Goal: Answer question/provide support: Answer question/provide support

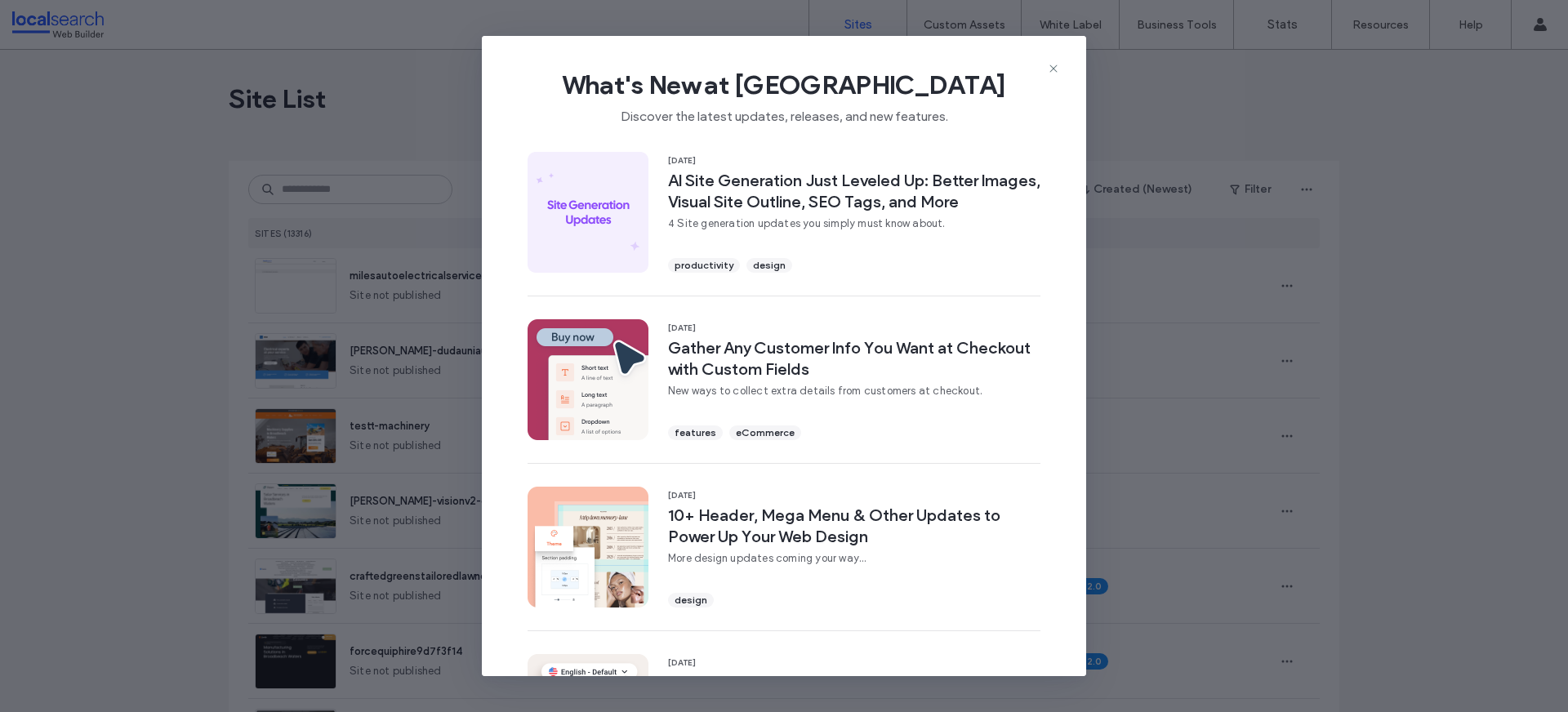
click at [1043, 69] on span "What's New at Duda" at bounding box center [784, 85] width 552 height 33
click at [1049, 67] on icon at bounding box center [1053, 68] width 13 height 13
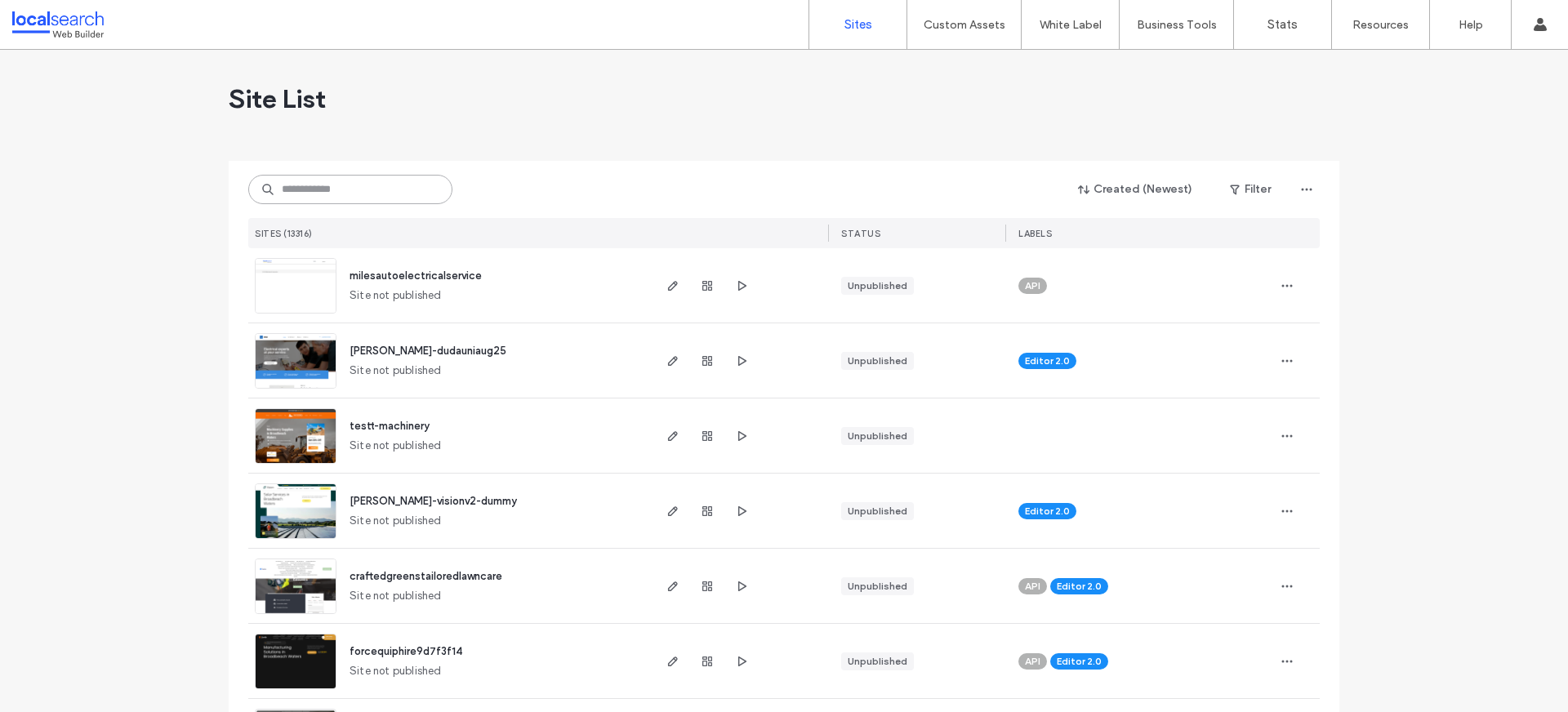
click at [318, 186] on input at bounding box center [350, 189] width 204 height 30
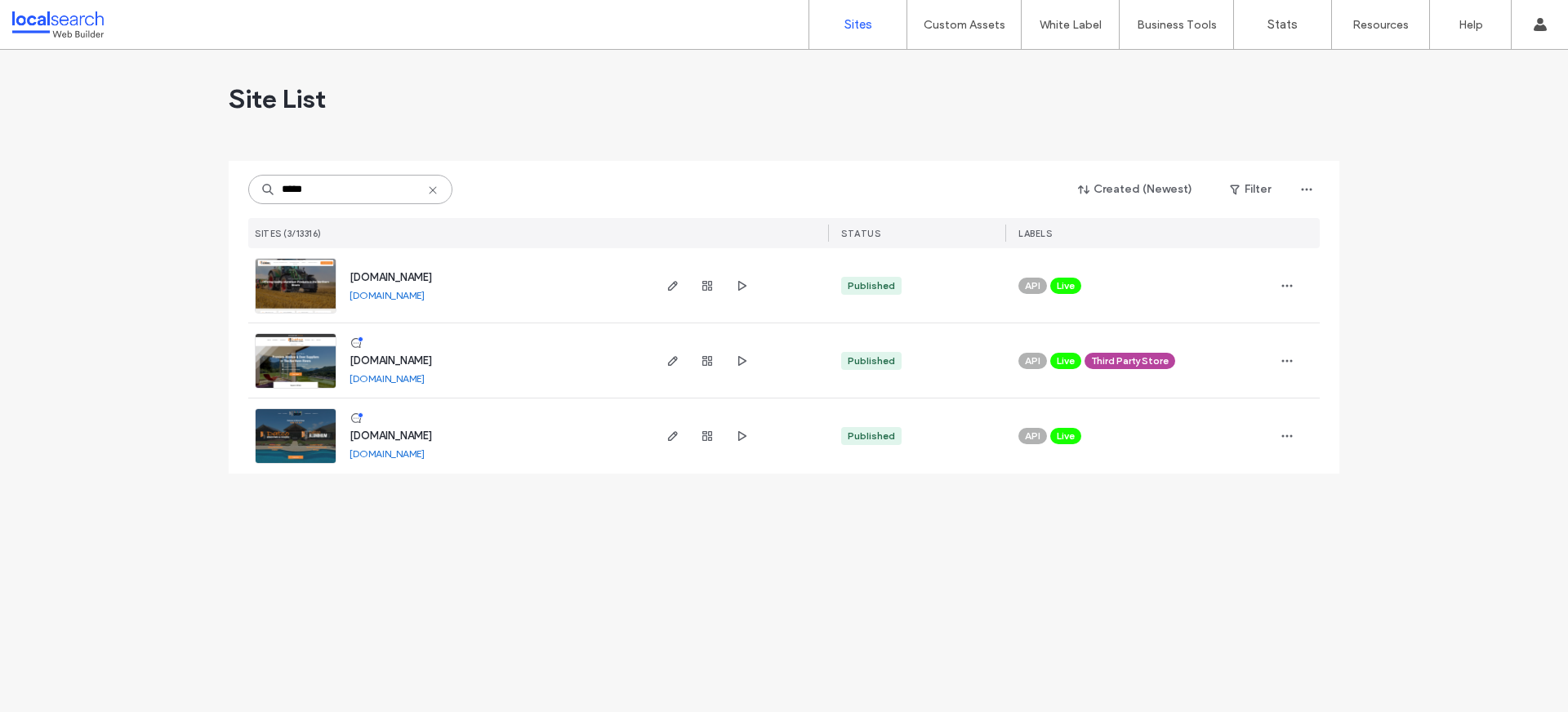
type input "*****"
click at [284, 350] on img at bounding box center [295, 389] width 80 height 111
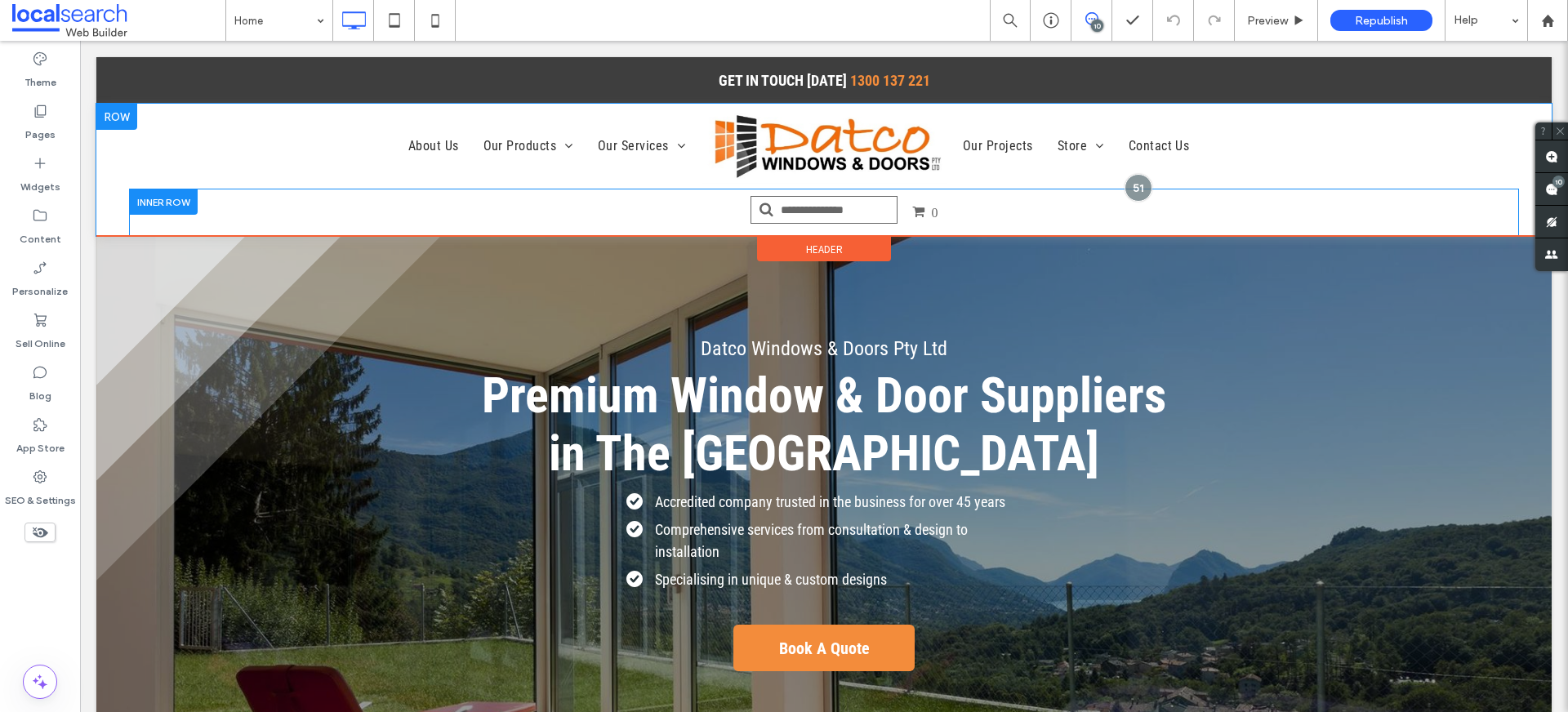
click at [1123, 207] on div "0 Click To Paste" at bounding box center [824, 212] width 980 height 23
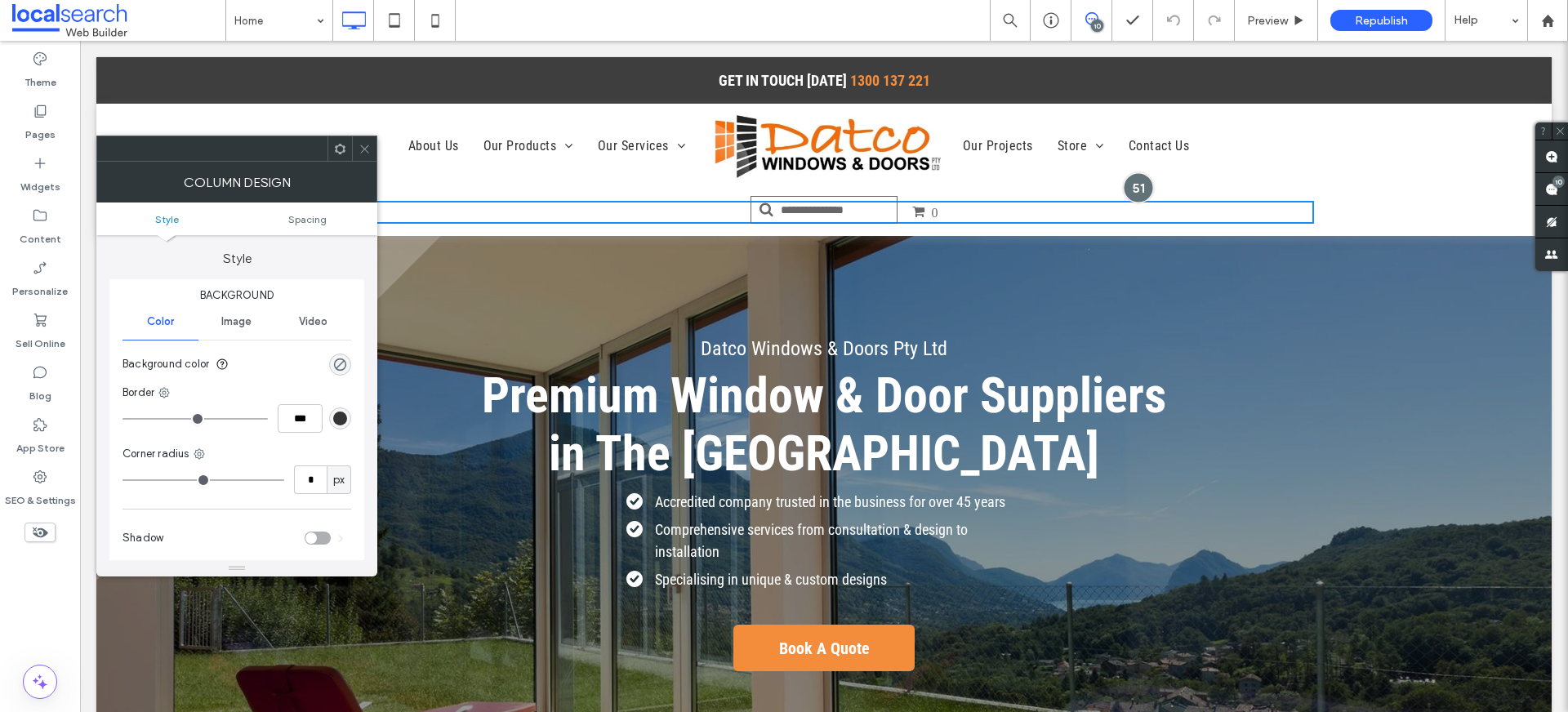
click at [1127, 187] on div at bounding box center [1138, 187] width 31 height 31
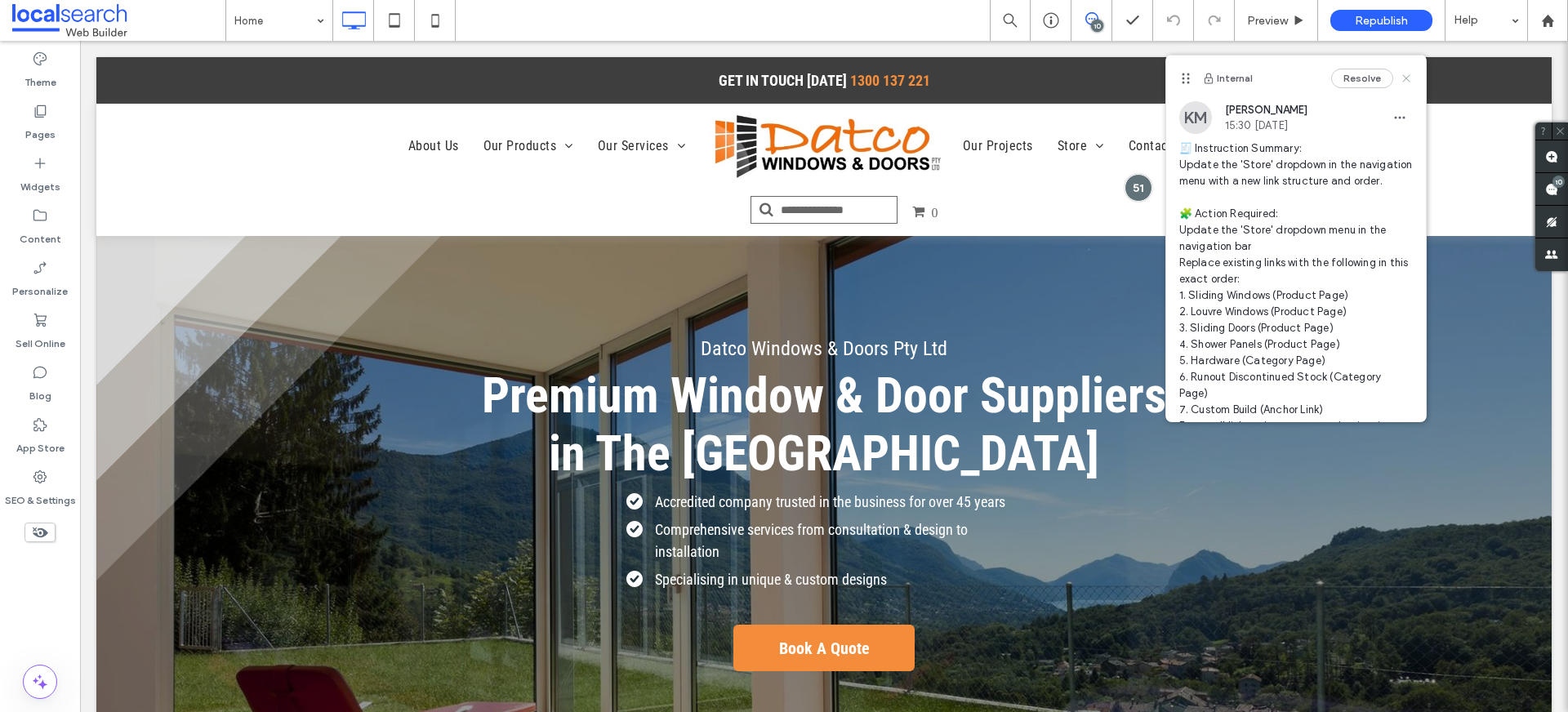
drag, startPoint x: 1394, startPoint y: 76, endPoint x: 1047, endPoint y: 166, distance: 358.5
click at [1400, 76] on icon at bounding box center [1406, 78] width 13 height 13
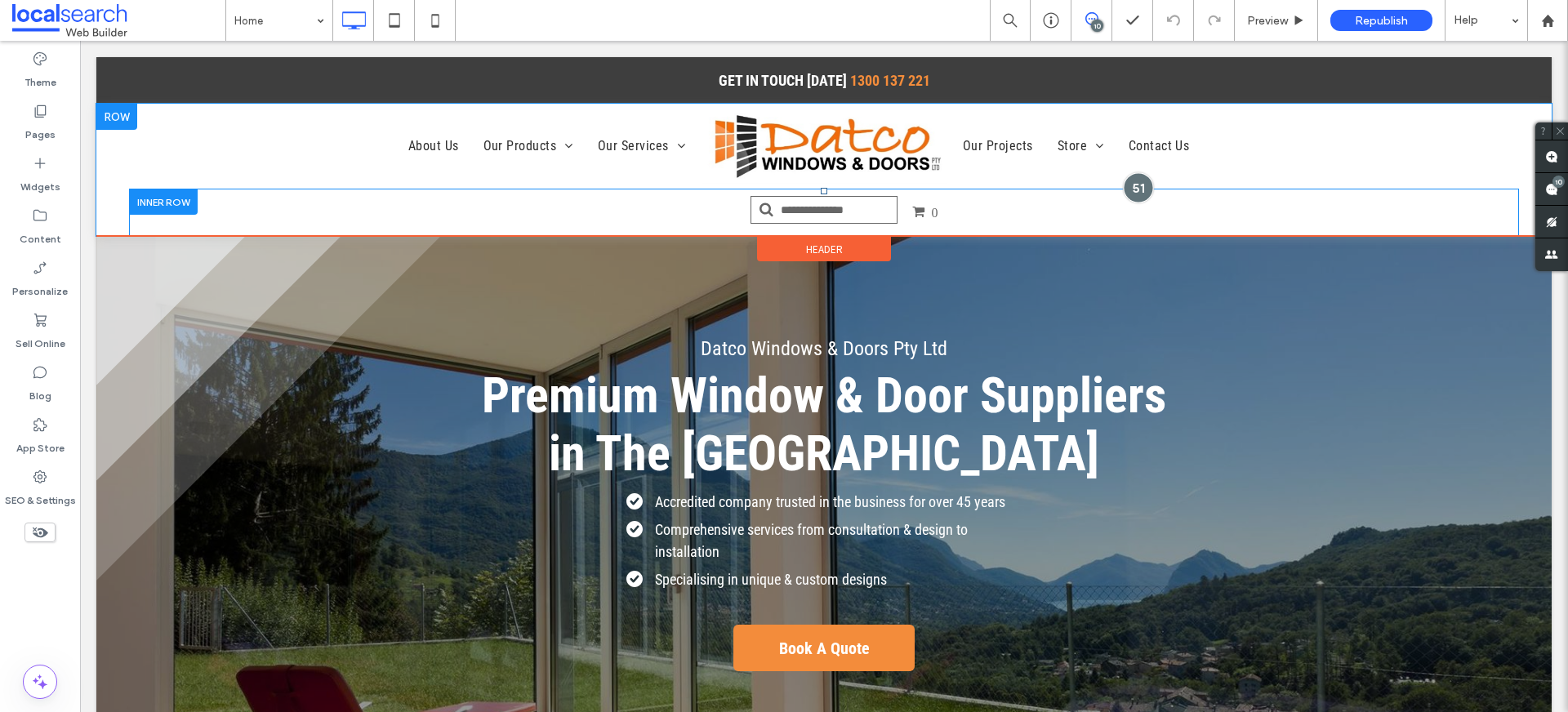
click at [1133, 191] on div at bounding box center [1138, 187] width 31 height 31
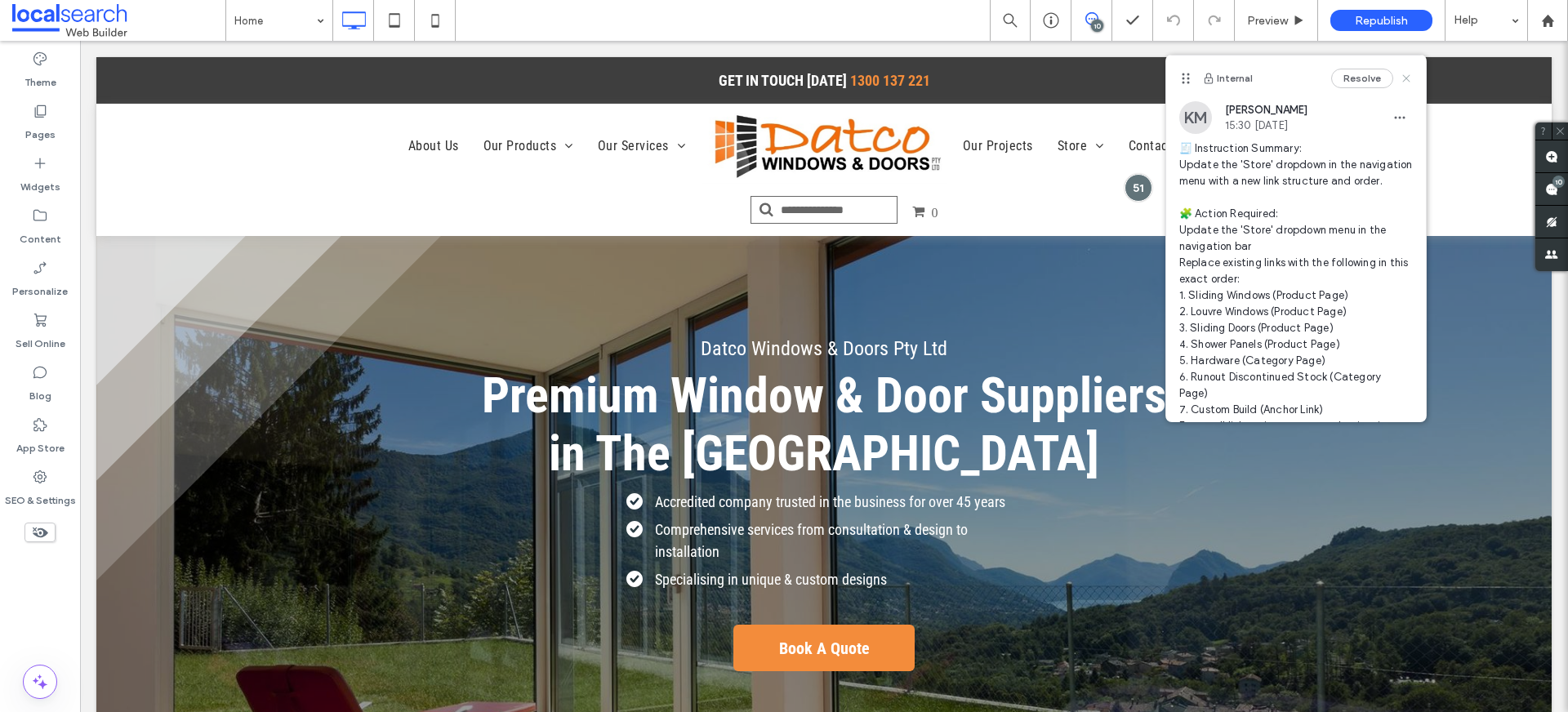
drag, startPoint x: 1392, startPoint y: 81, endPoint x: 1312, endPoint y: 41, distance: 89.4
click at [1400, 81] on icon at bounding box center [1406, 78] width 13 height 13
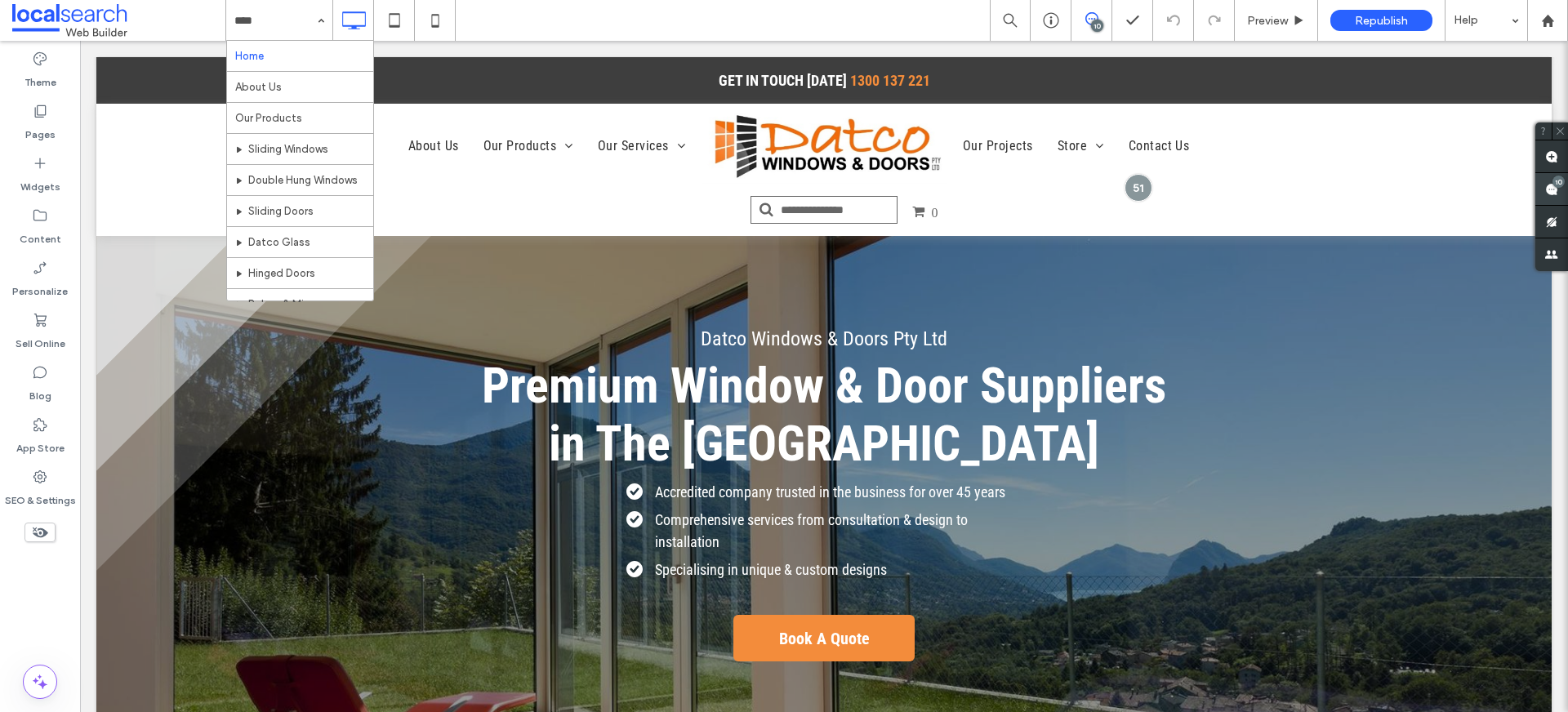
click at [1559, 189] on span at bounding box center [1552, 189] width 33 height 32
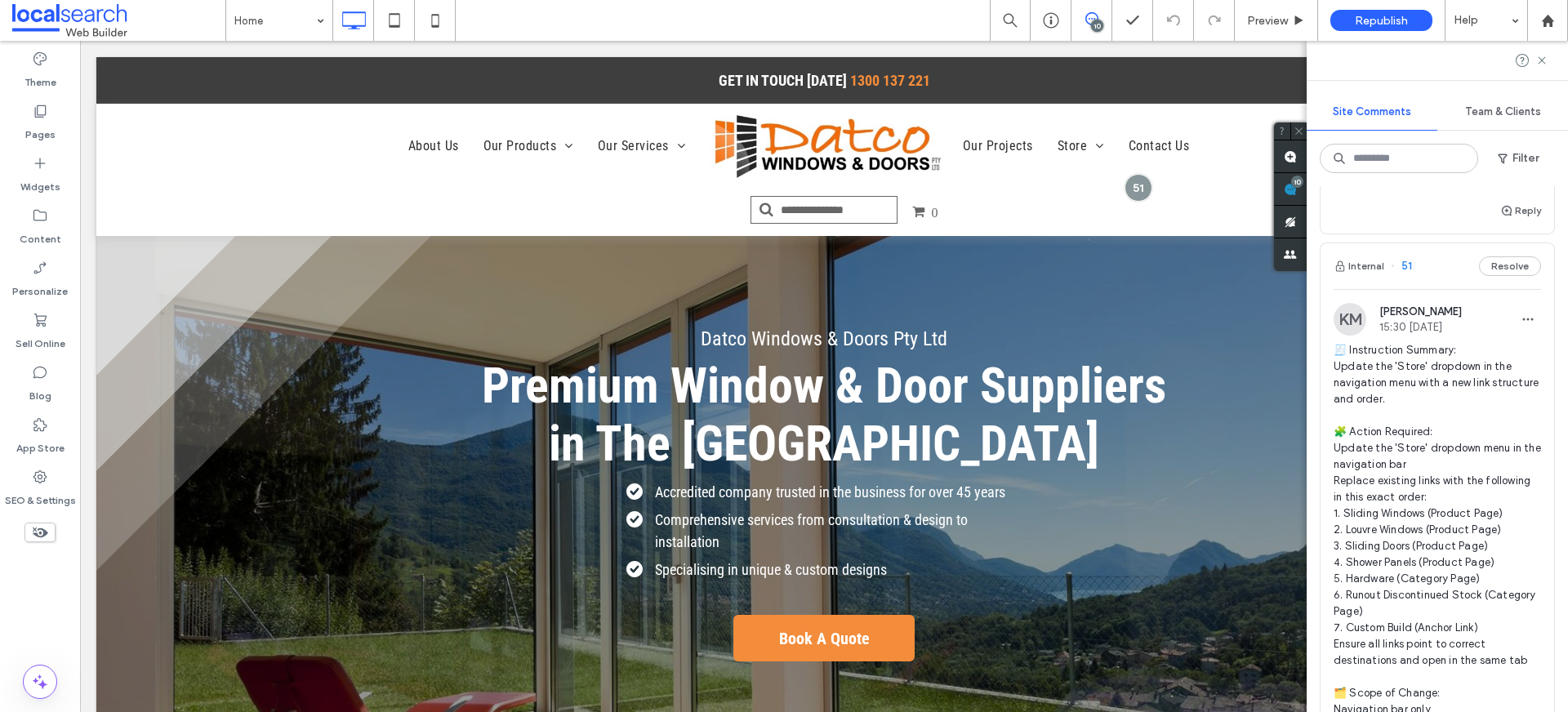
scroll to position [209, 0]
click at [1362, 259] on button "Internal" at bounding box center [1359, 266] width 51 height 19
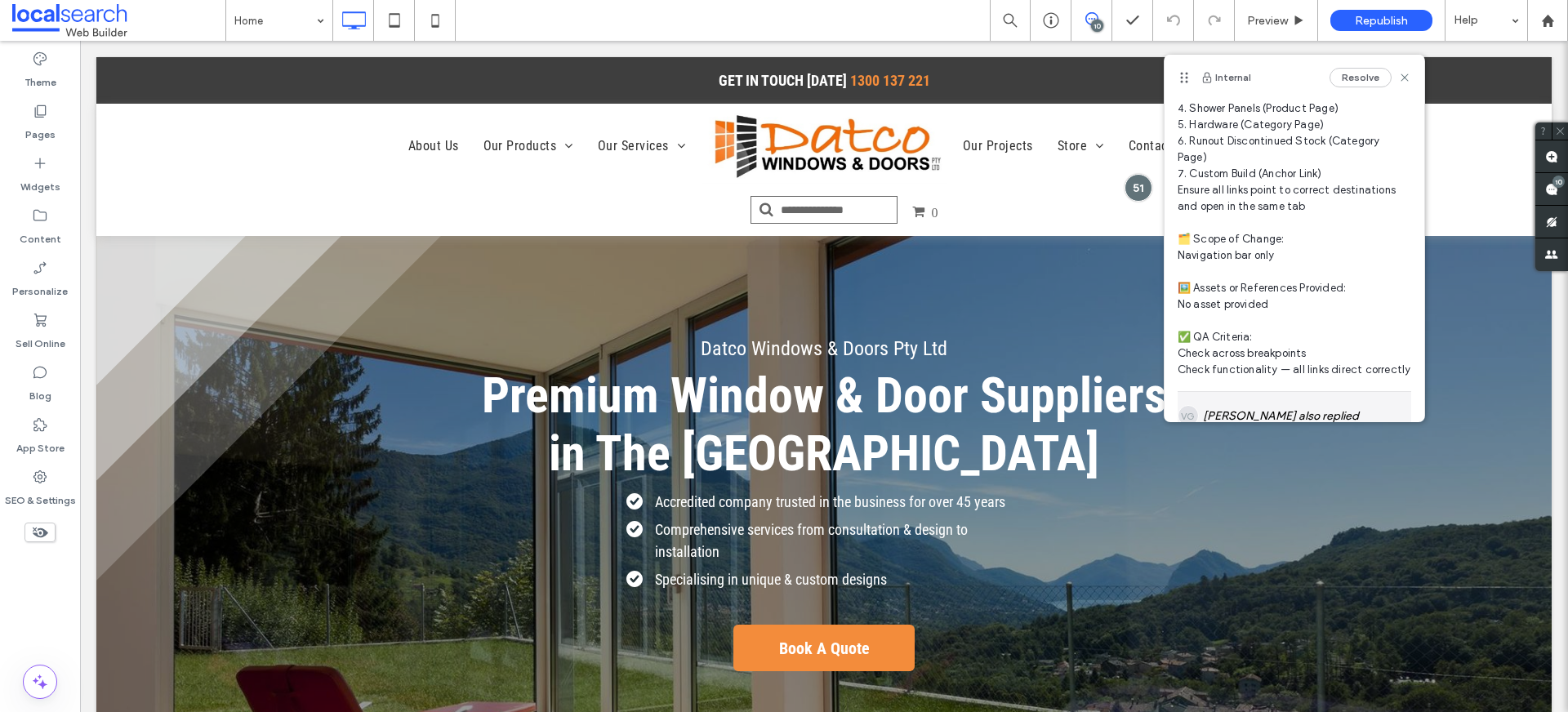
scroll to position [417, 0]
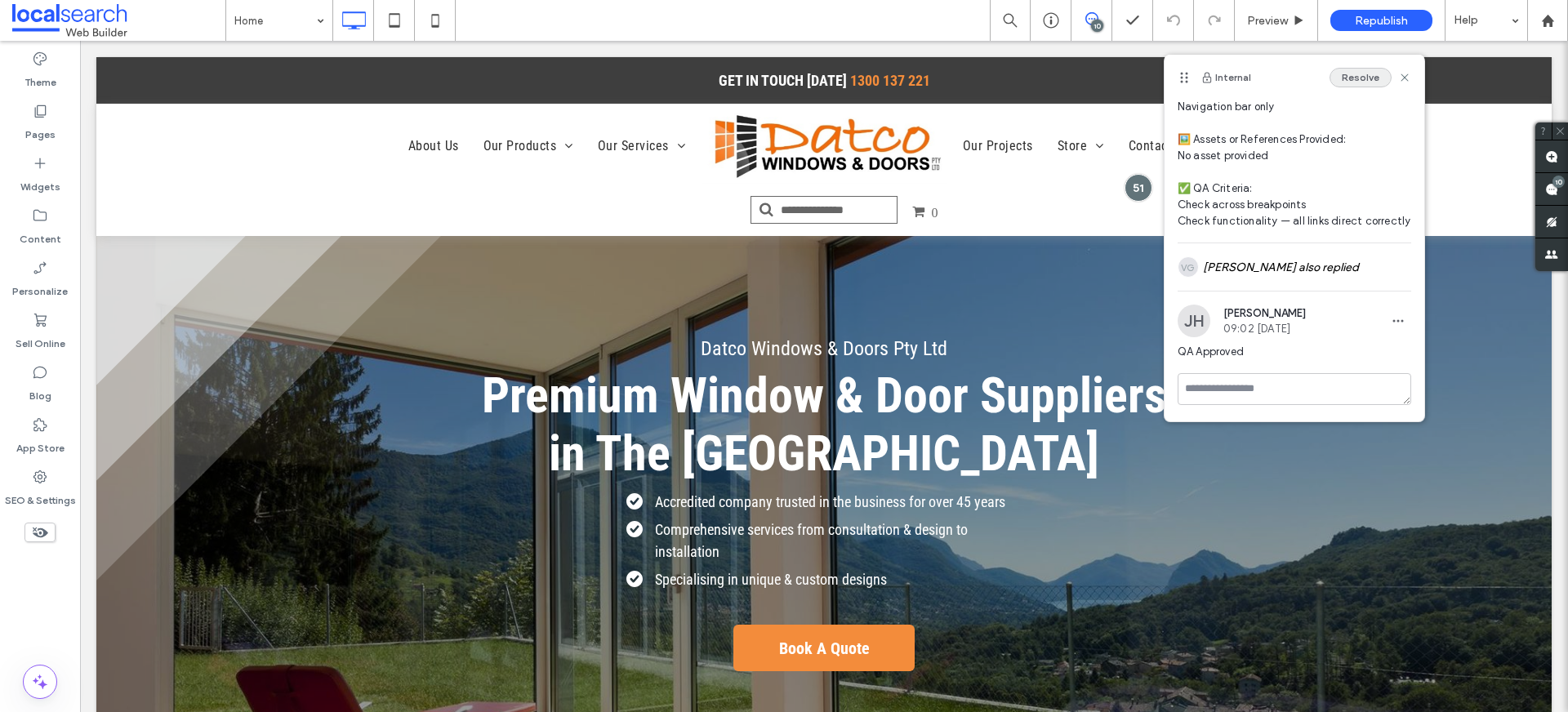
click at [1330, 84] on button "Resolve" at bounding box center [1360, 77] width 62 height 19
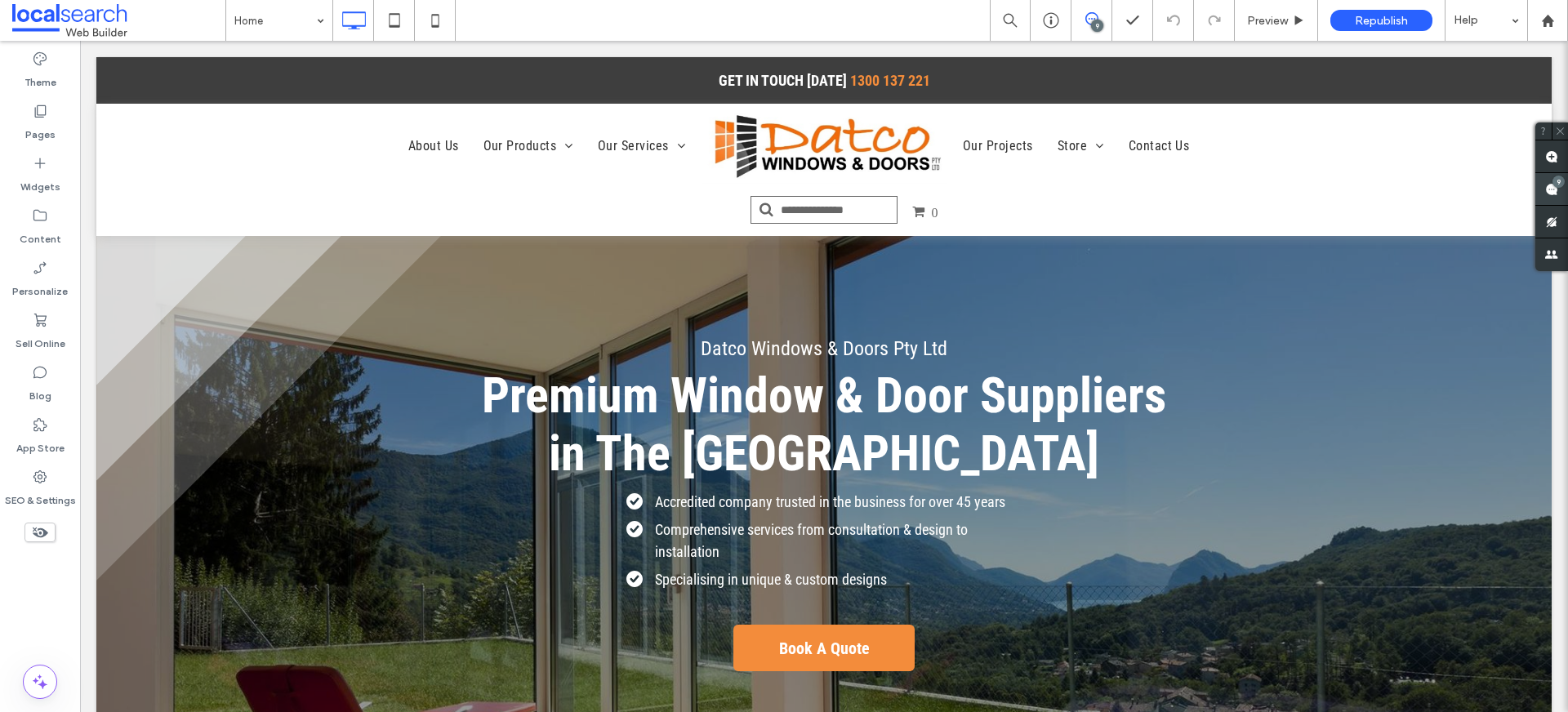
click at [1547, 191] on use at bounding box center [1551, 189] width 13 height 13
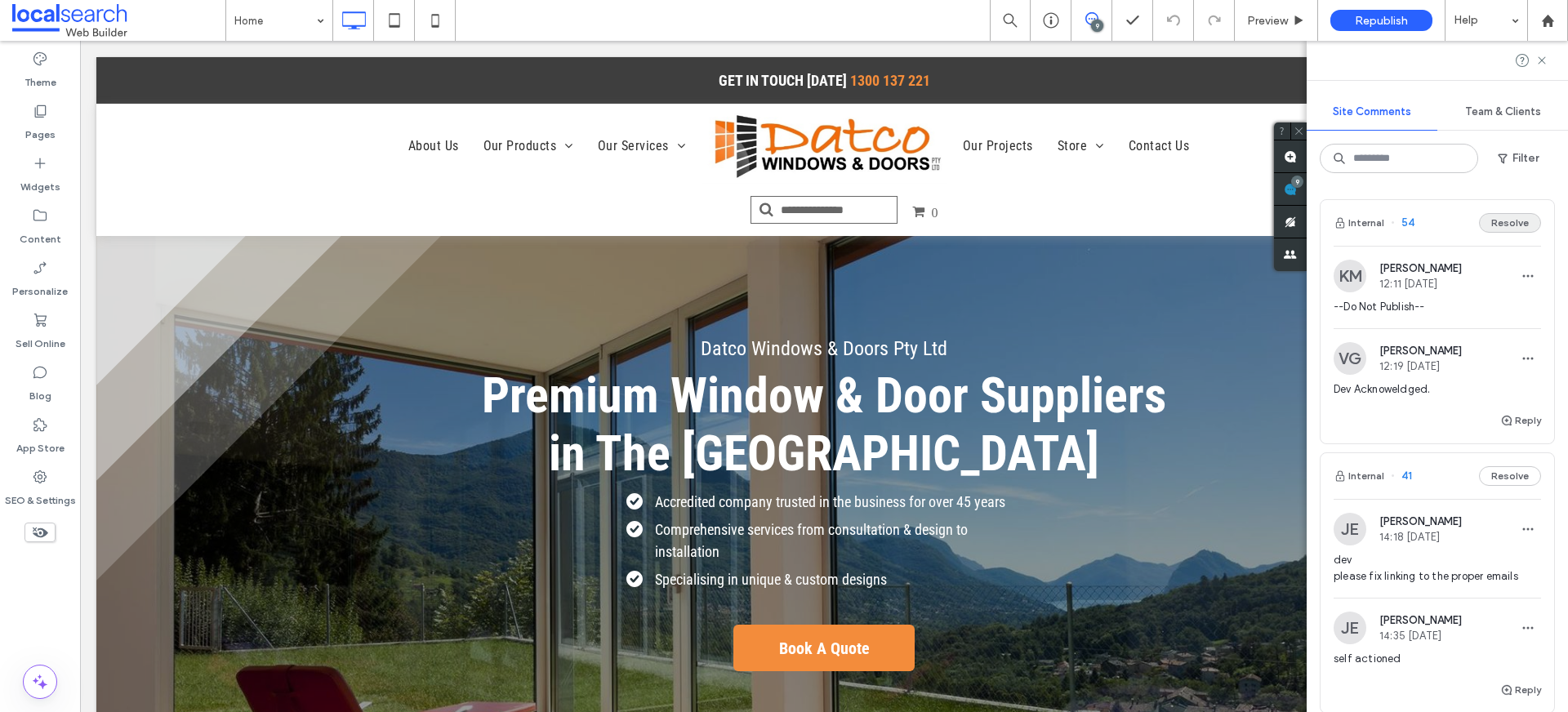
click at [1493, 229] on button "Resolve" at bounding box center [1509, 222] width 62 height 19
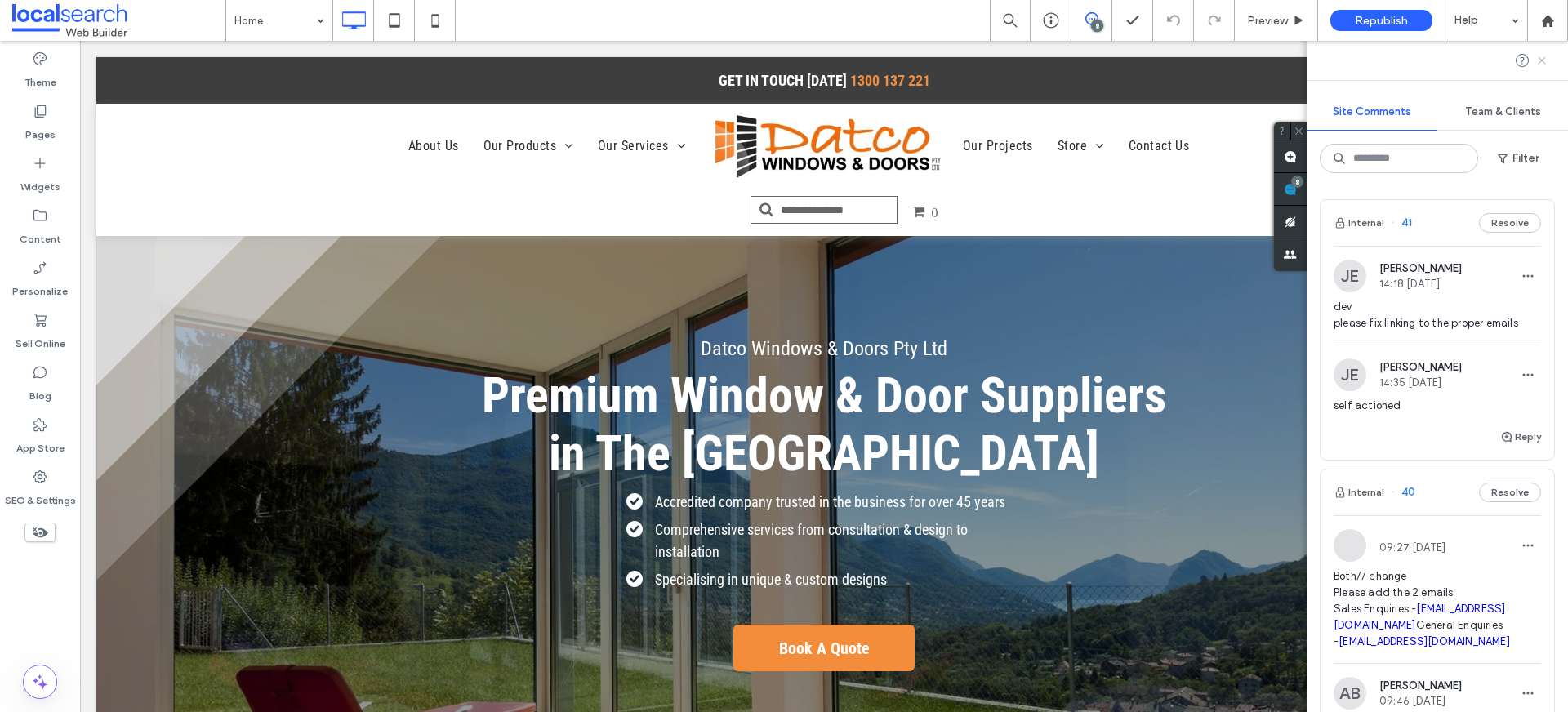
click at [1548, 58] on icon at bounding box center [1542, 60] width 13 height 13
click at [1548, 58] on div at bounding box center [1437, 60] width 261 height 39
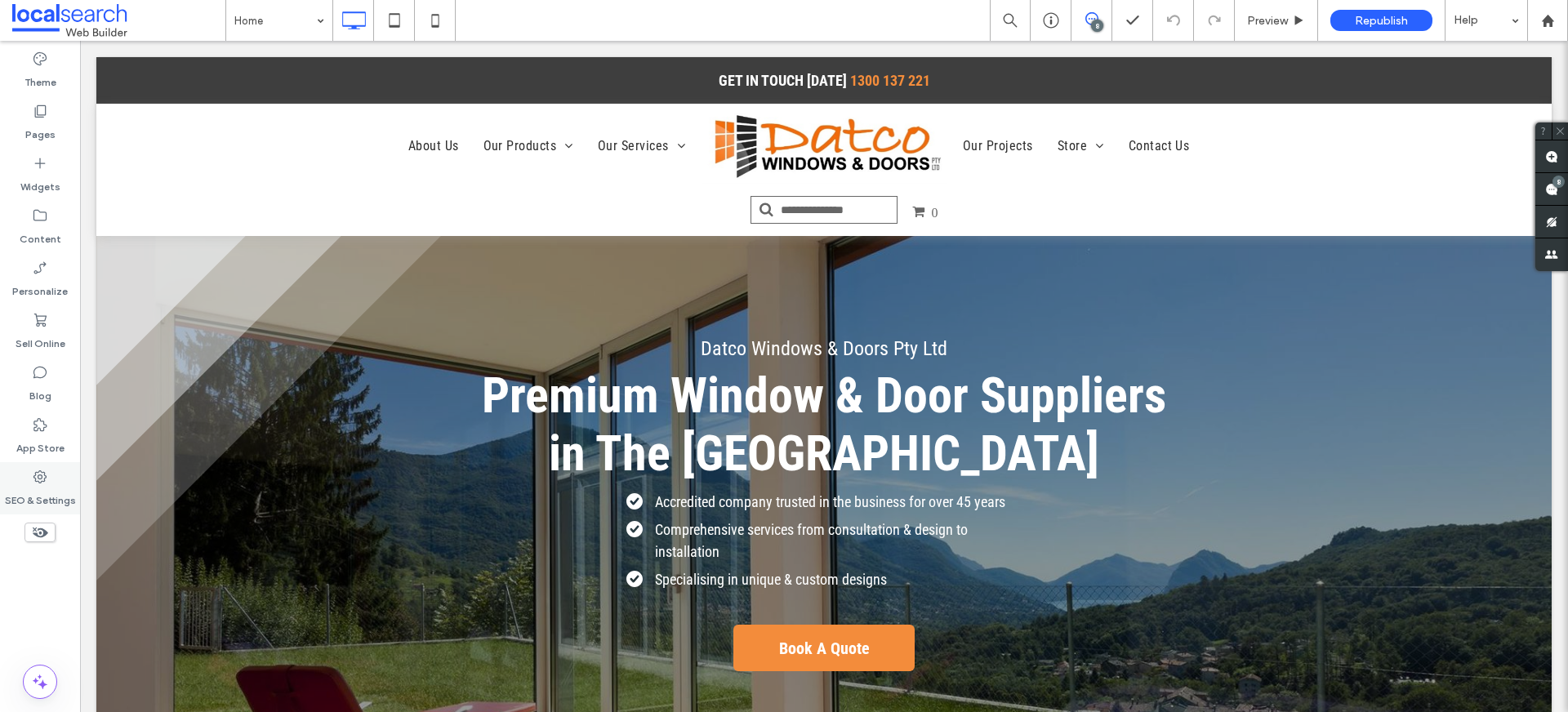
click at [52, 502] on label "SEO & Settings" at bounding box center [41, 496] width 71 height 23
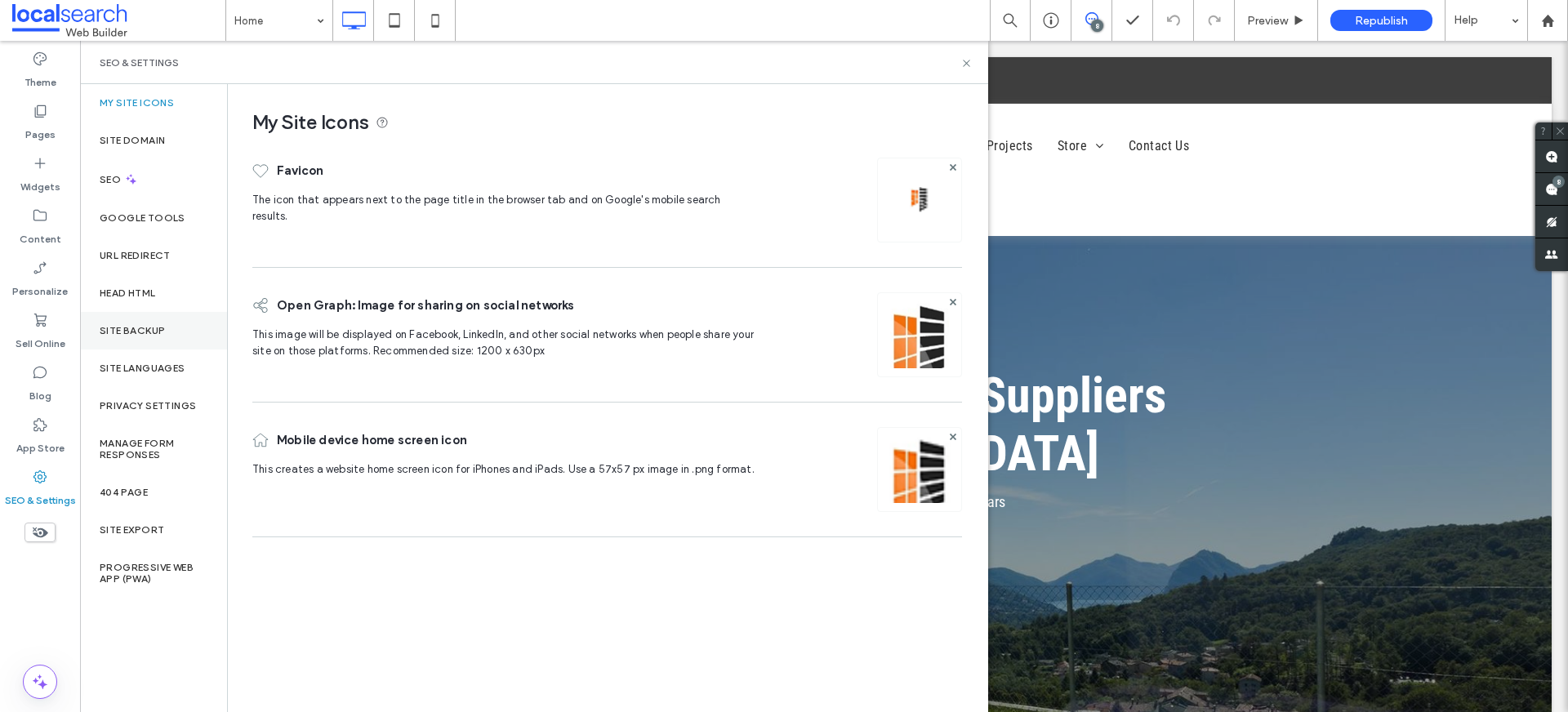
click at [137, 328] on label "Site Backup" at bounding box center [132, 330] width 65 height 11
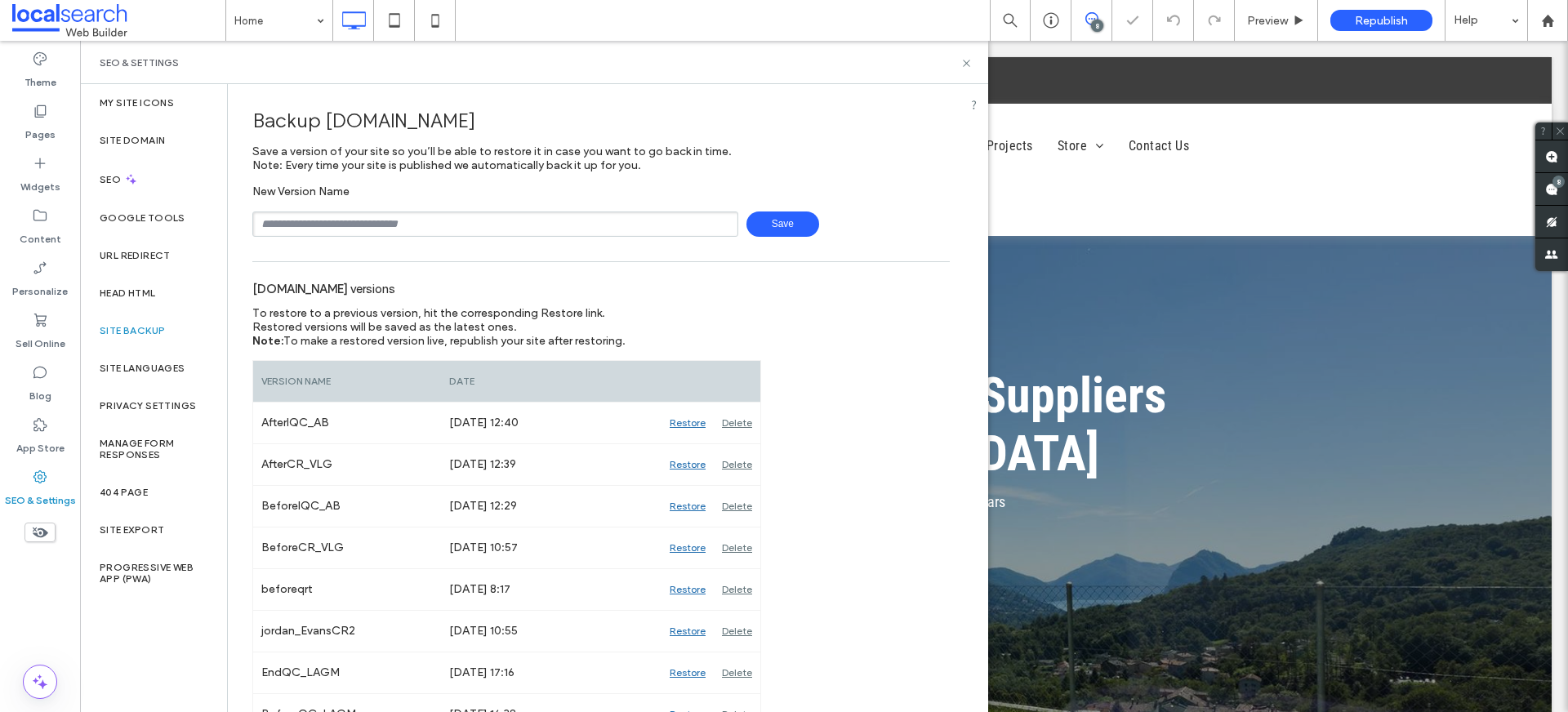
click at [608, 225] on input "text" at bounding box center [495, 224] width 486 height 25
type input "**********"
click at [773, 215] on span "Save" at bounding box center [783, 224] width 73 height 25
click at [964, 67] on icon at bounding box center [967, 63] width 12 height 12
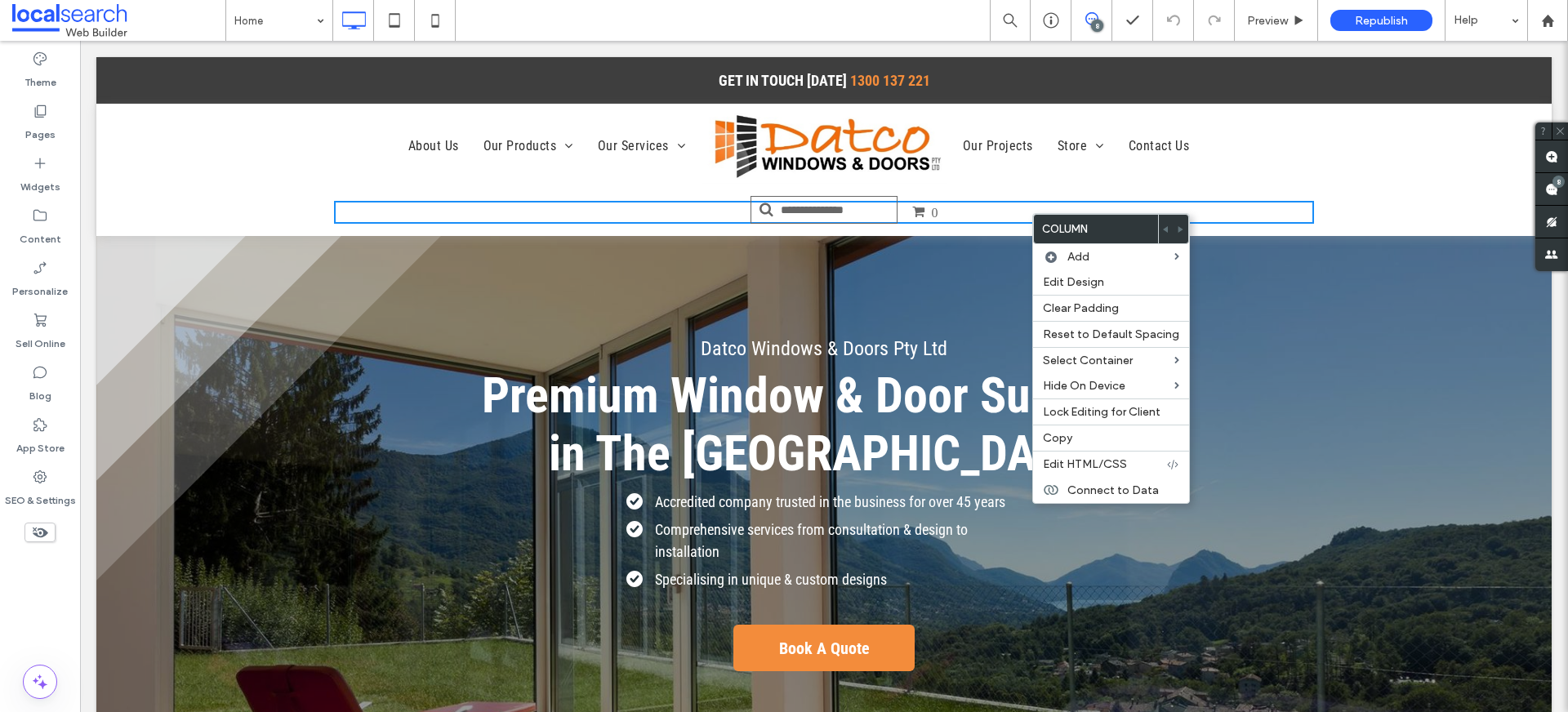
click at [535, 192] on div "0 Click To Paste" at bounding box center [823, 212] width 1390 height 47
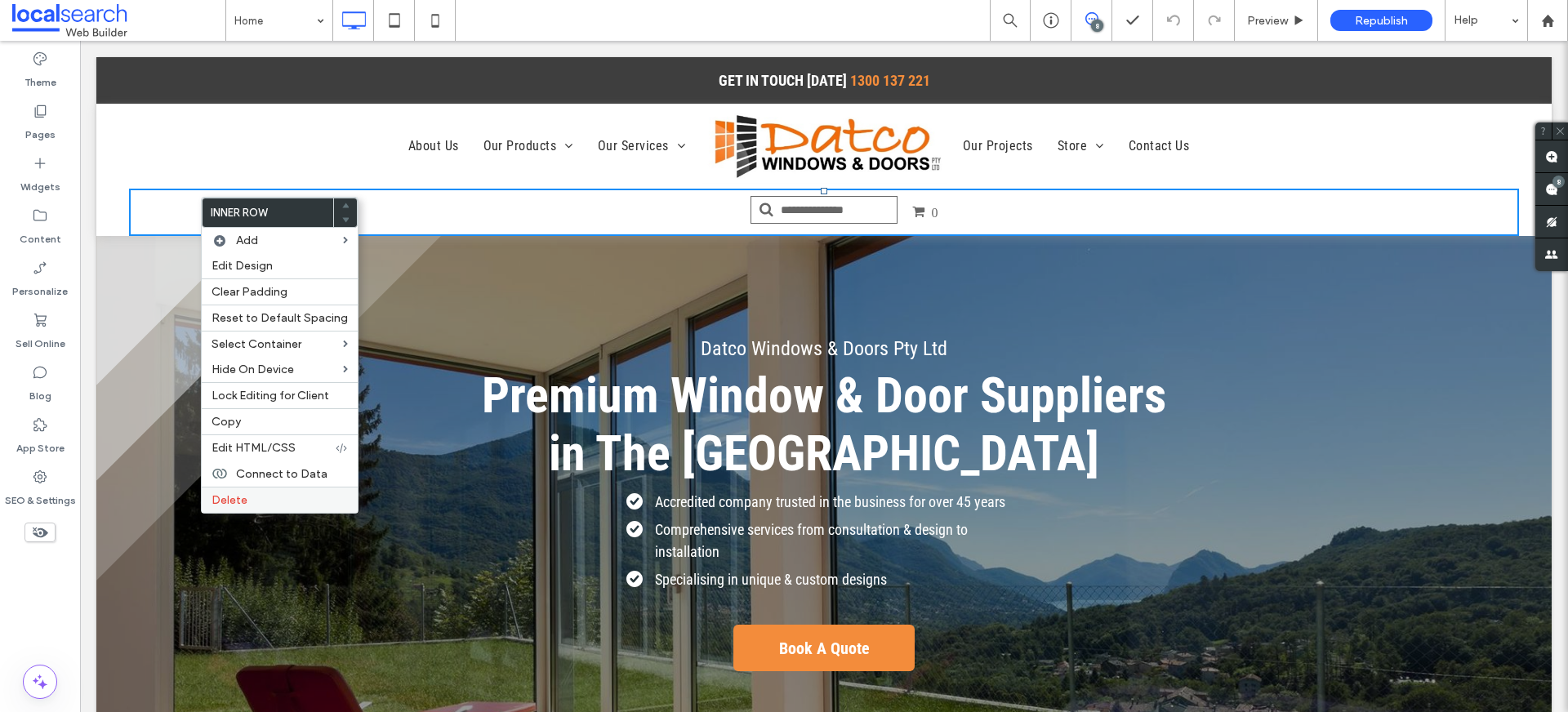
click at [257, 503] on label "Delete" at bounding box center [279, 500] width 137 height 14
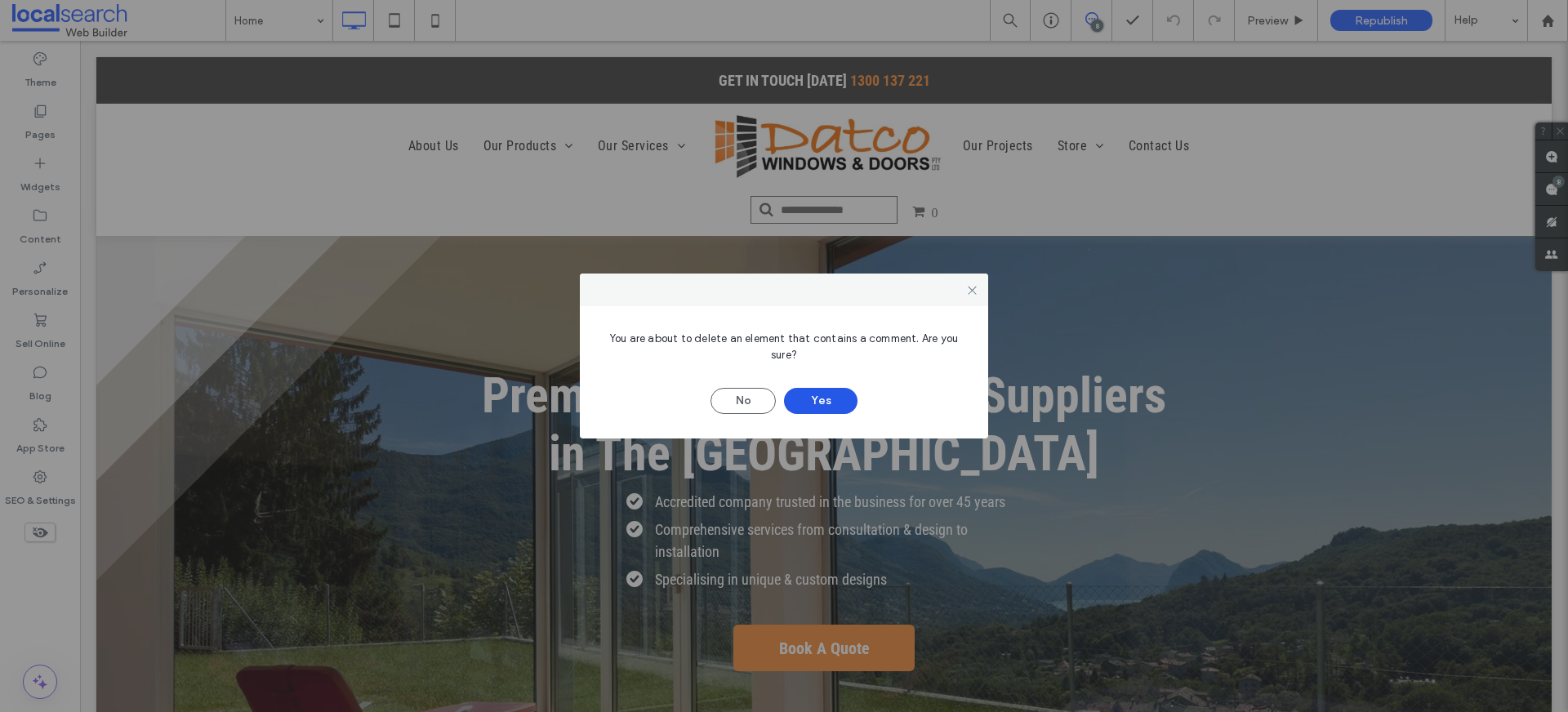
click at [807, 403] on button "Yes" at bounding box center [821, 401] width 74 height 26
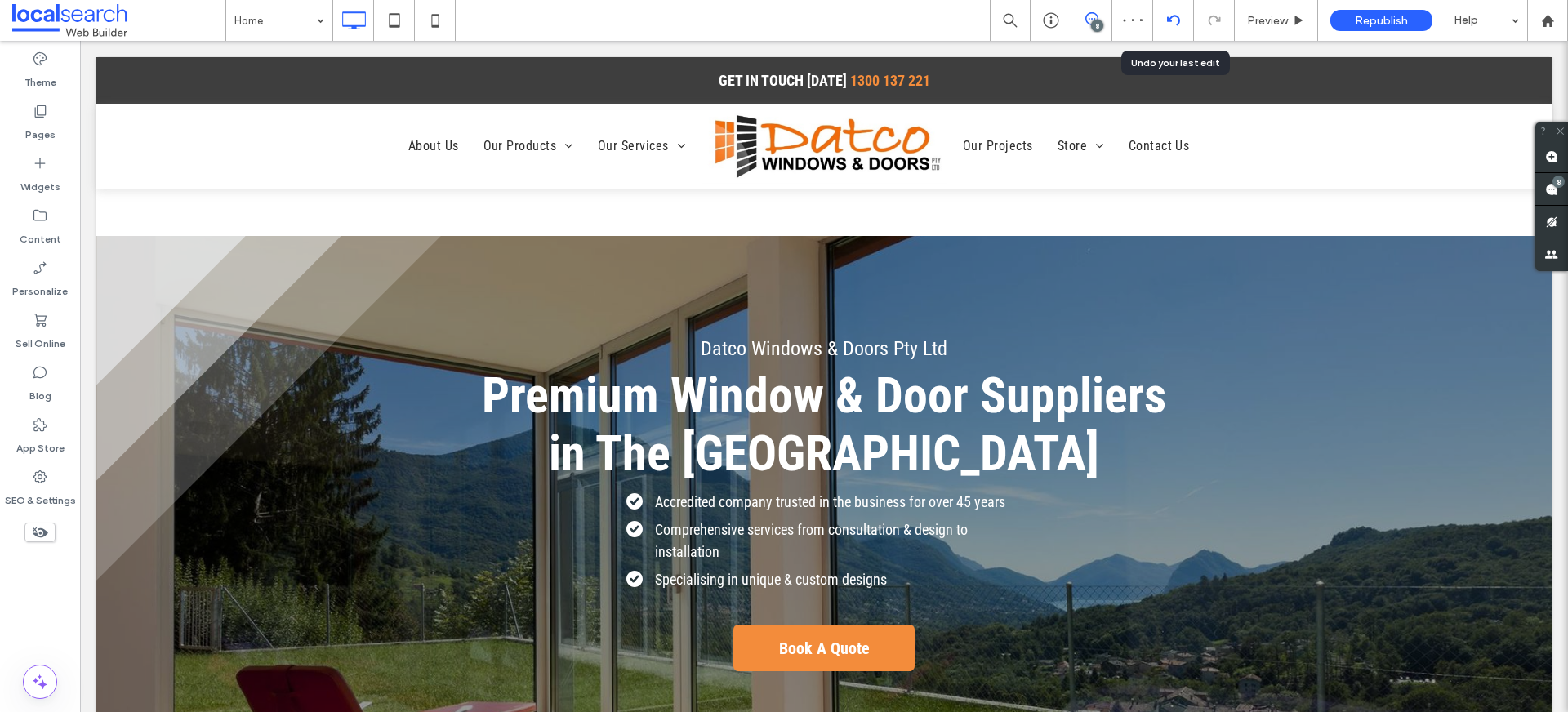
click at [1164, 16] on div at bounding box center [1173, 19] width 40 height 13
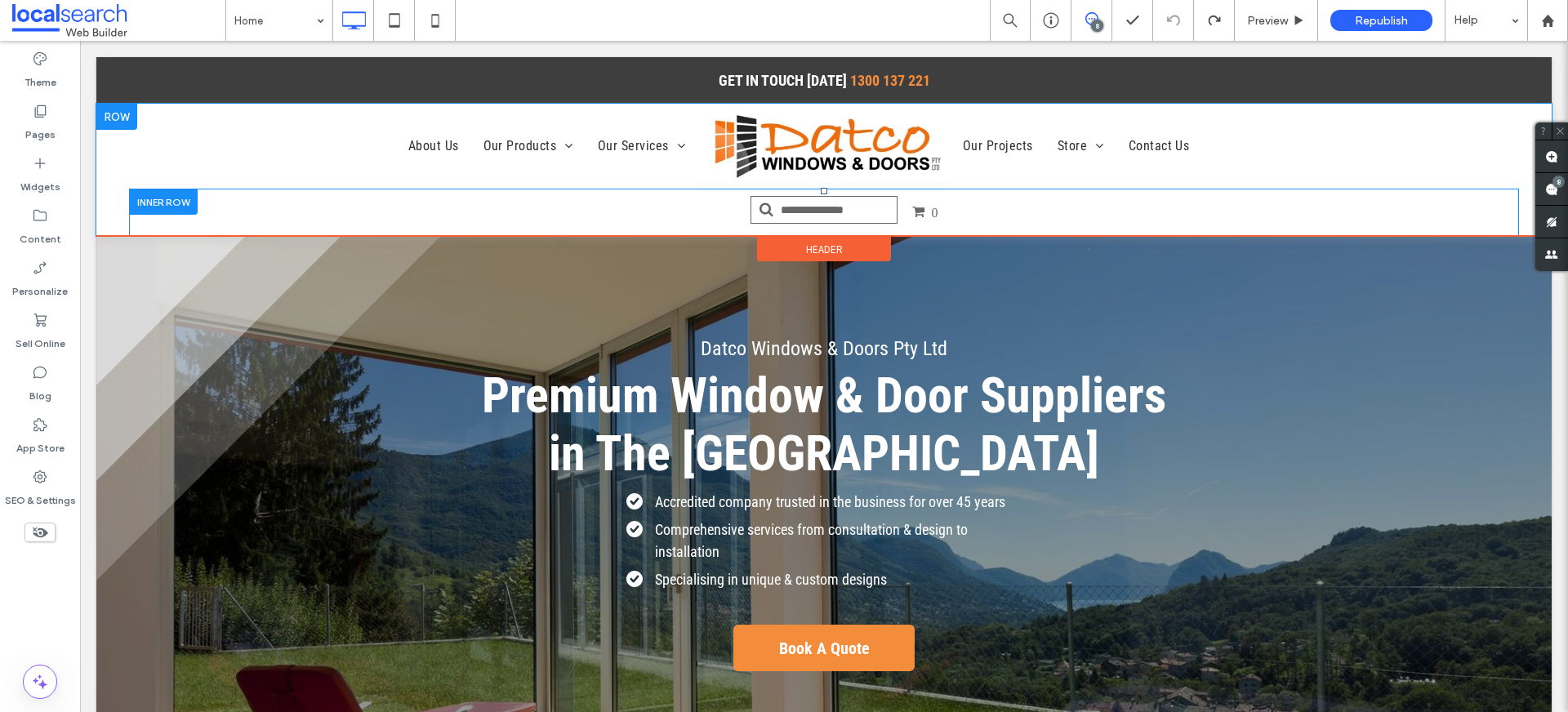
scroll to position [0, 0]
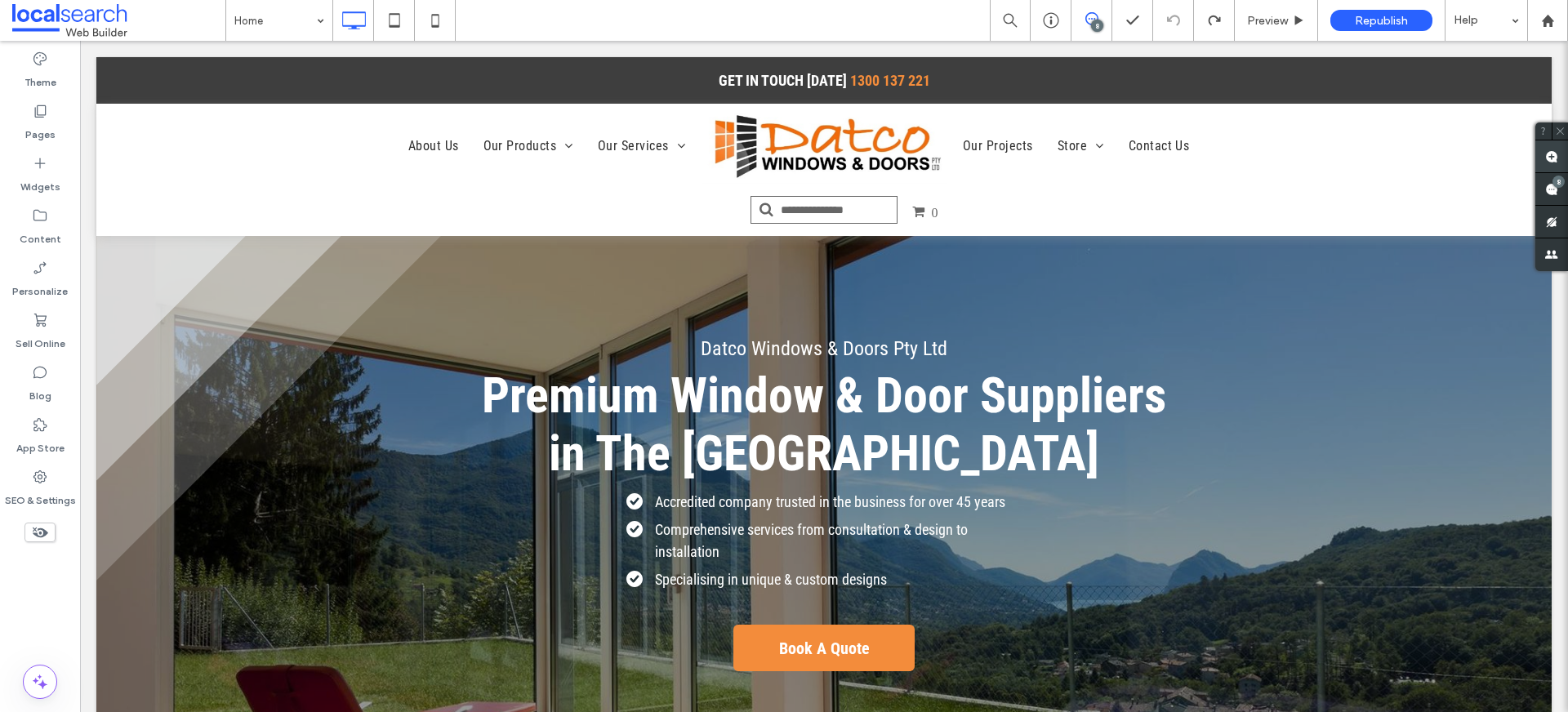
click at [1547, 163] on use at bounding box center [1551, 156] width 13 height 13
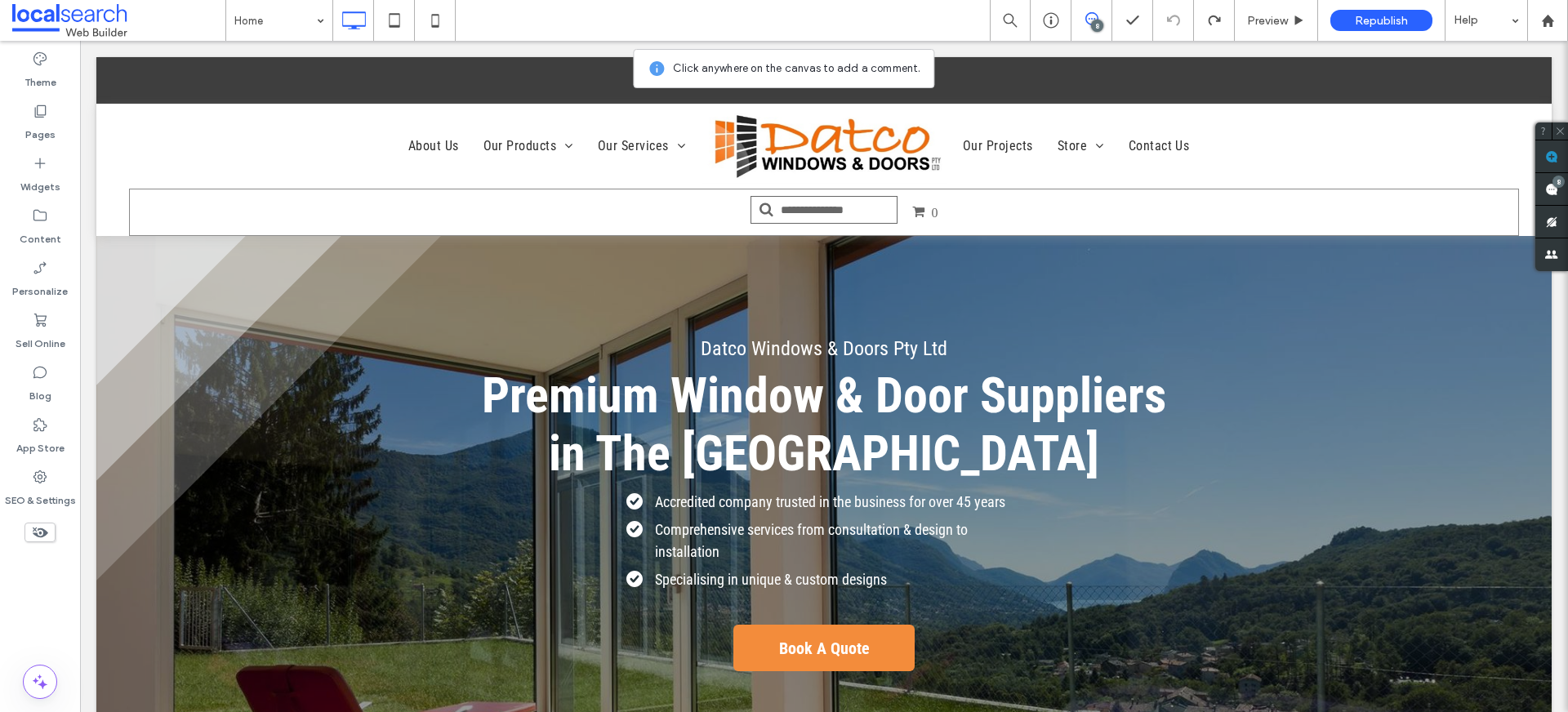
click at [1475, 207] on div "0 Click To Paste" at bounding box center [823, 212] width 1390 height 47
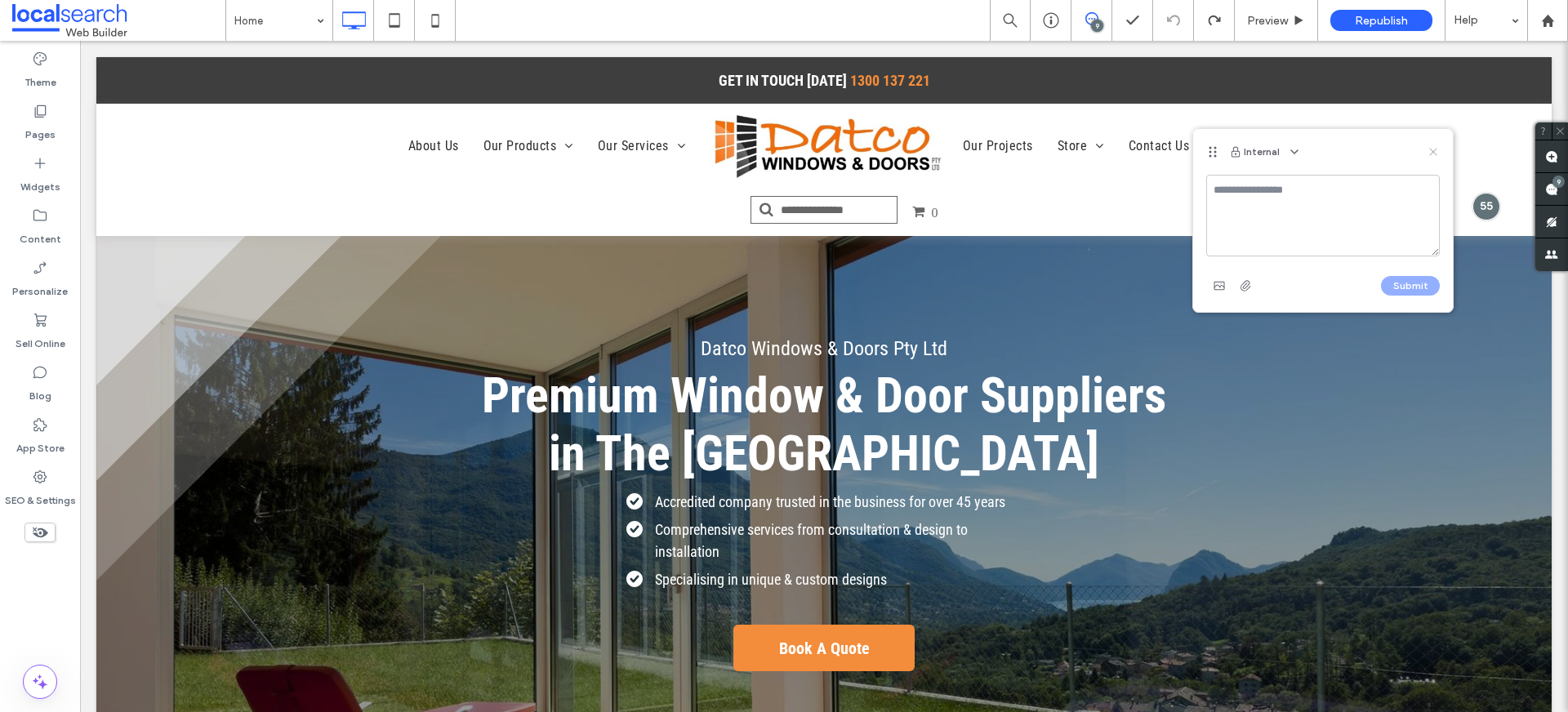
click at [1431, 148] on use at bounding box center [1433, 151] width 8 height 8
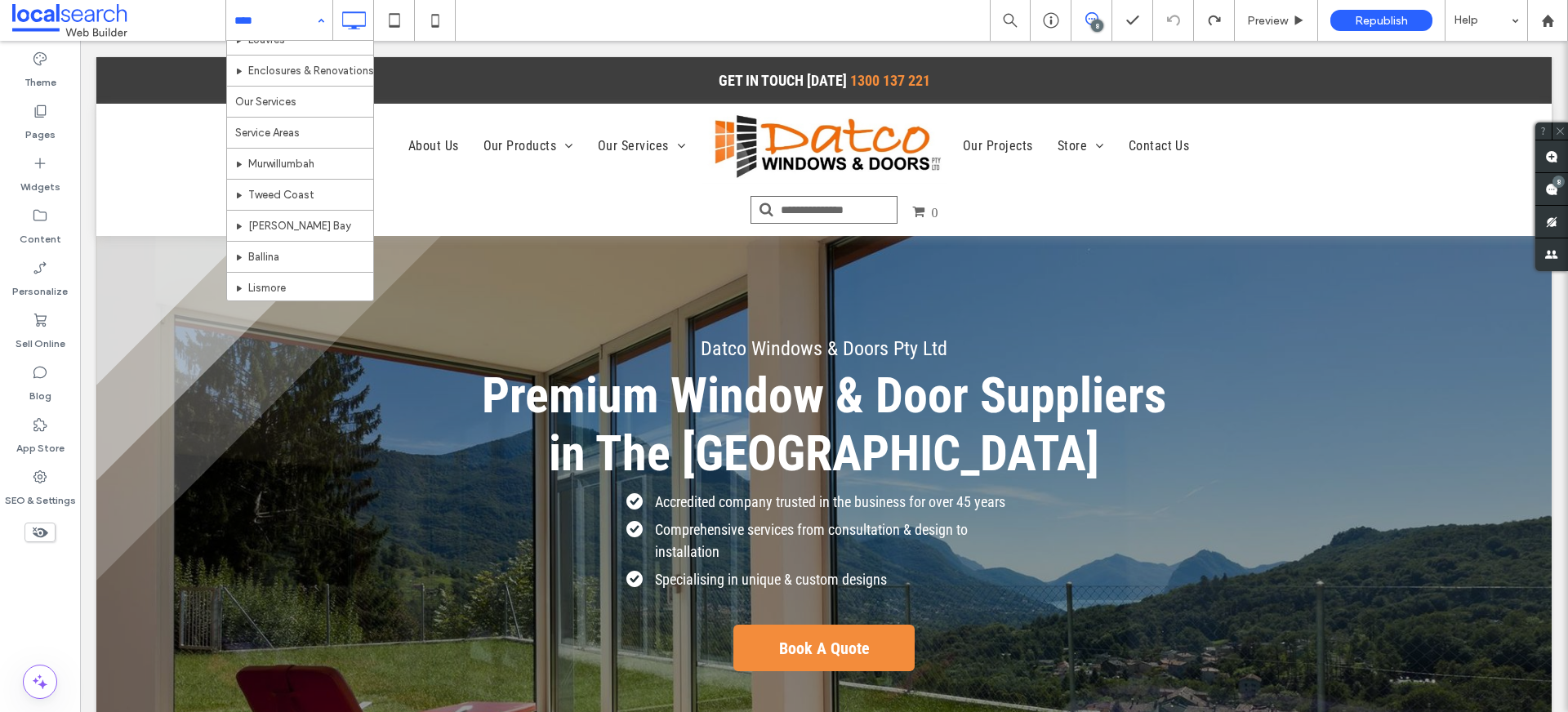
scroll to position [699, 0]
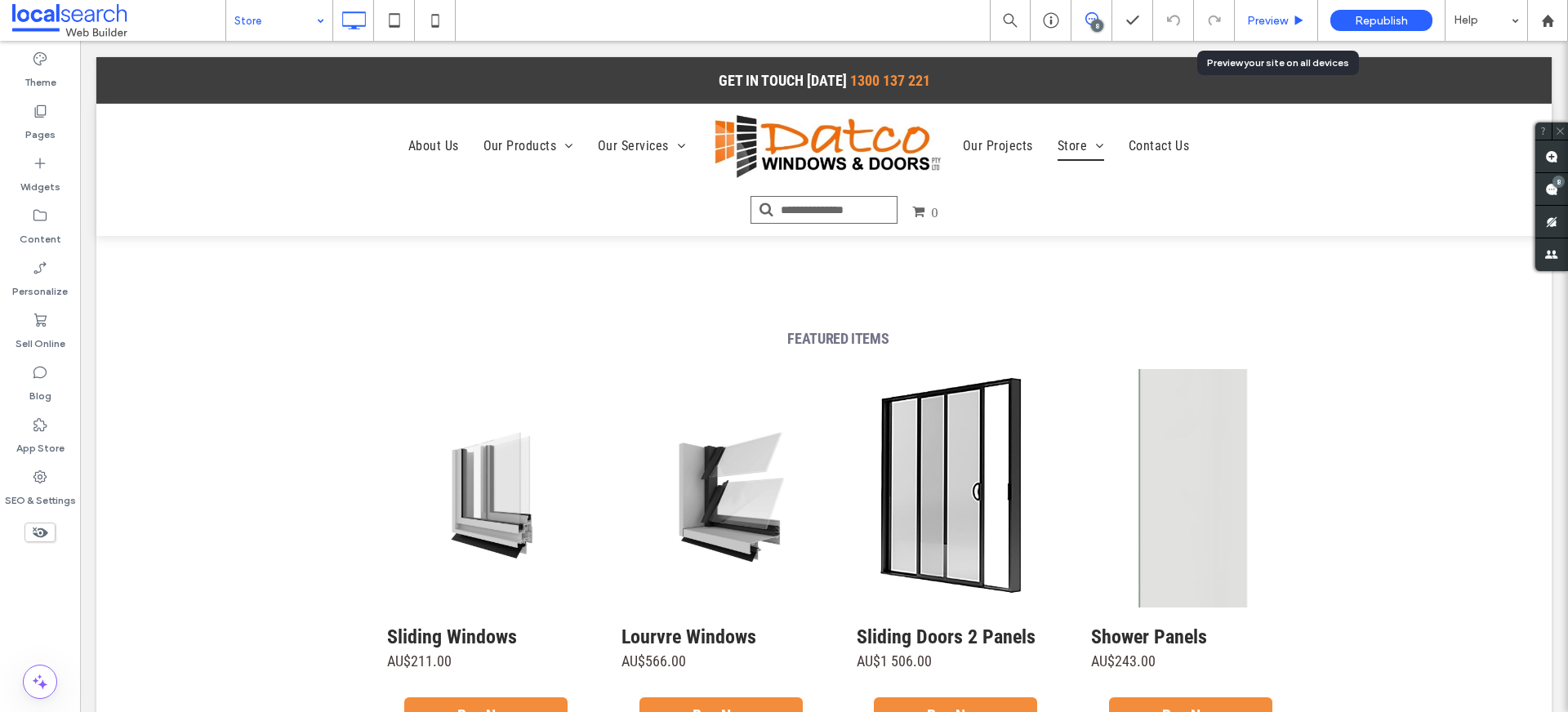
click at [1278, 16] on span "Preview" at bounding box center [1268, 20] width 41 height 14
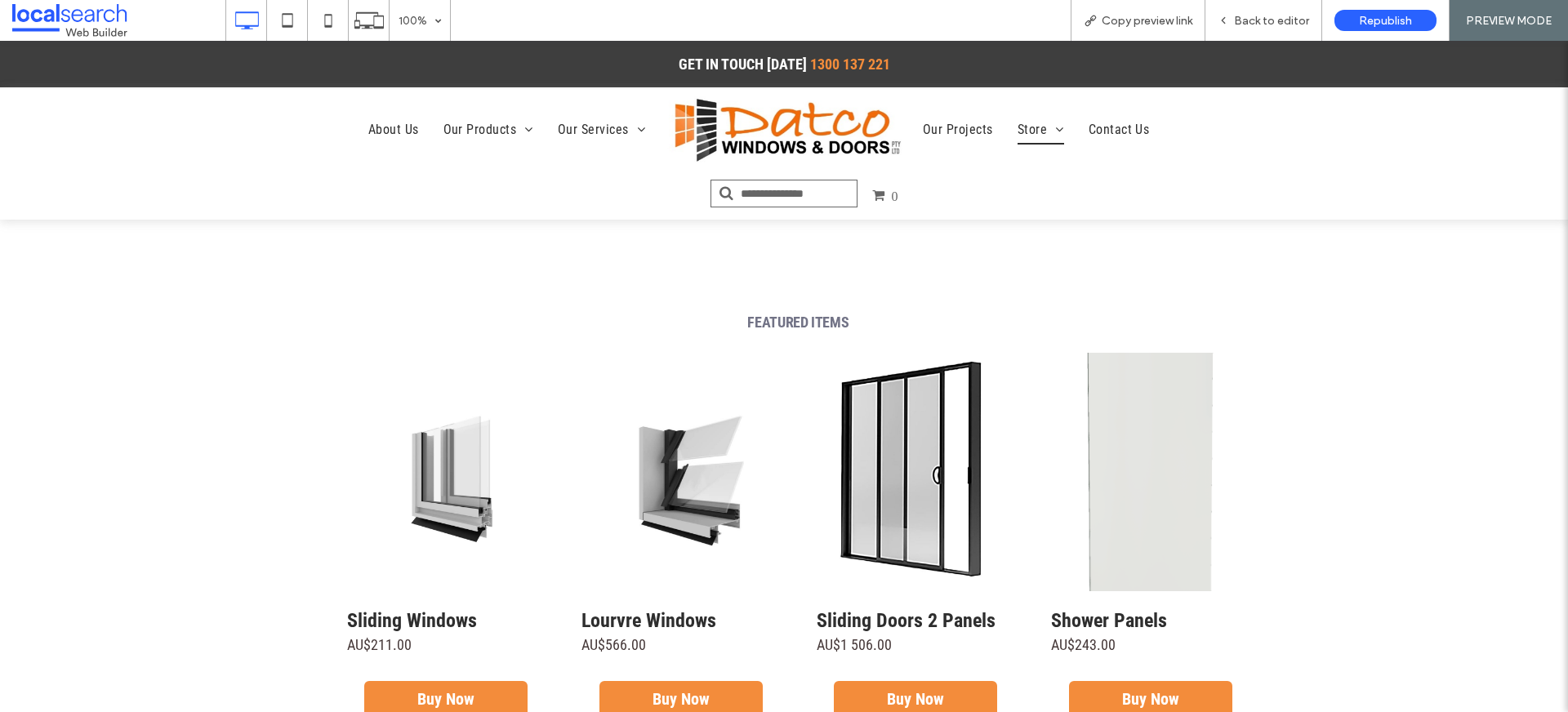
click at [1160, 507] on link at bounding box center [1150, 471] width 223 height 238
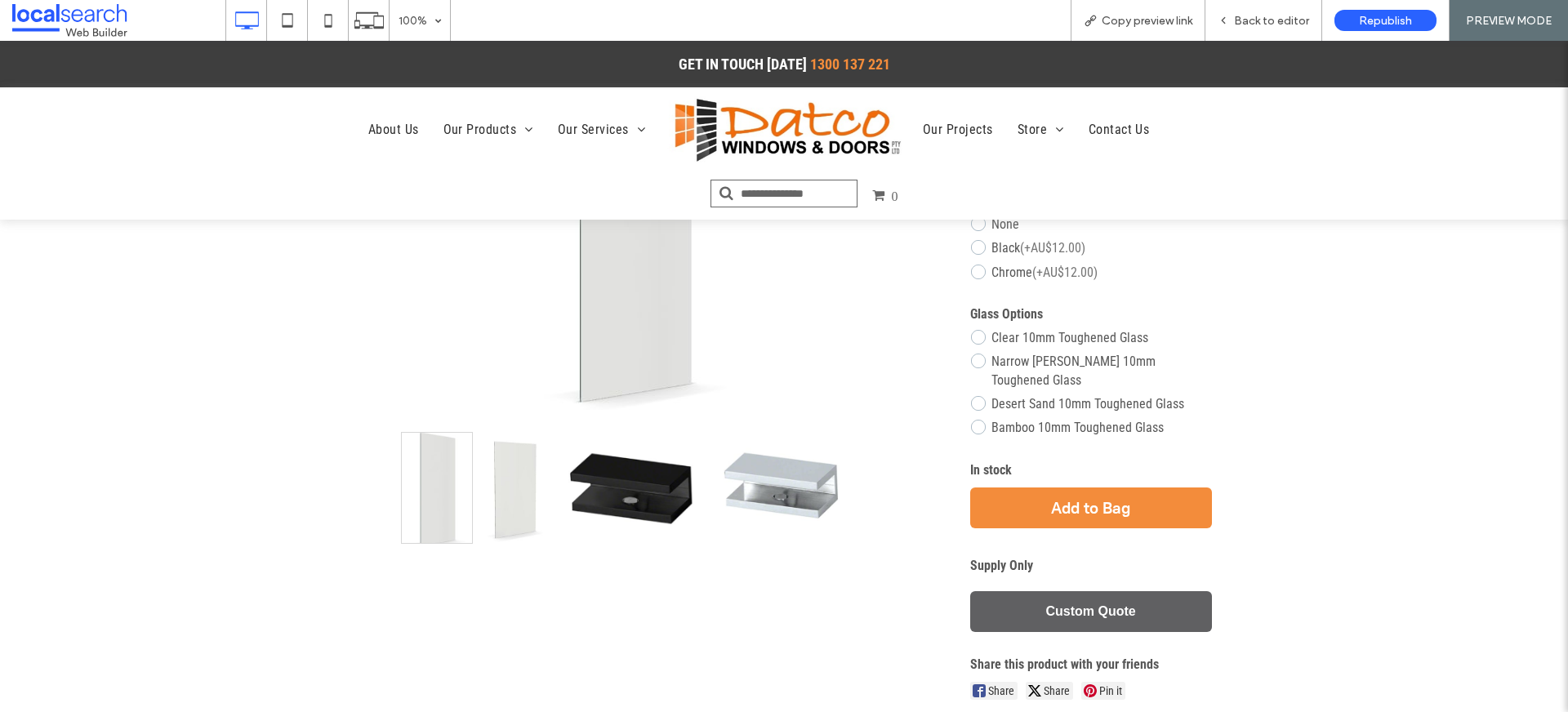
scroll to position [288, 0]
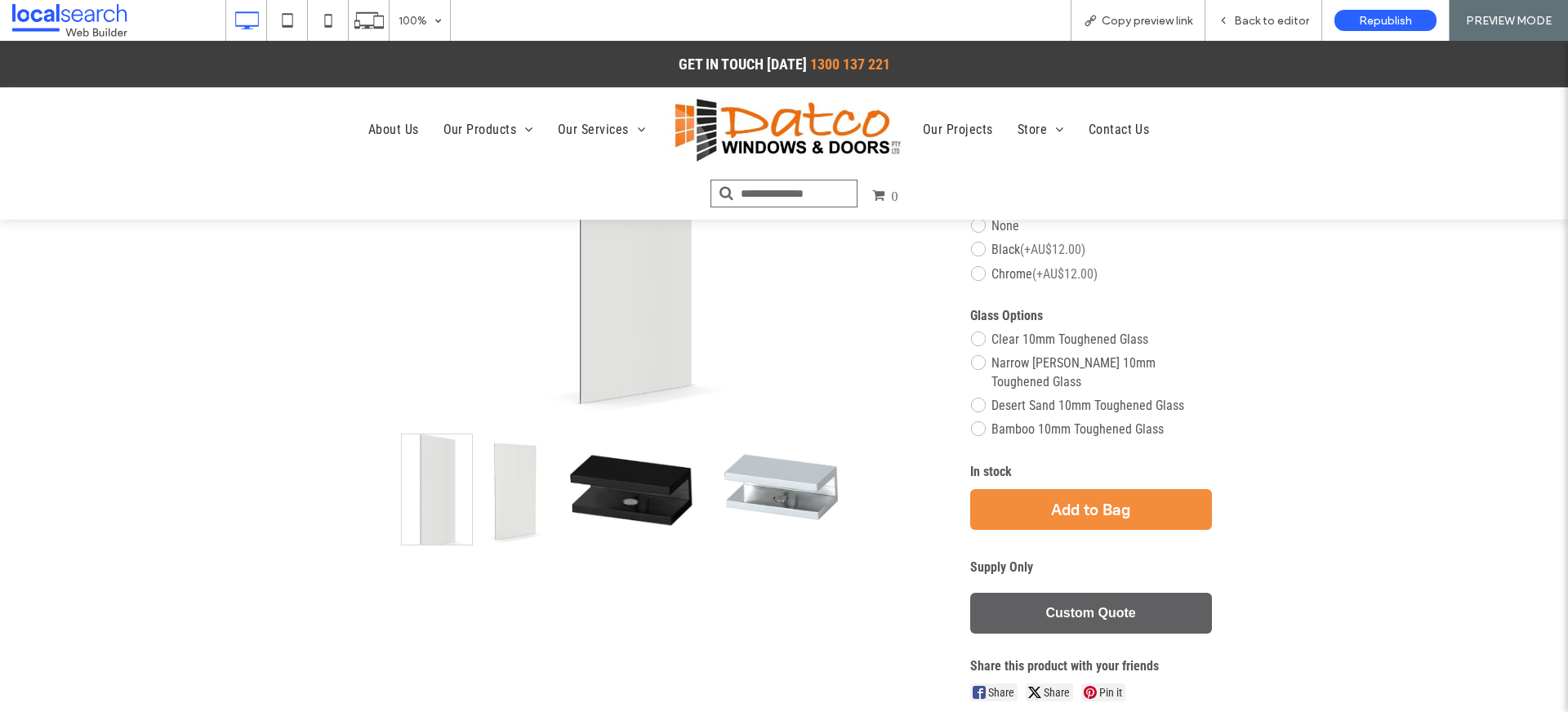
click at [1096, 600] on link "Custom Quote" at bounding box center [1091, 613] width 242 height 41
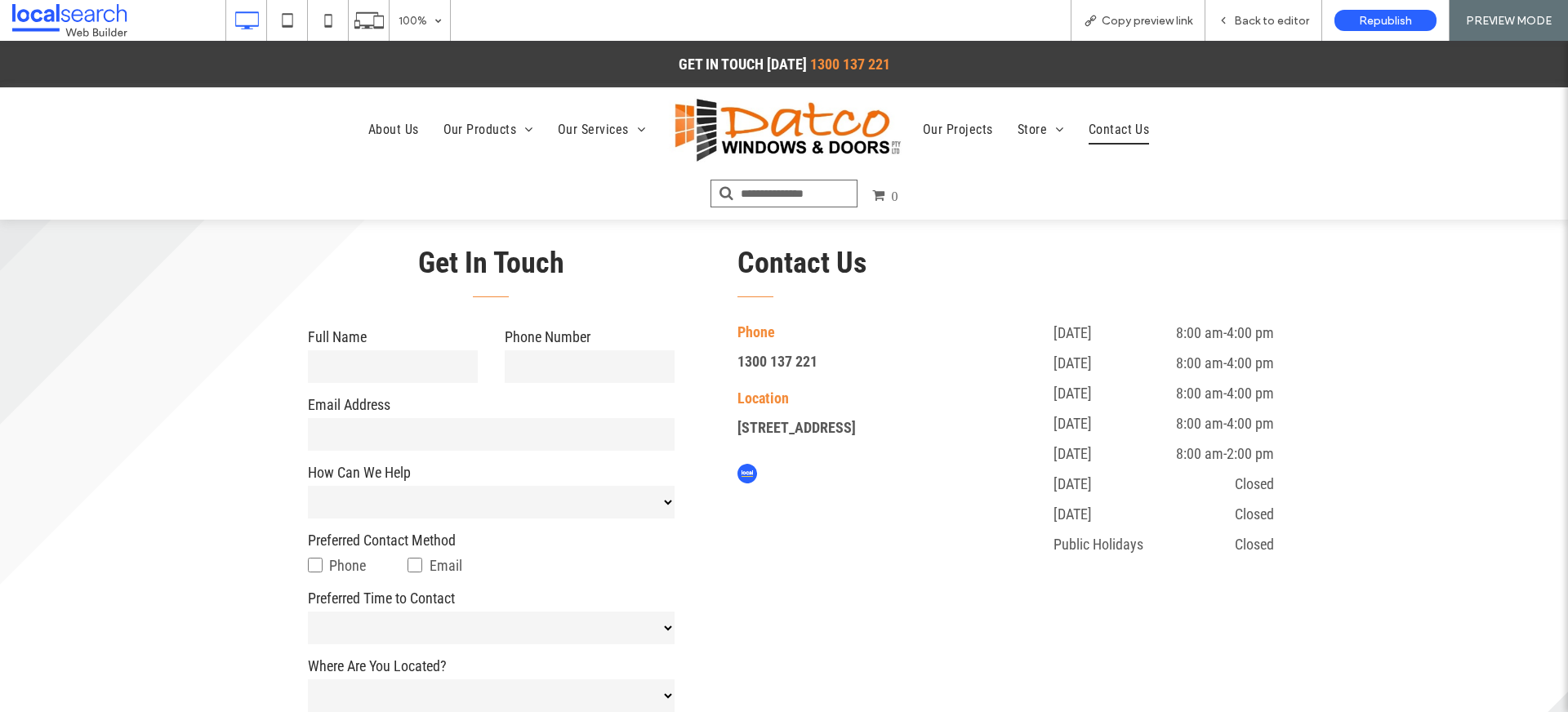
scroll to position [554, 0]
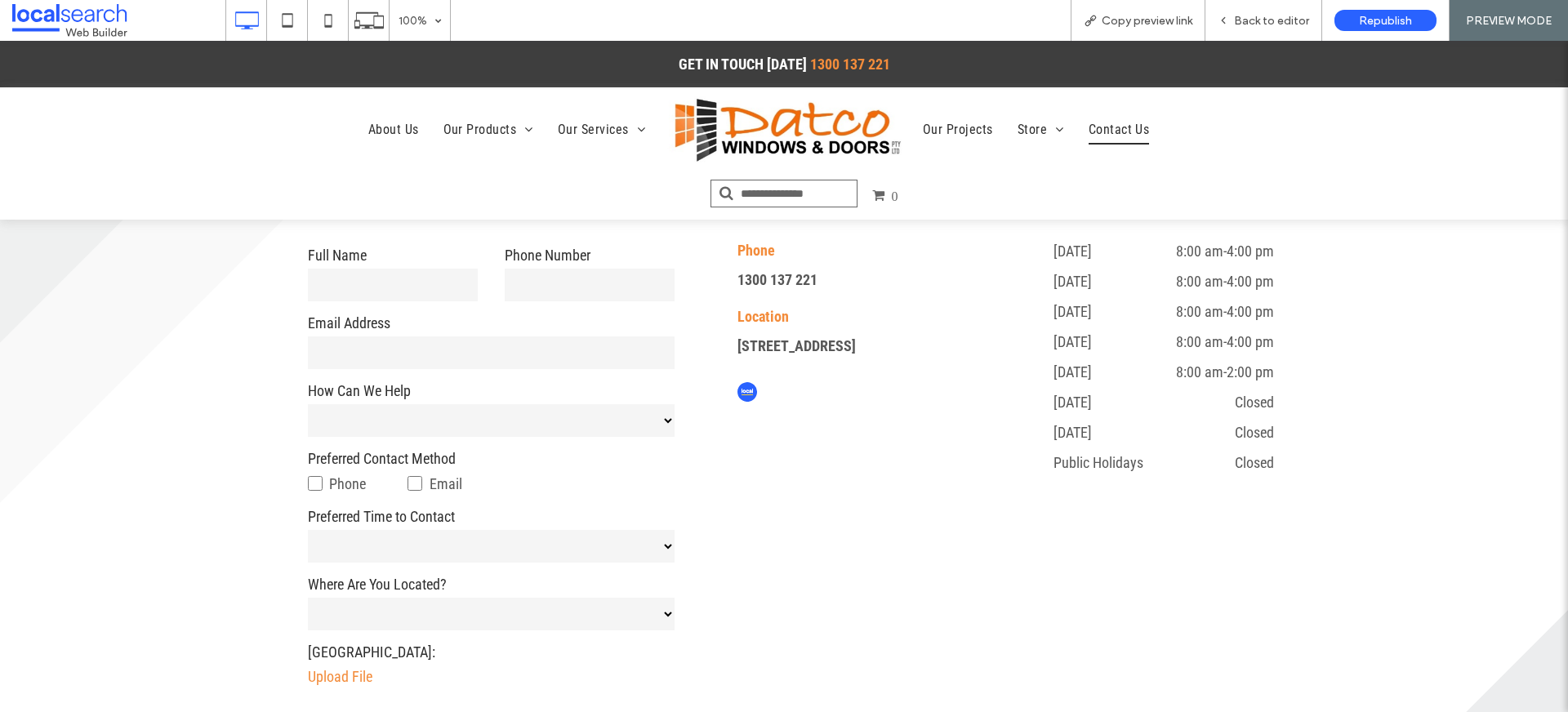
click at [617, 430] on select "**********" at bounding box center [491, 420] width 366 height 33
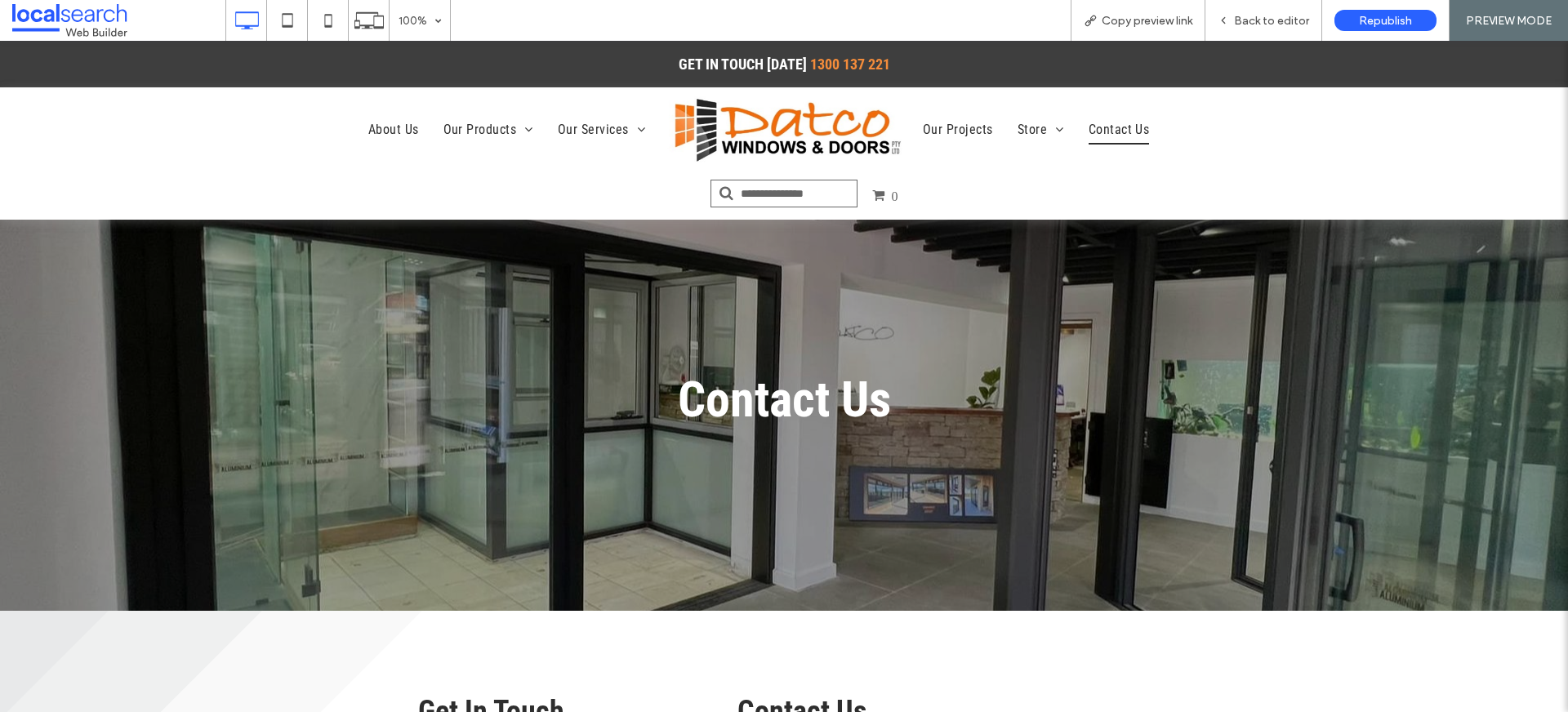
scroll to position [0, 0]
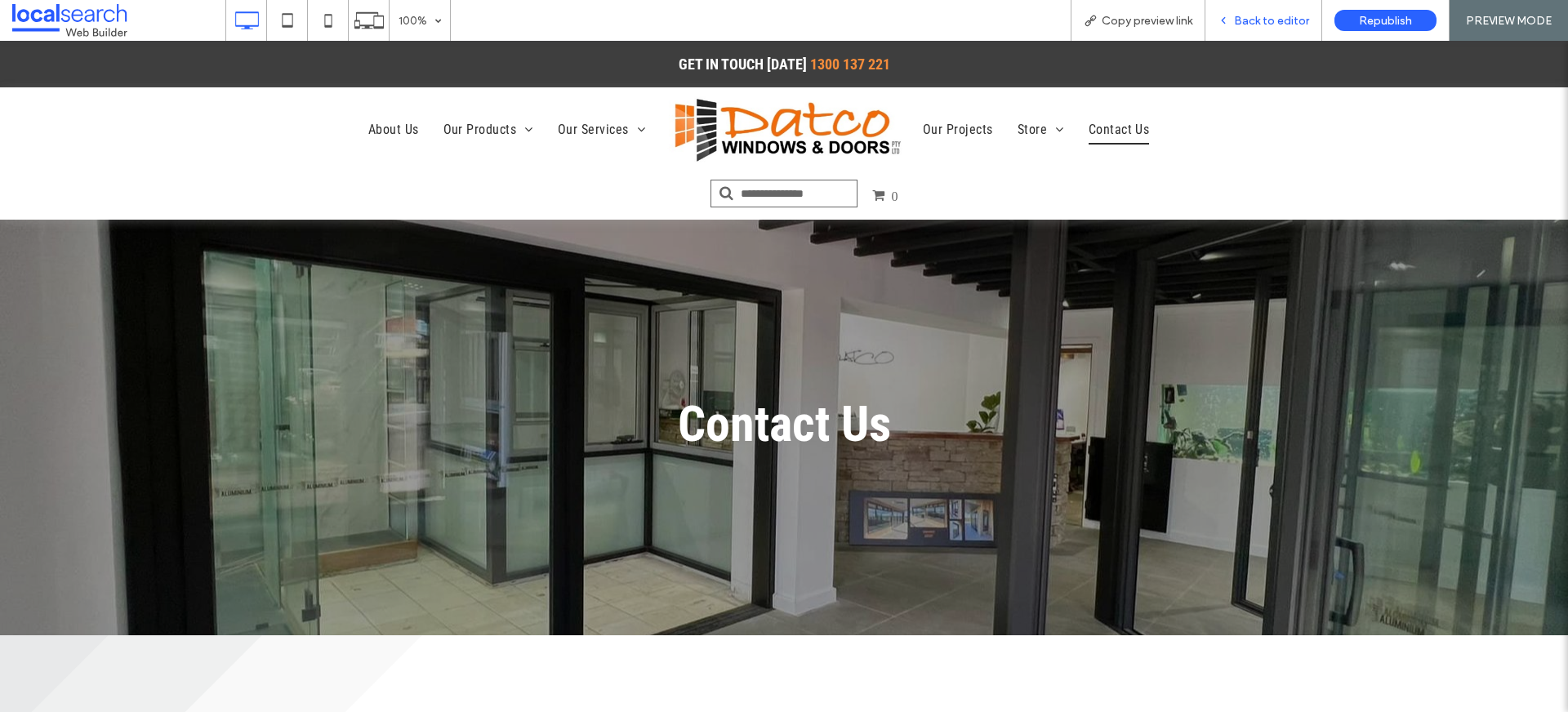
click at [1256, 23] on span "Back to editor" at bounding box center [1271, 20] width 75 height 14
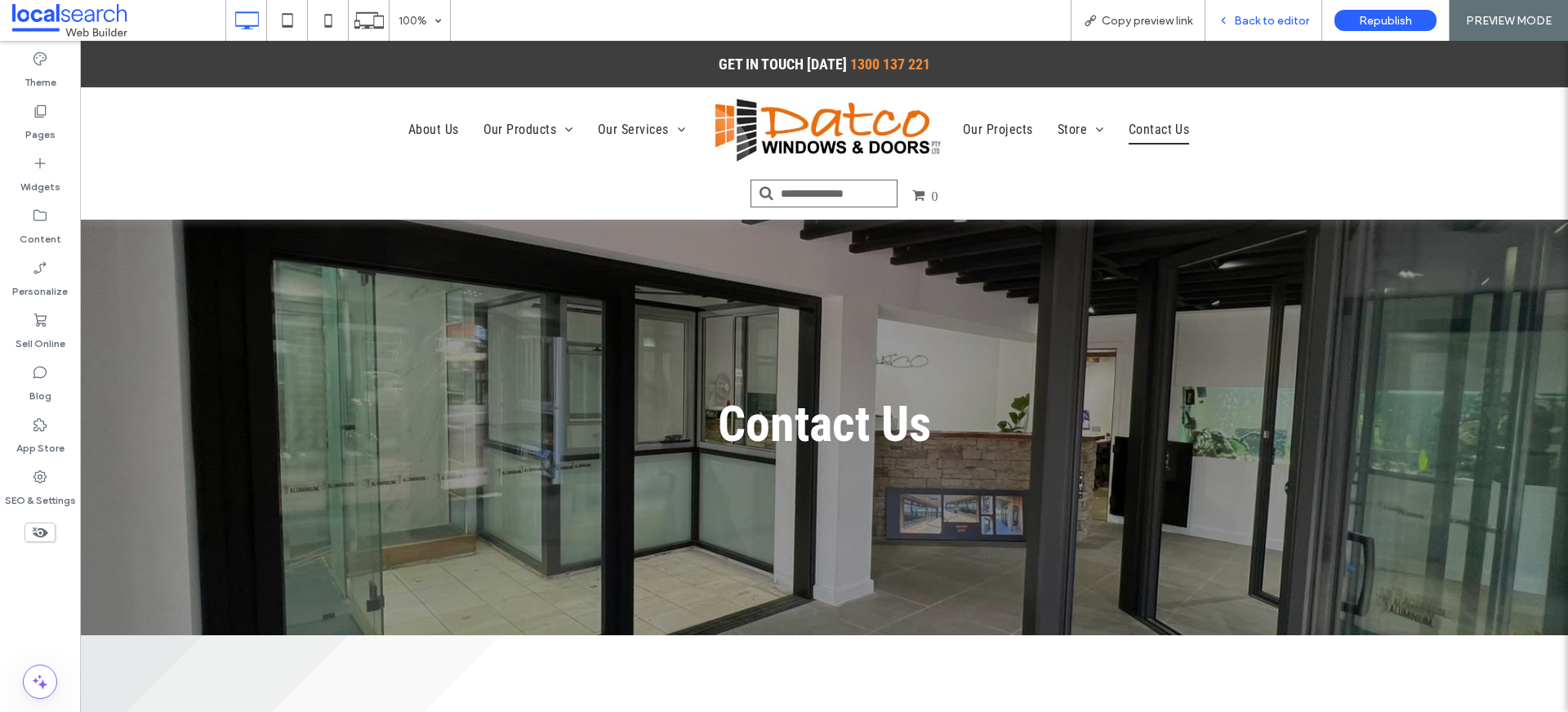
click at [1244, 31] on div "Back to editor" at bounding box center [1264, 20] width 117 height 41
click at [1242, 18] on span "Back to editor" at bounding box center [1271, 20] width 75 height 14
click at [1244, 20] on span "Back to editor" at bounding box center [1271, 20] width 75 height 14
click at [1242, 11] on div "Back to editor" at bounding box center [1264, 20] width 117 height 41
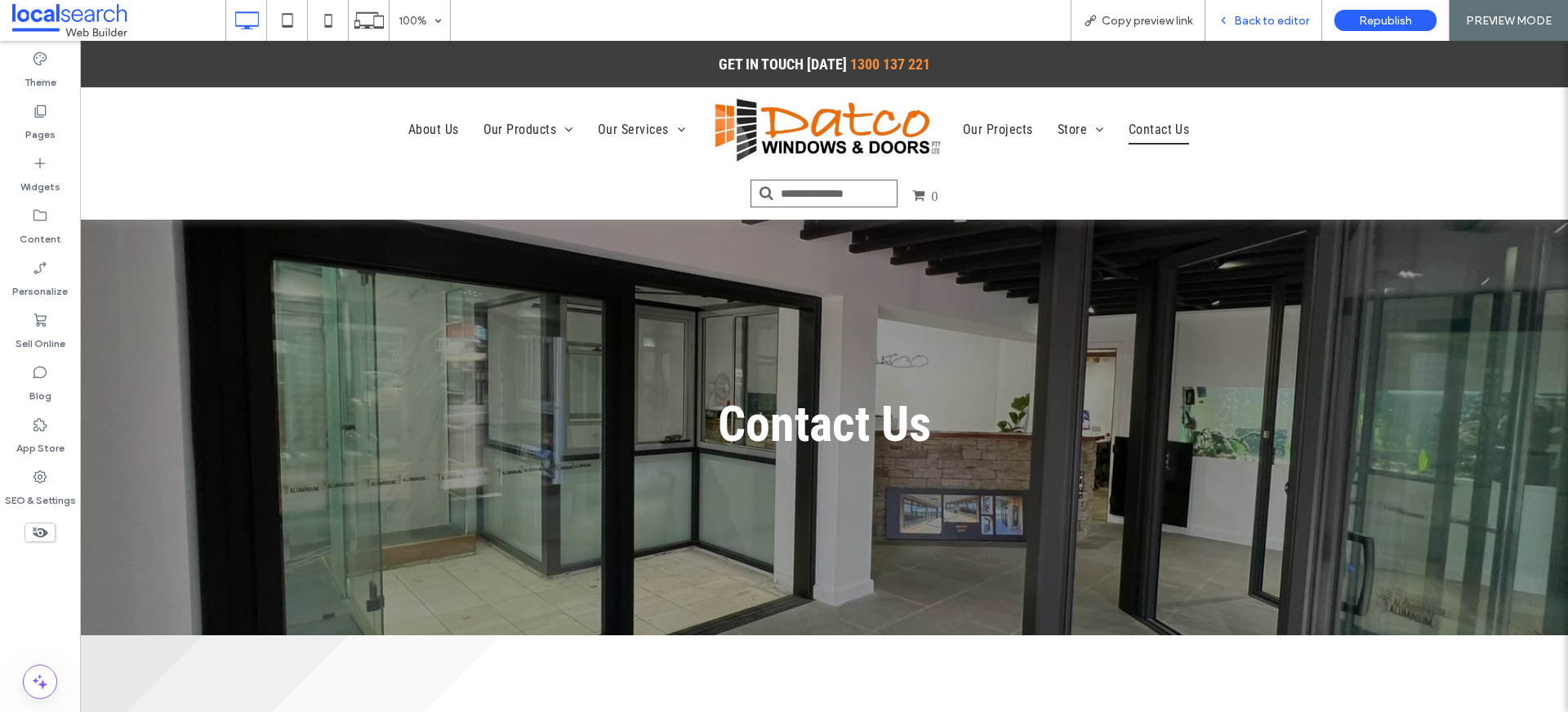
click at [1245, 18] on span "Back to editor" at bounding box center [1271, 20] width 75 height 14
click at [1246, 19] on span "Back to editor" at bounding box center [1271, 20] width 75 height 14
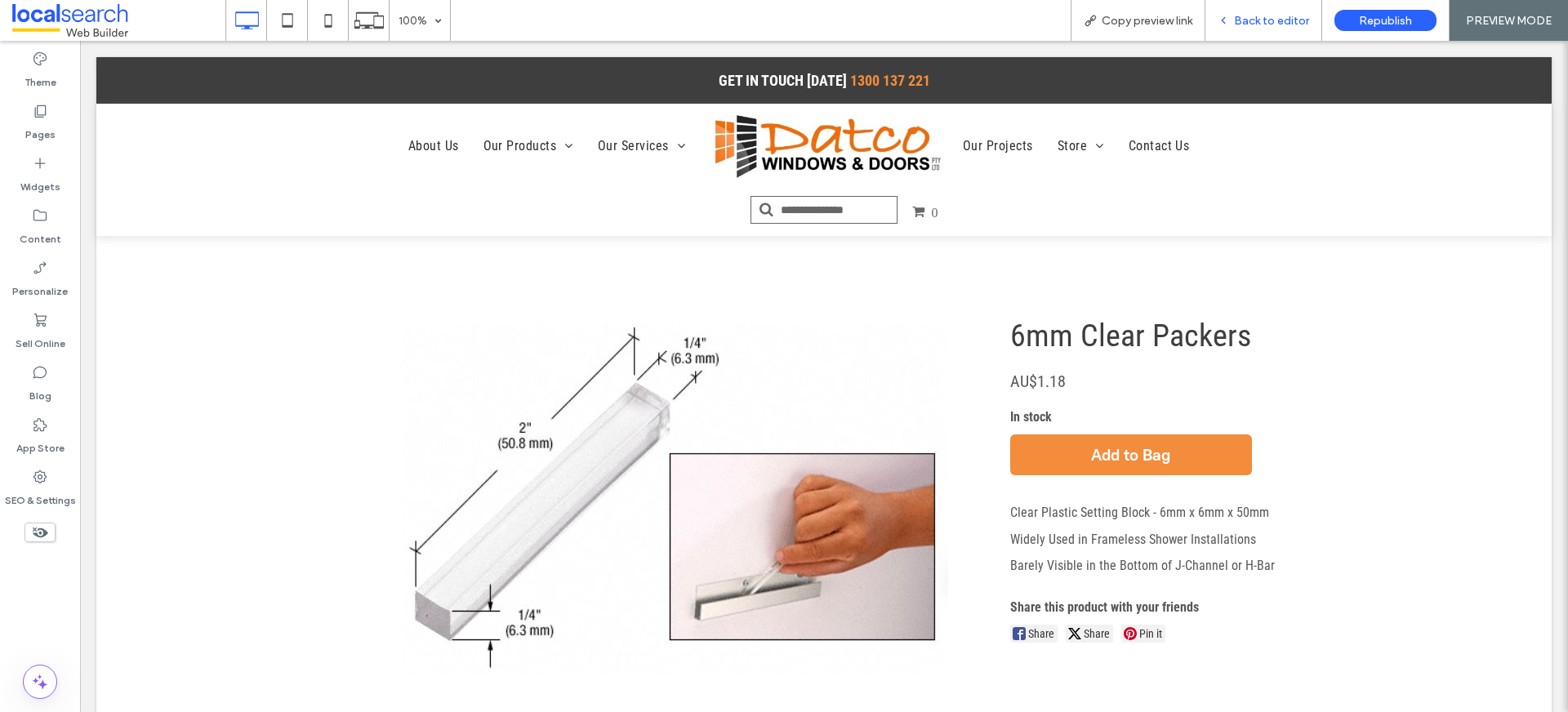
click at [1272, 20] on span "Back to editor" at bounding box center [1271, 20] width 75 height 14
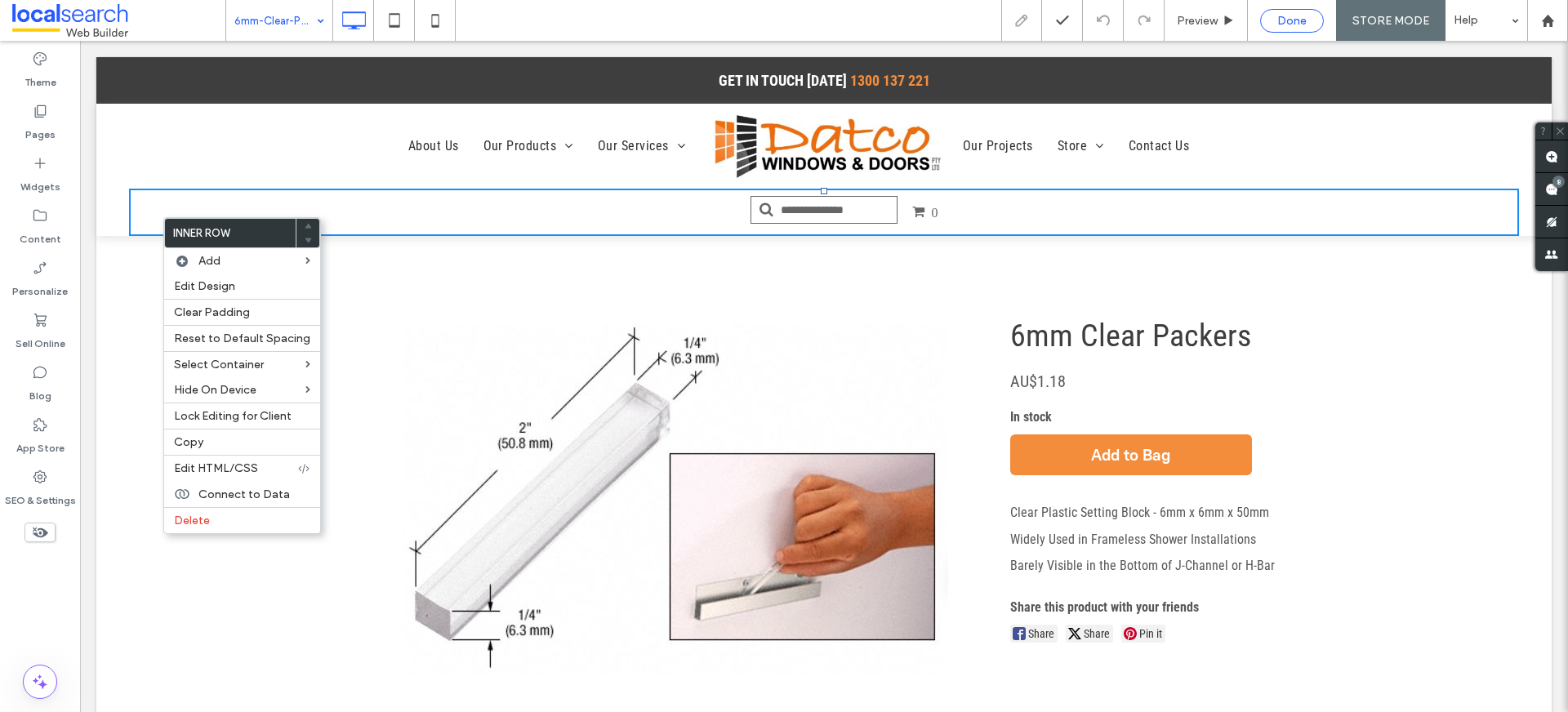
drag, startPoint x: 1265, startPoint y: 31, endPoint x: 1280, endPoint y: 25, distance: 16.2
click at [1265, 31] on div "Done" at bounding box center [1292, 20] width 88 height 41
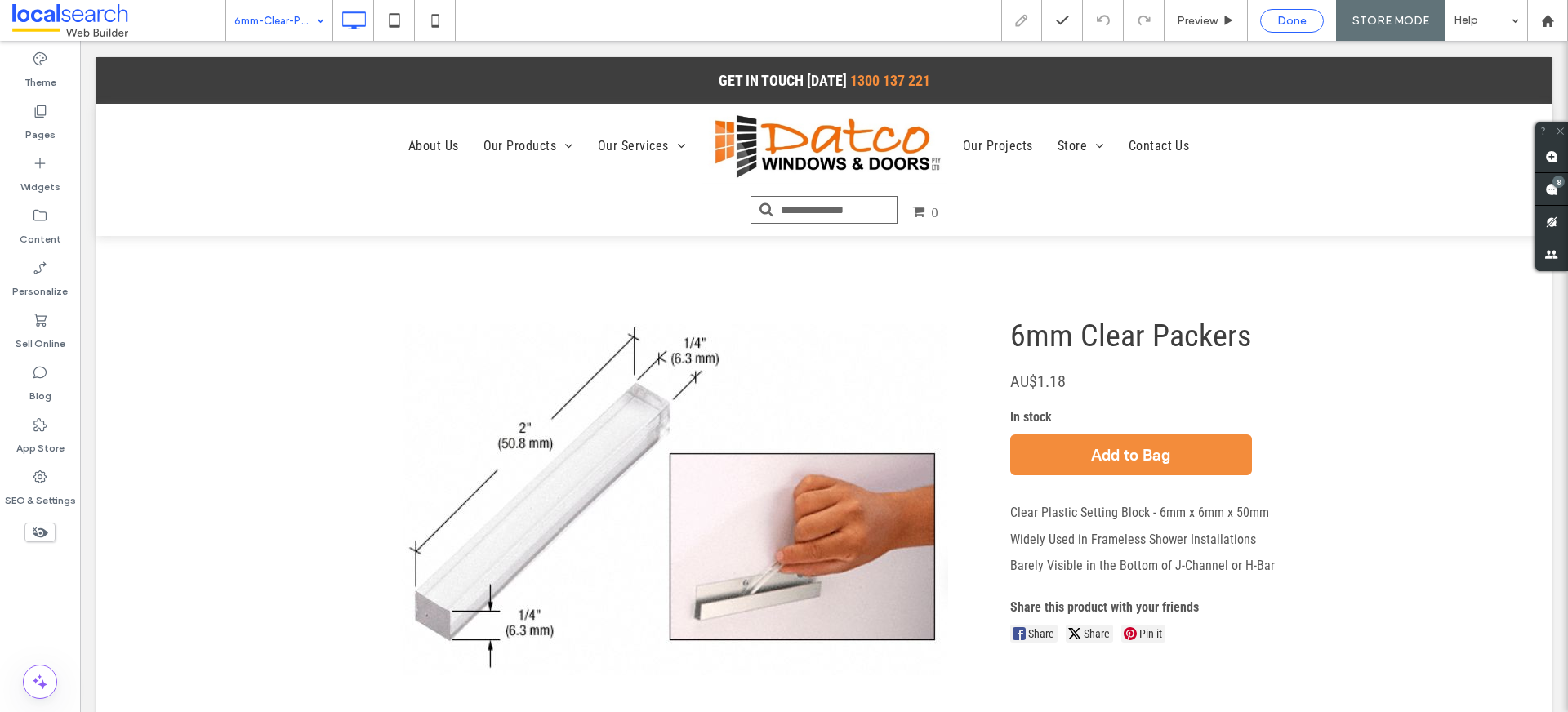
click at [1280, 25] on span "Done" at bounding box center [1292, 20] width 30 height 14
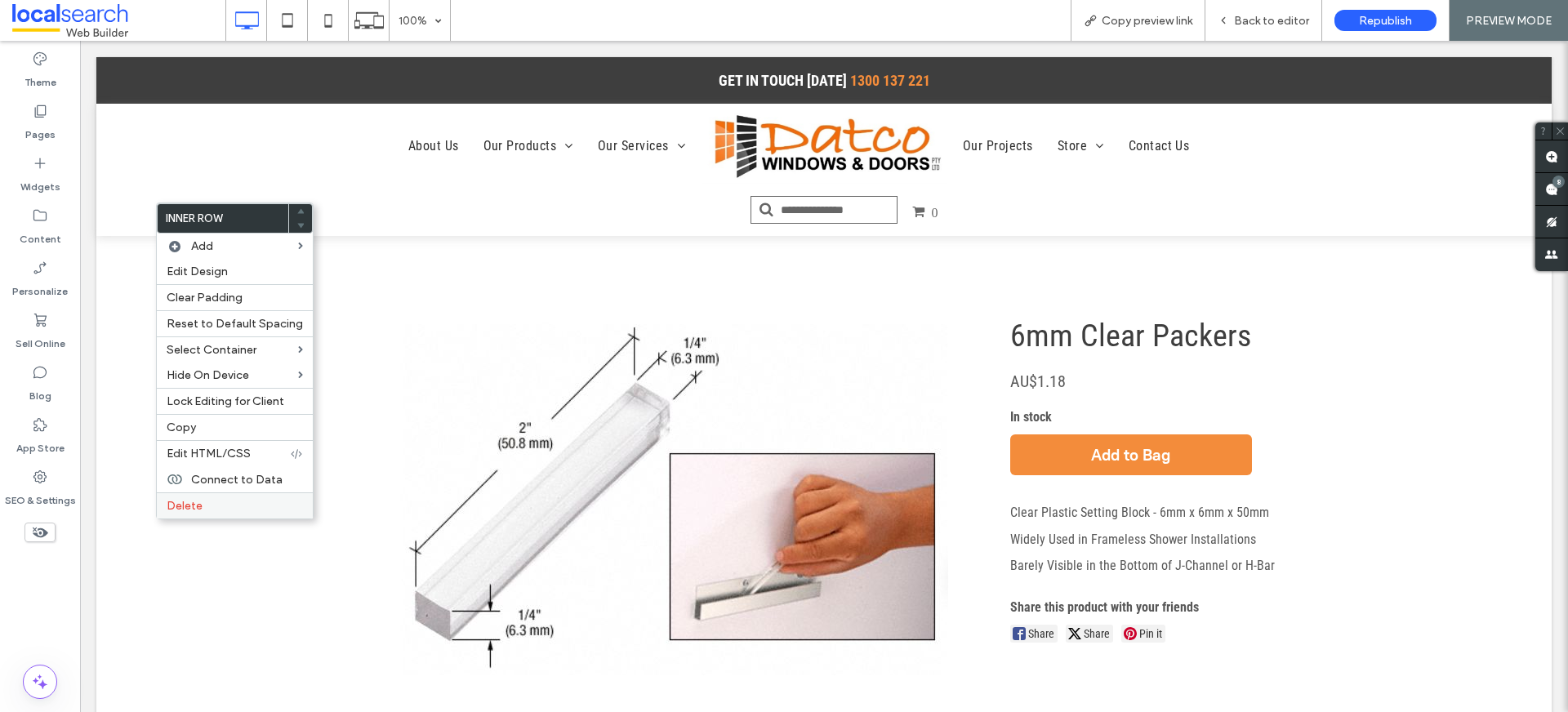
click at [196, 509] on span "Delete" at bounding box center [184, 506] width 36 height 14
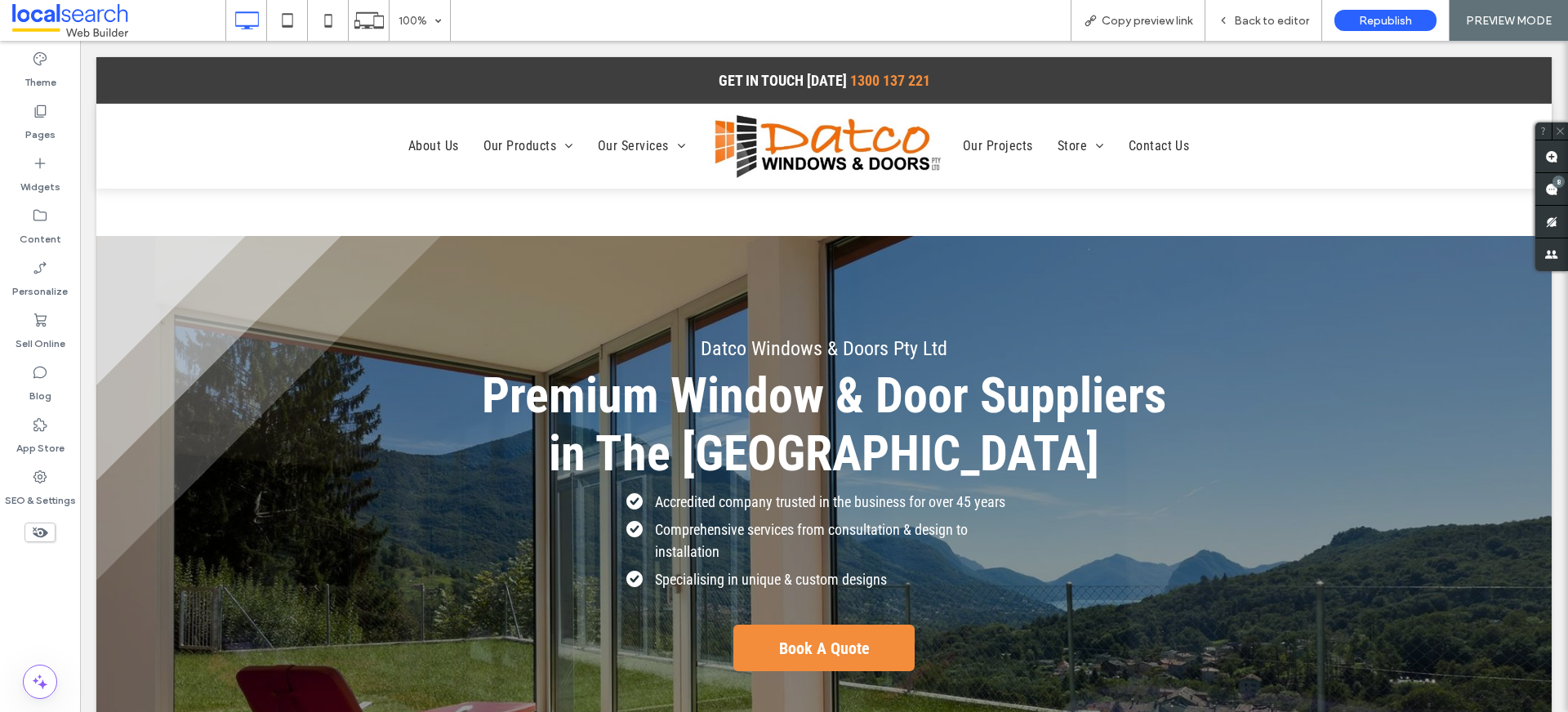
drag, startPoint x: 823, startPoint y: 217, endPoint x: 694, endPoint y: 198, distance: 130.4
click at [818, 217] on div at bounding box center [824, 146] width 1455 height 179
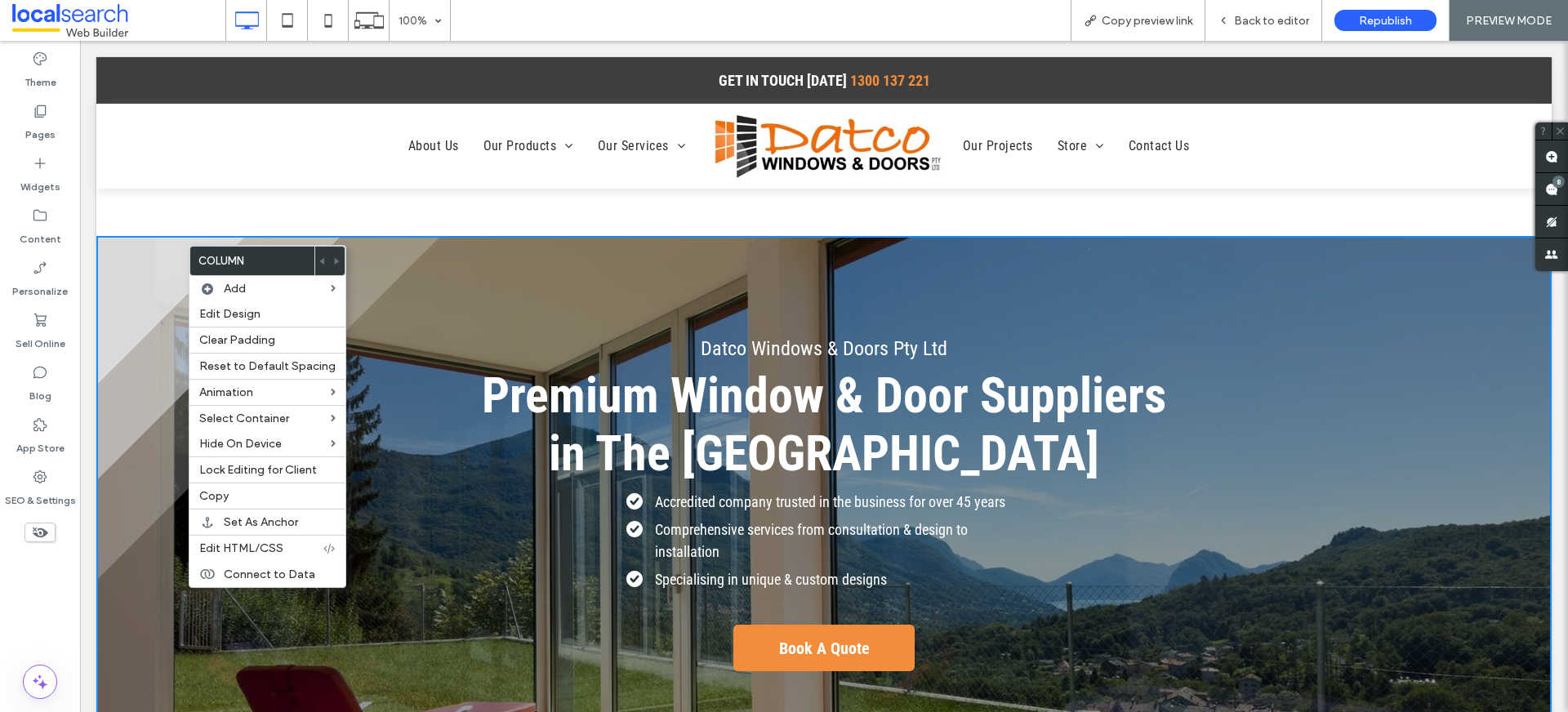
click at [148, 228] on div at bounding box center [824, 146] width 1455 height 179
click at [153, 239] on div "Datco Windows & Doors Pty Ltd Premium Window & Door Suppliers in The Northern R…" at bounding box center [824, 563] width 1455 height 655
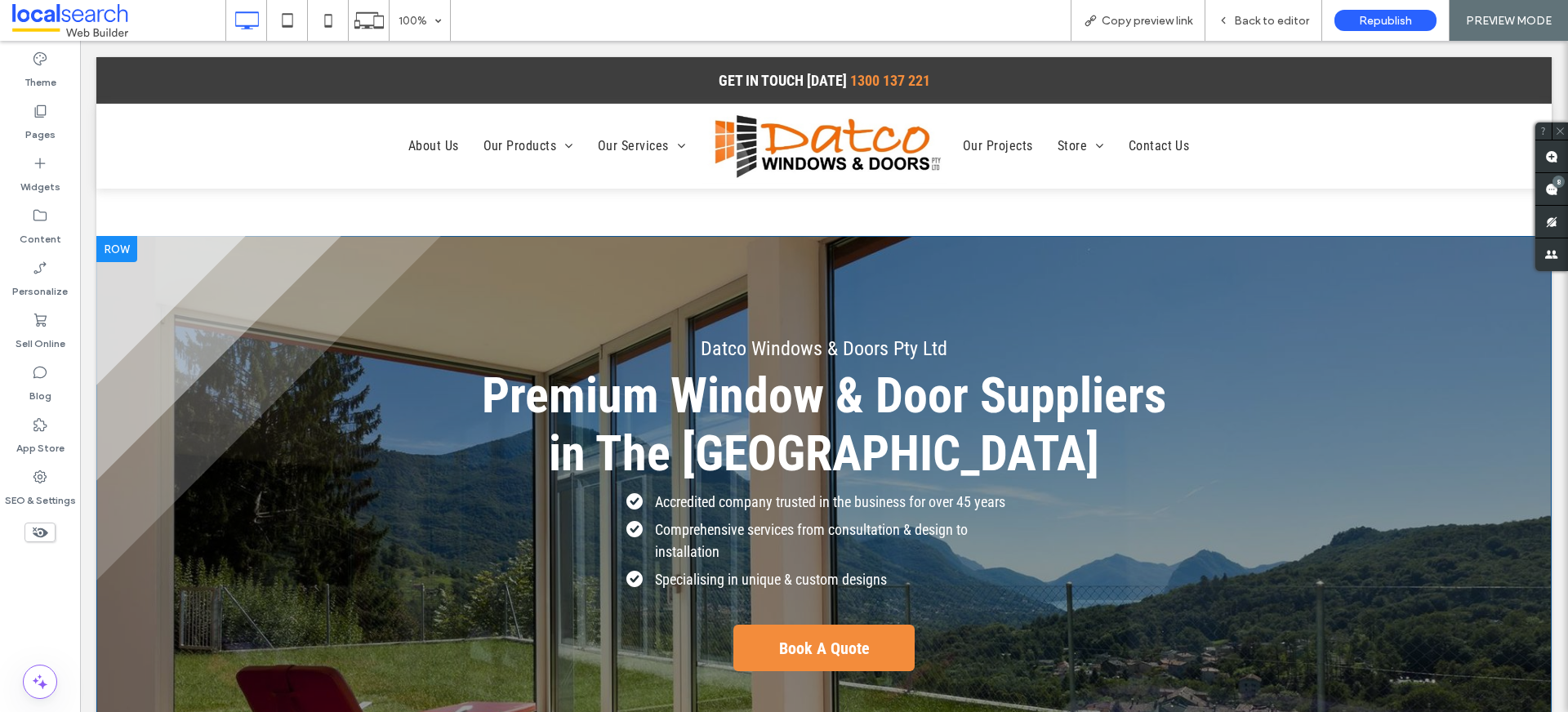
click at [506, 249] on div "Datco Windows & Doors Pty Ltd Premium Window & Door Suppliers in The Northern R…" at bounding box center [824, 563] width 1455 height 655
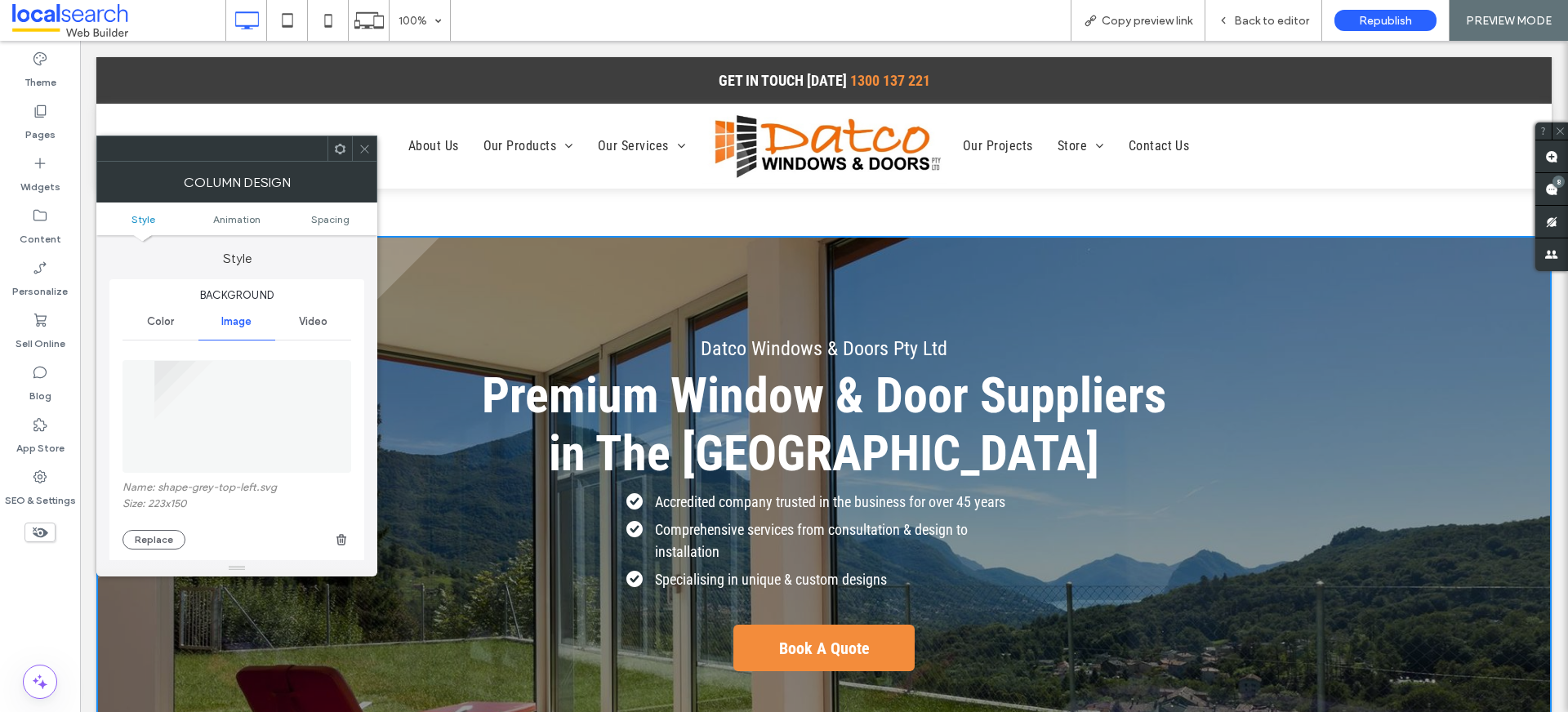
click at [364, 154] on span at bounding box center [365, 148] width 12 height 25
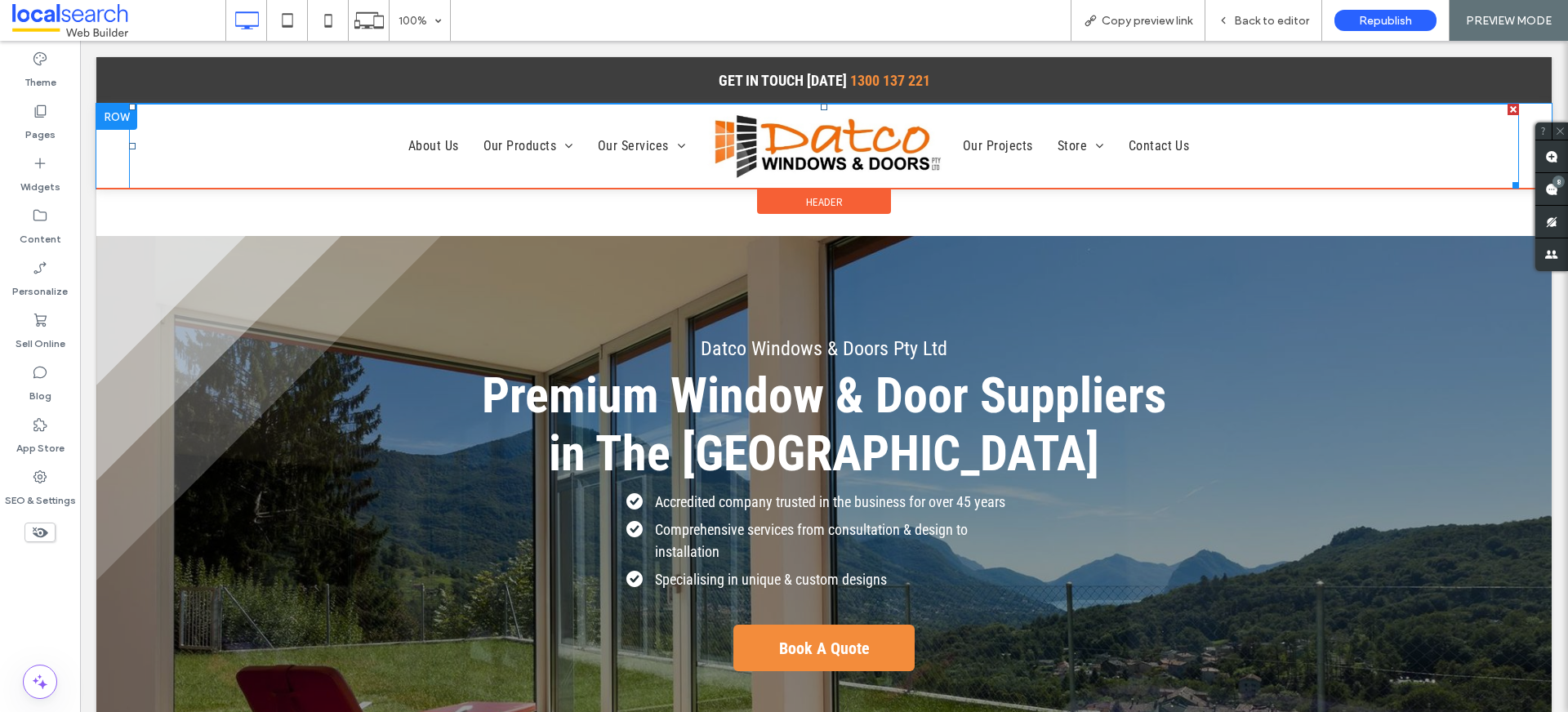
click at [175, 182] on ul "About Us Our Products Sliding Windows Double Hung Windows Sliding Doors Datco G…" at bounding box center [420, 147] width 556 height 75
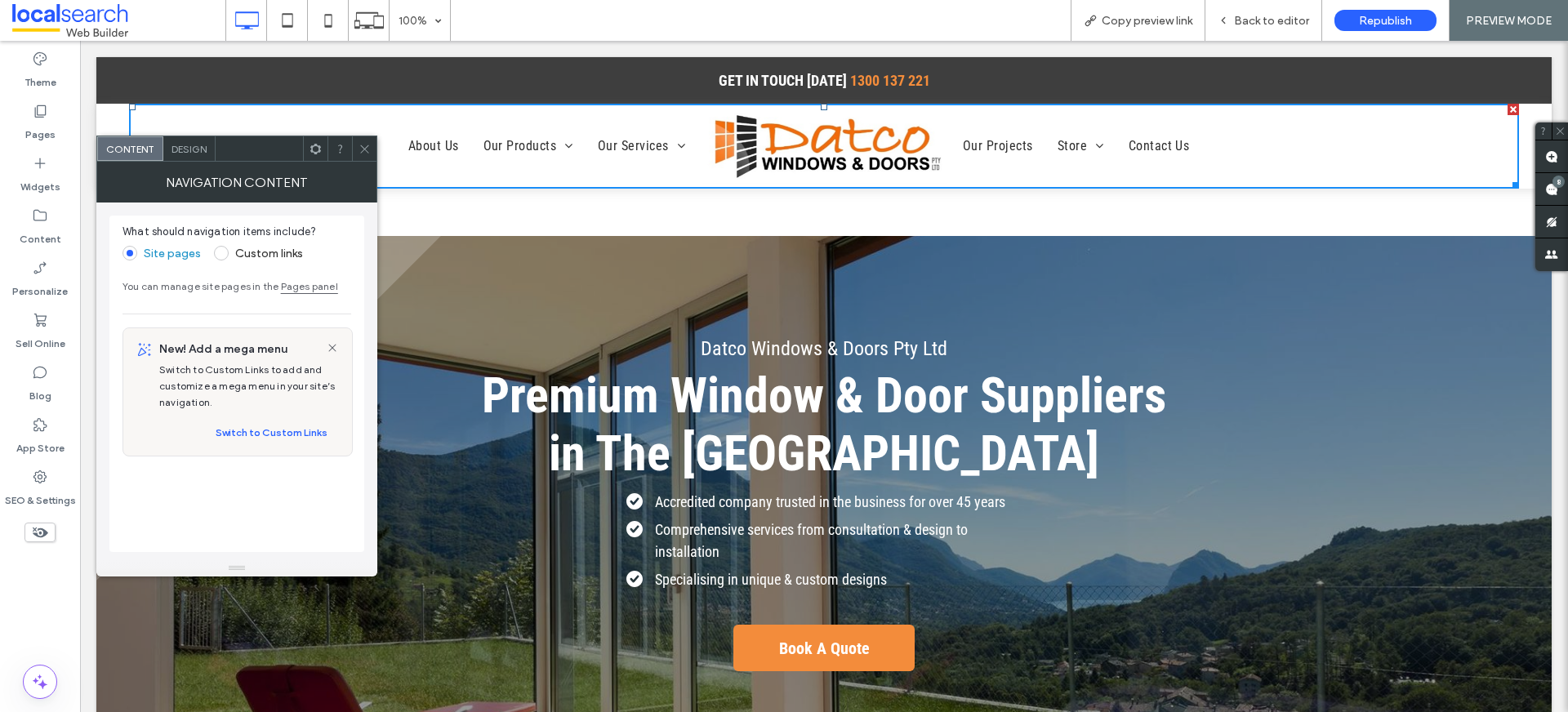
drag, startPoint x: 607, startPoint y: 254, endPoint x: 550, endPoint y: 228, distance: 62.6
click at [606, 254] on div "Datco Windows & Doors Pty Ltd Premium Window & Door Suppliers in The Northern R…" at bounding box center [824, 563] width 1455 height 655
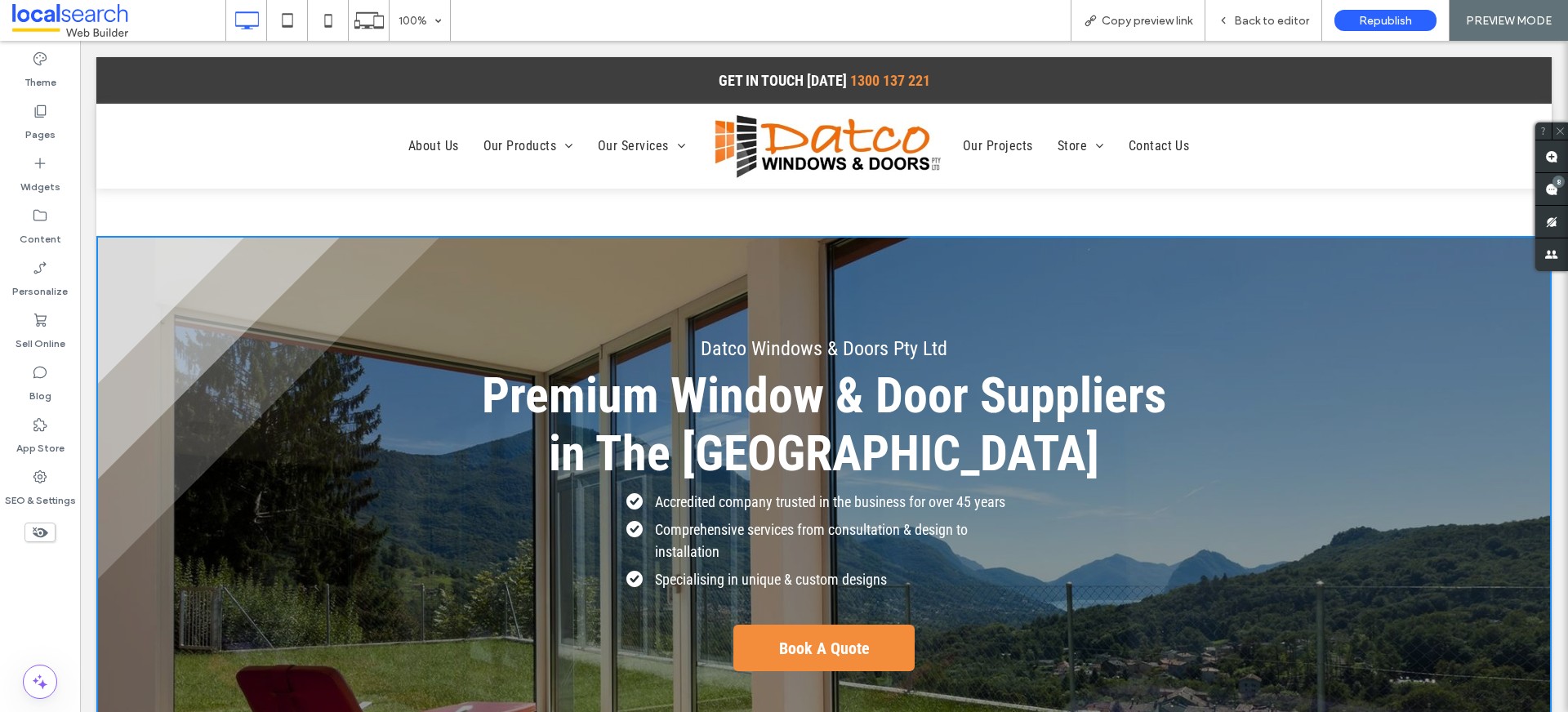
click at [142, 237] on div "Datco Windows & Doors Pty Ltd Premium Window & Door Suppliers in The Northern R…" at bounding box center [824, 563] width 1455 height 655
drag, startPoint x: 1314, startPoint y: 64, endPoint x: 1229, endPoint y: 217, distance: 175.0
click at [1253, 31] on div "Back to editor" at bounding box center [1264, 20] width 117 height 41
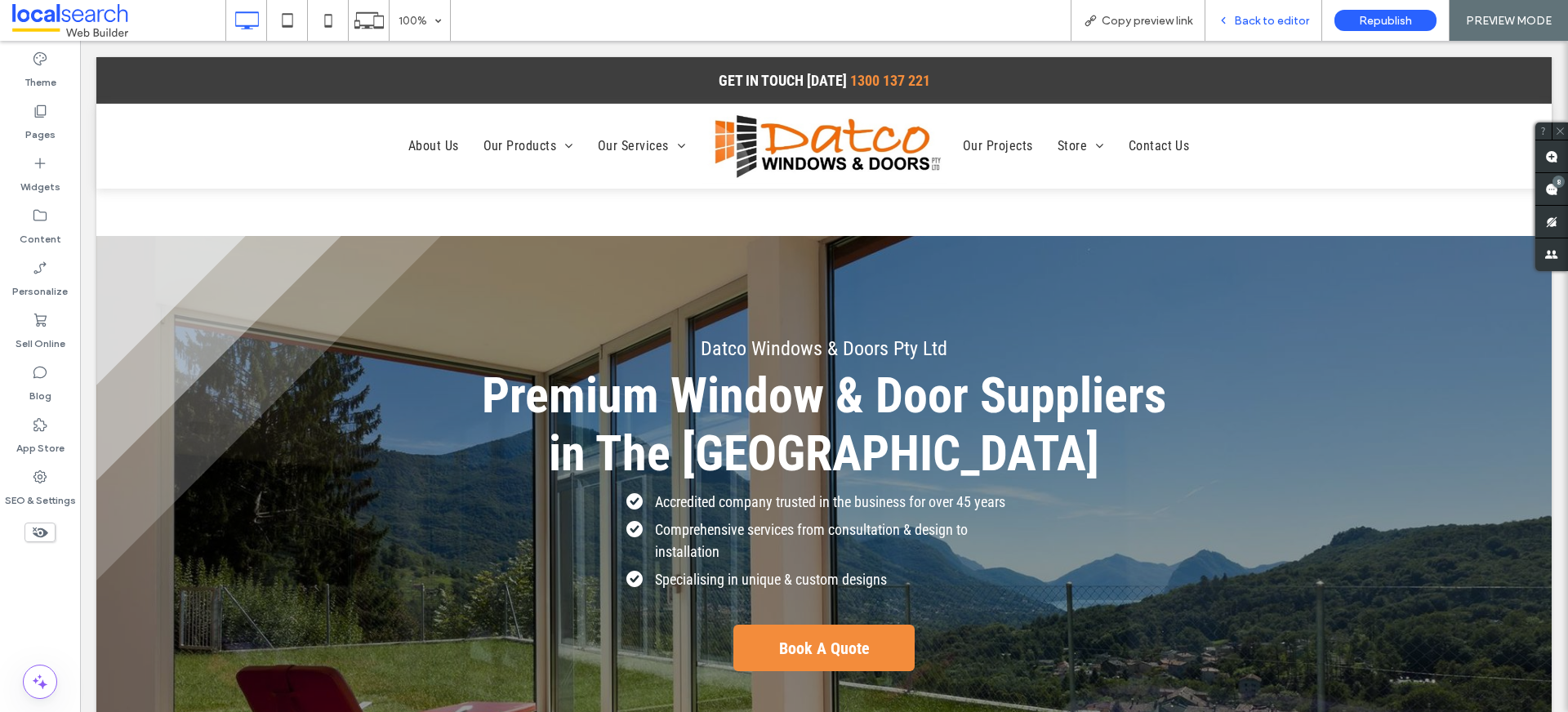
click at [1255, 14] on span "Back to editor" at bounding box center [1271, 20] width 75 height 14
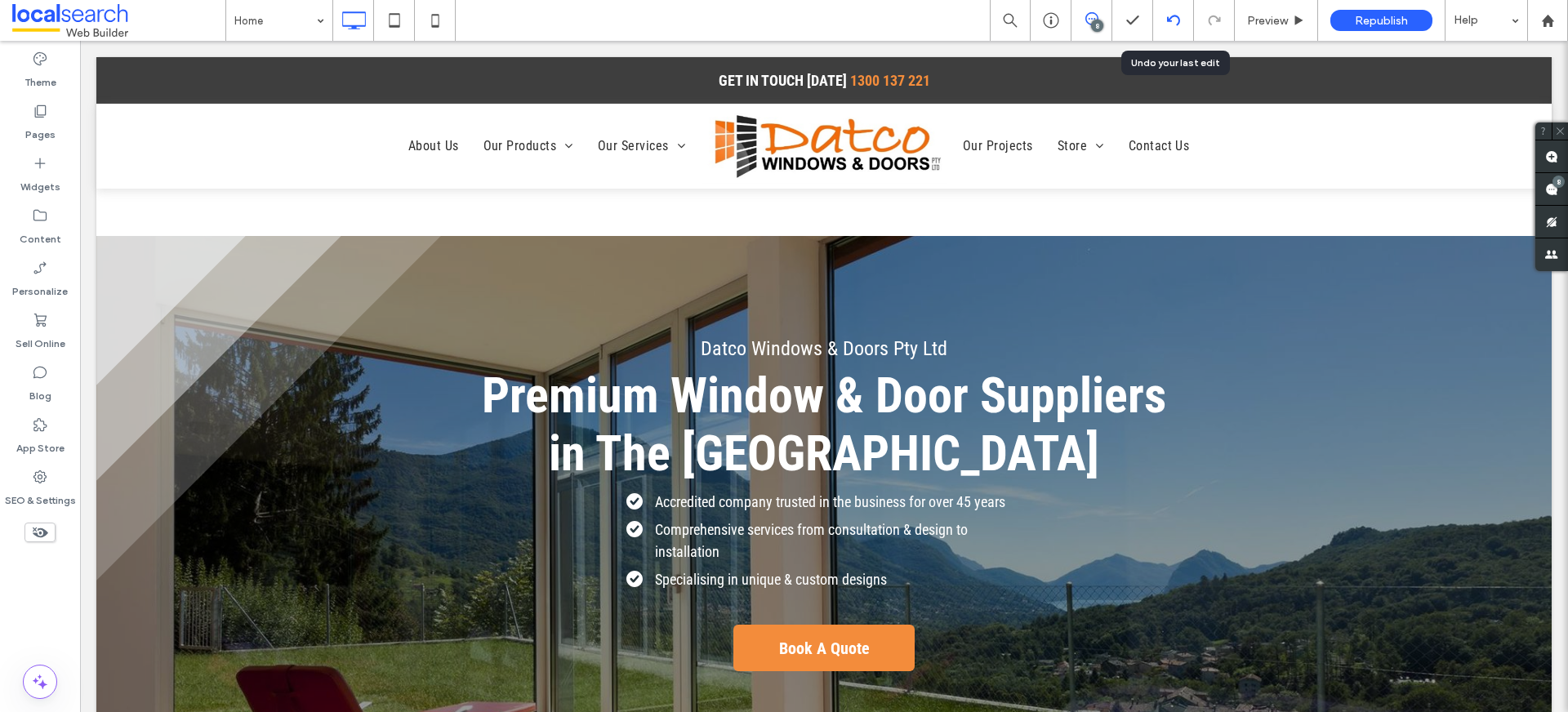
click at [1168, 19] on use at bounding box center [1172, 19] width 13 height 11
click at [1548, 157] on use at bounding box center [1551, 156] width 13 height 13
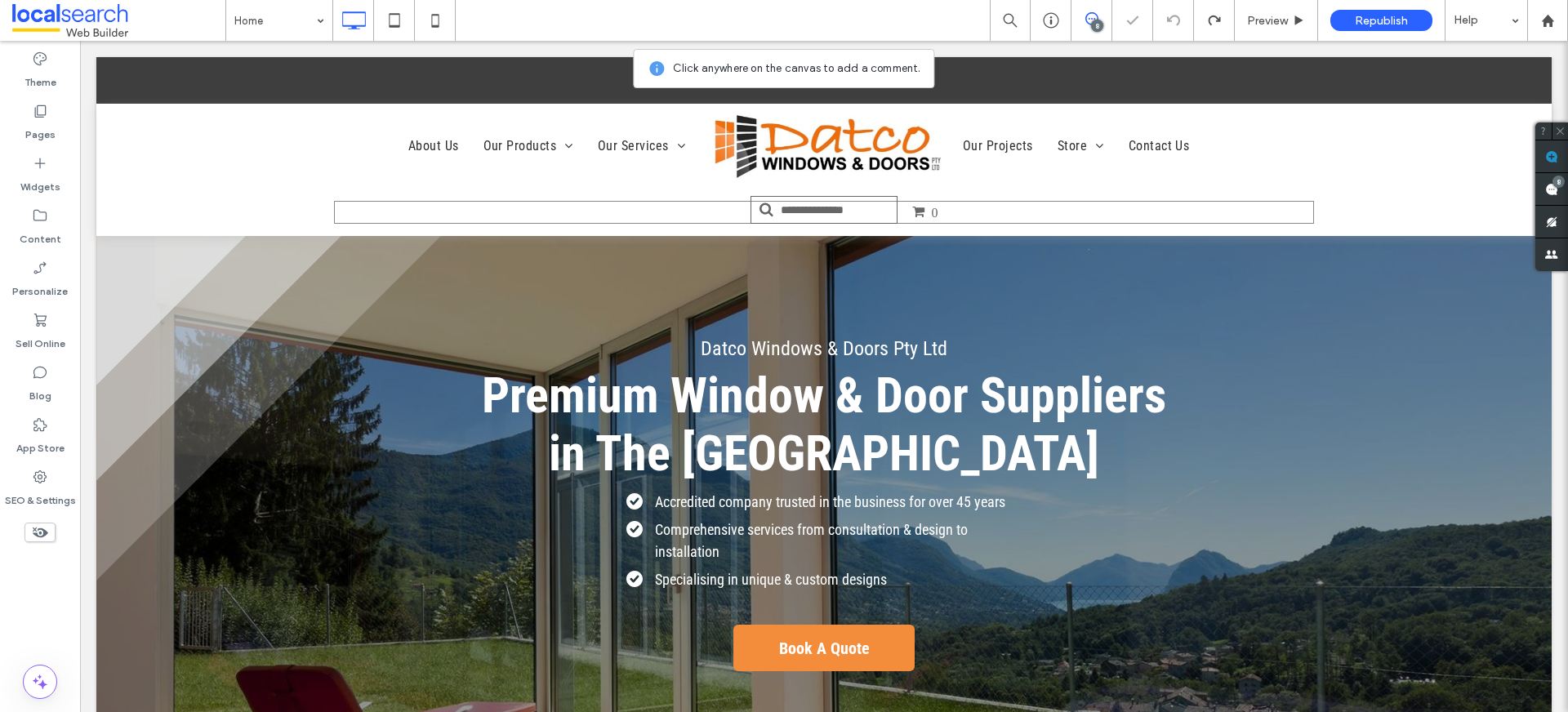
click at [1030, 216] on div "0 Click To Paste" at bounding box center [824, 212] width 980 height 23
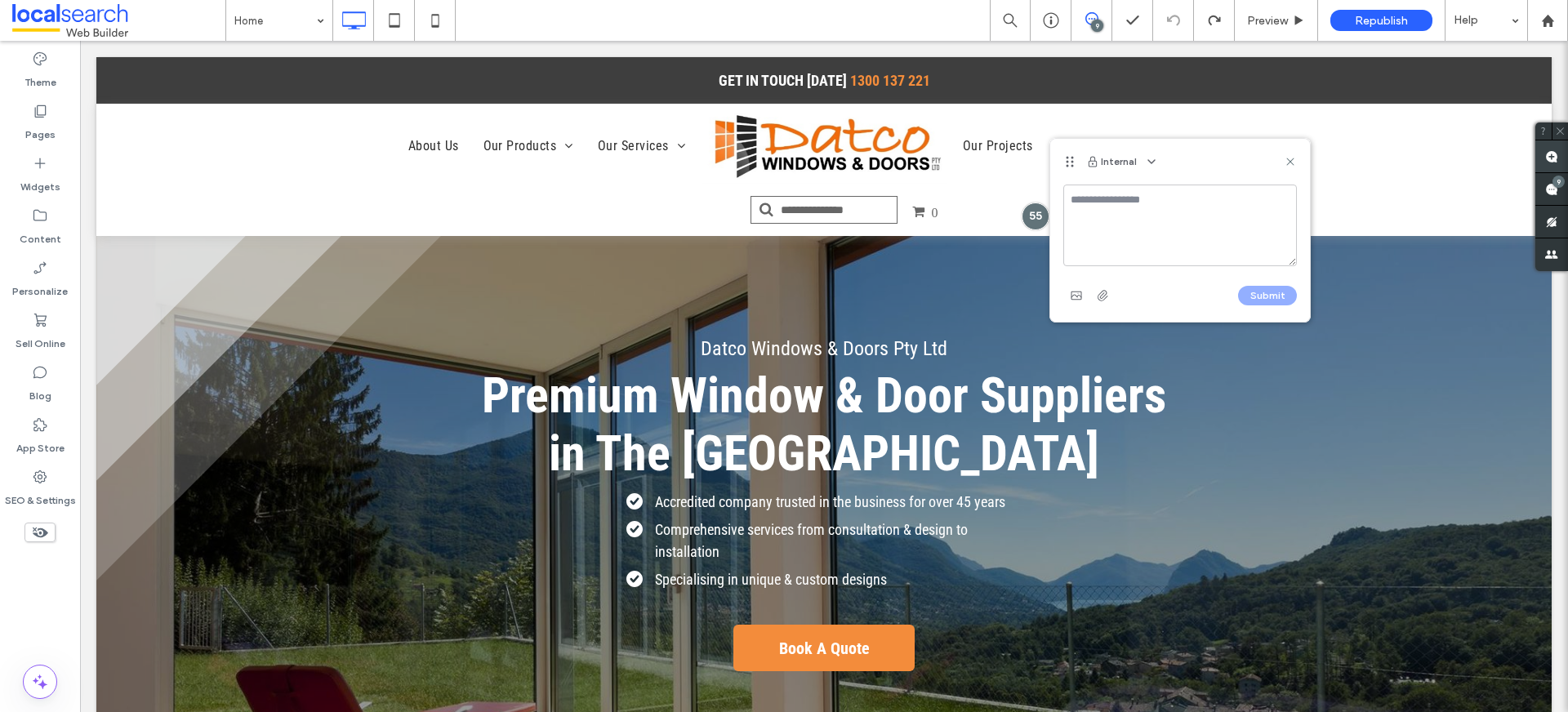
click at [1556, 153] on use at bounding box center [1551, 156] width 13 height 13
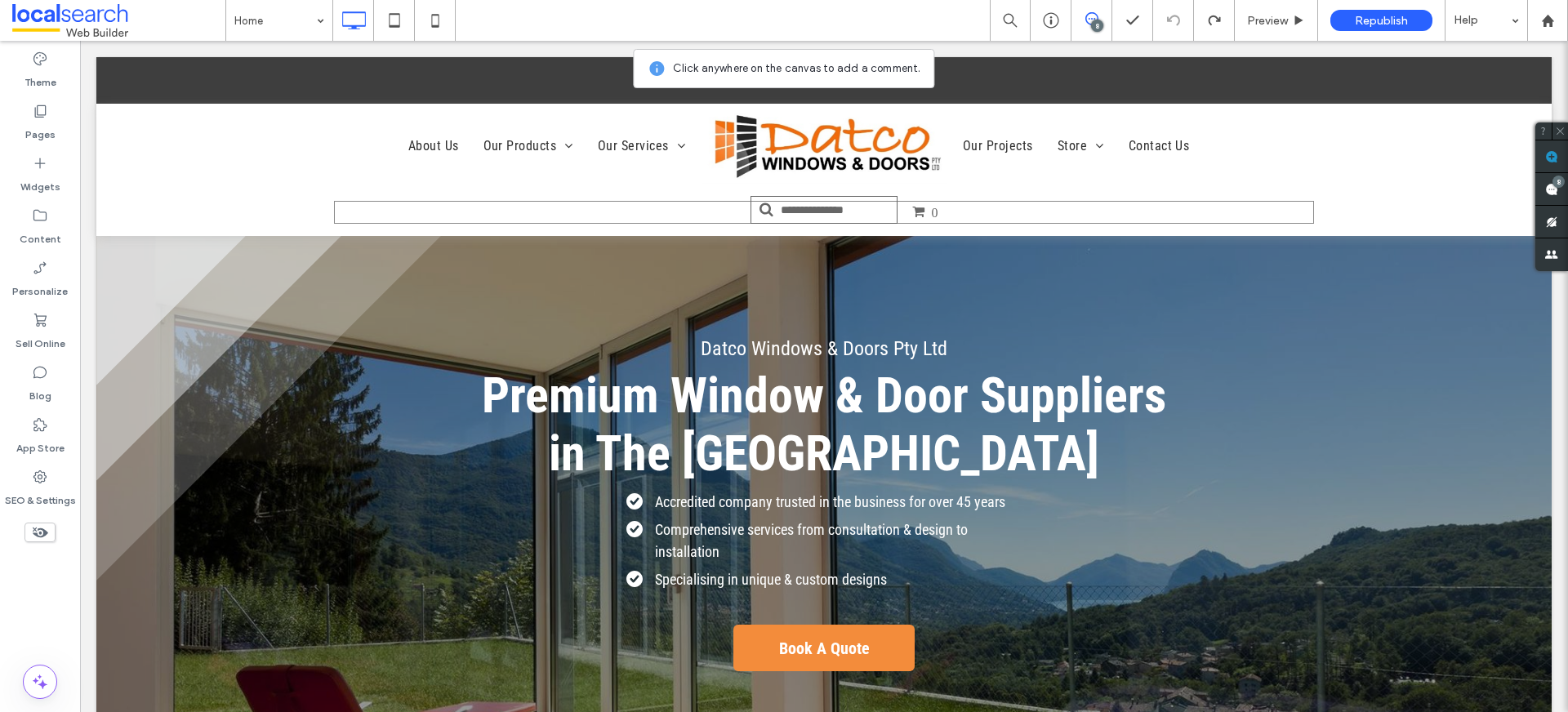
click at [1094, 211] on div "0 Click To Paste" at bounding box center [824, 212] width 980 height 23
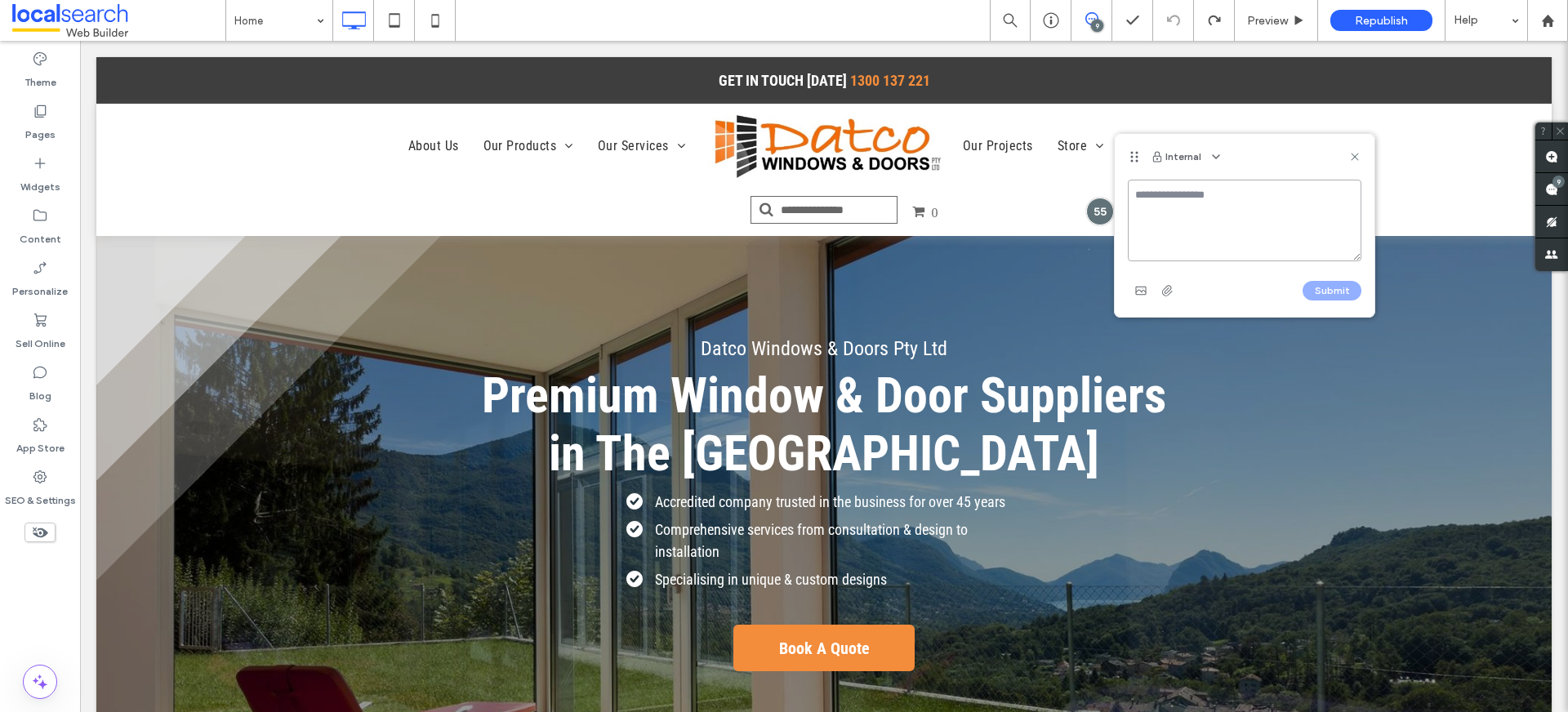
paste textarea "**********"
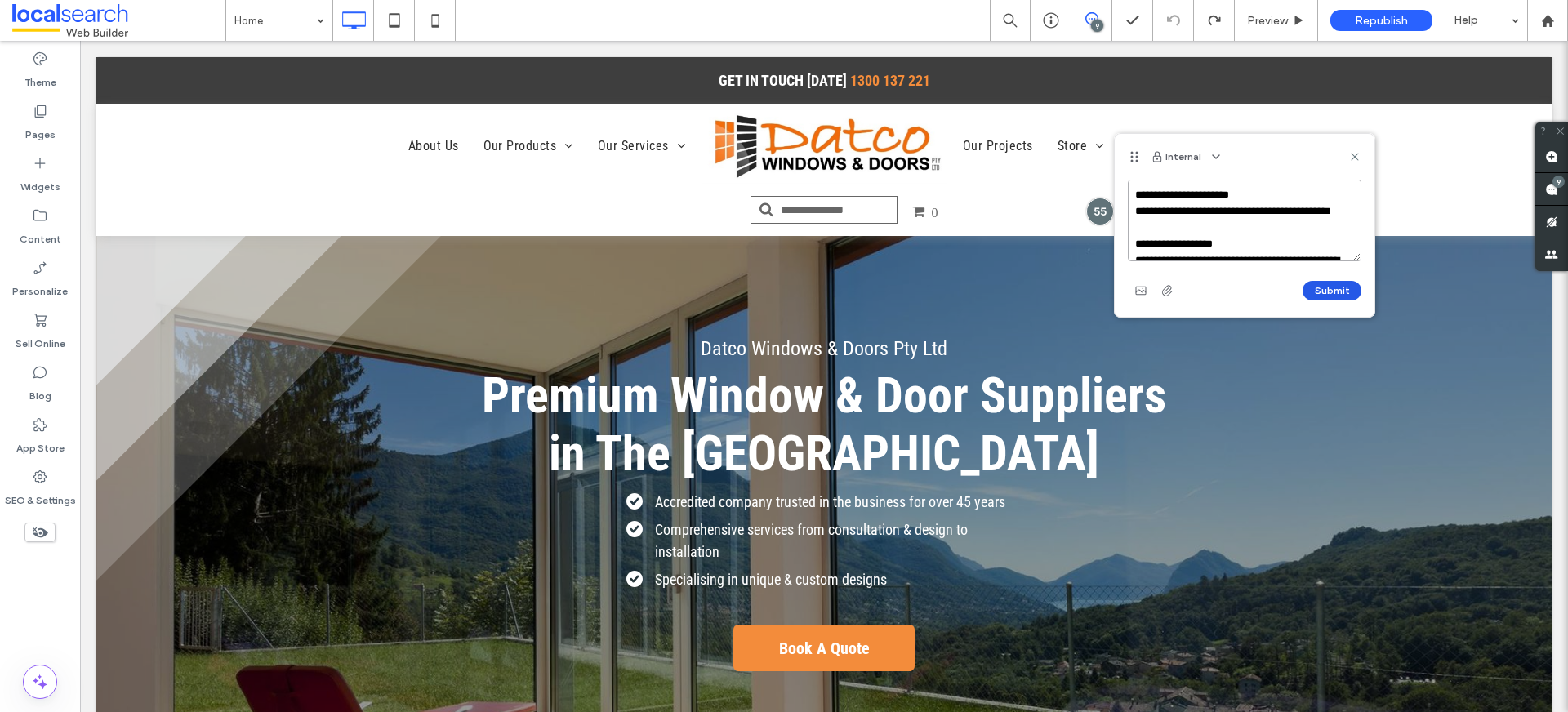
scroll to position [299, 0]
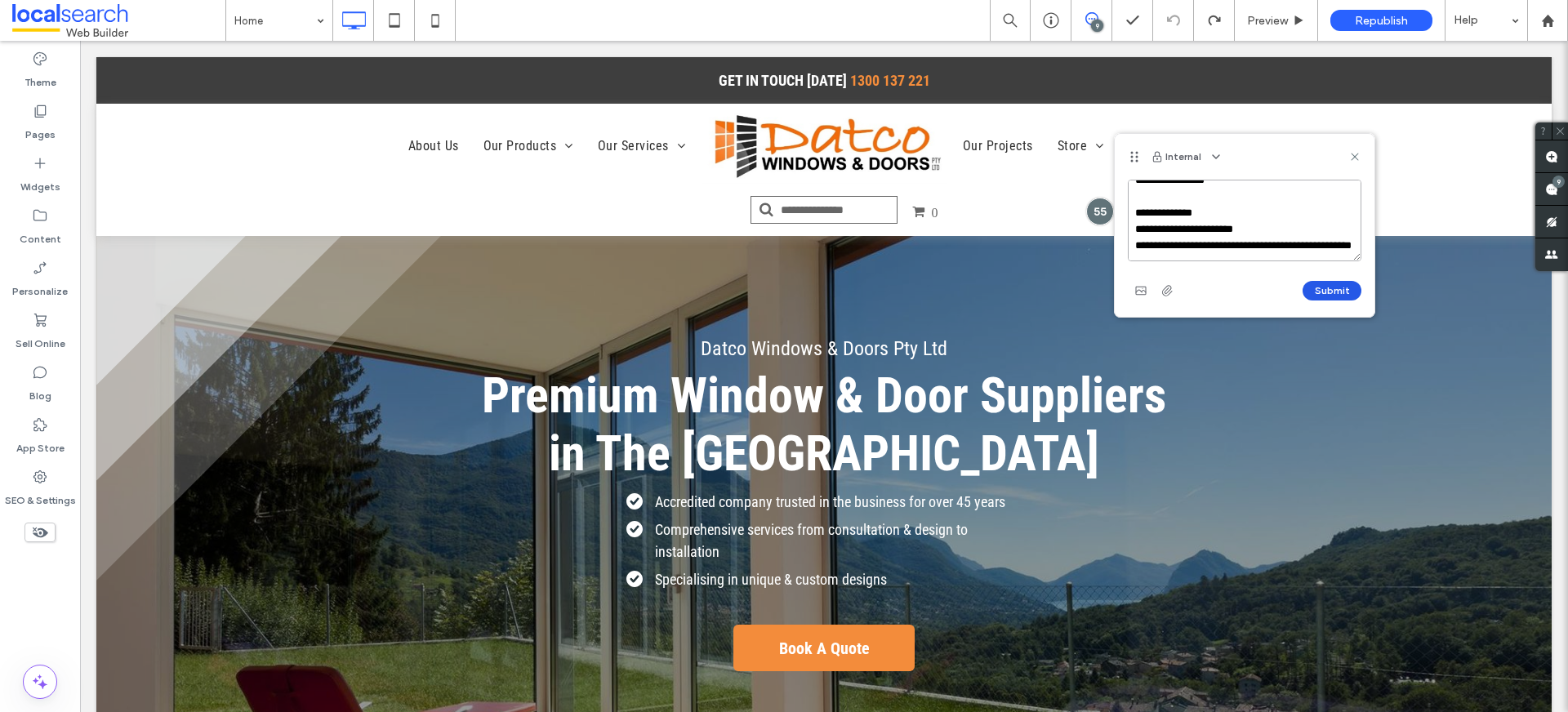
type textarea "**********"
click at [1345, 289] on button "Submit" at bounding box center [1331, 290] width 59 height 19
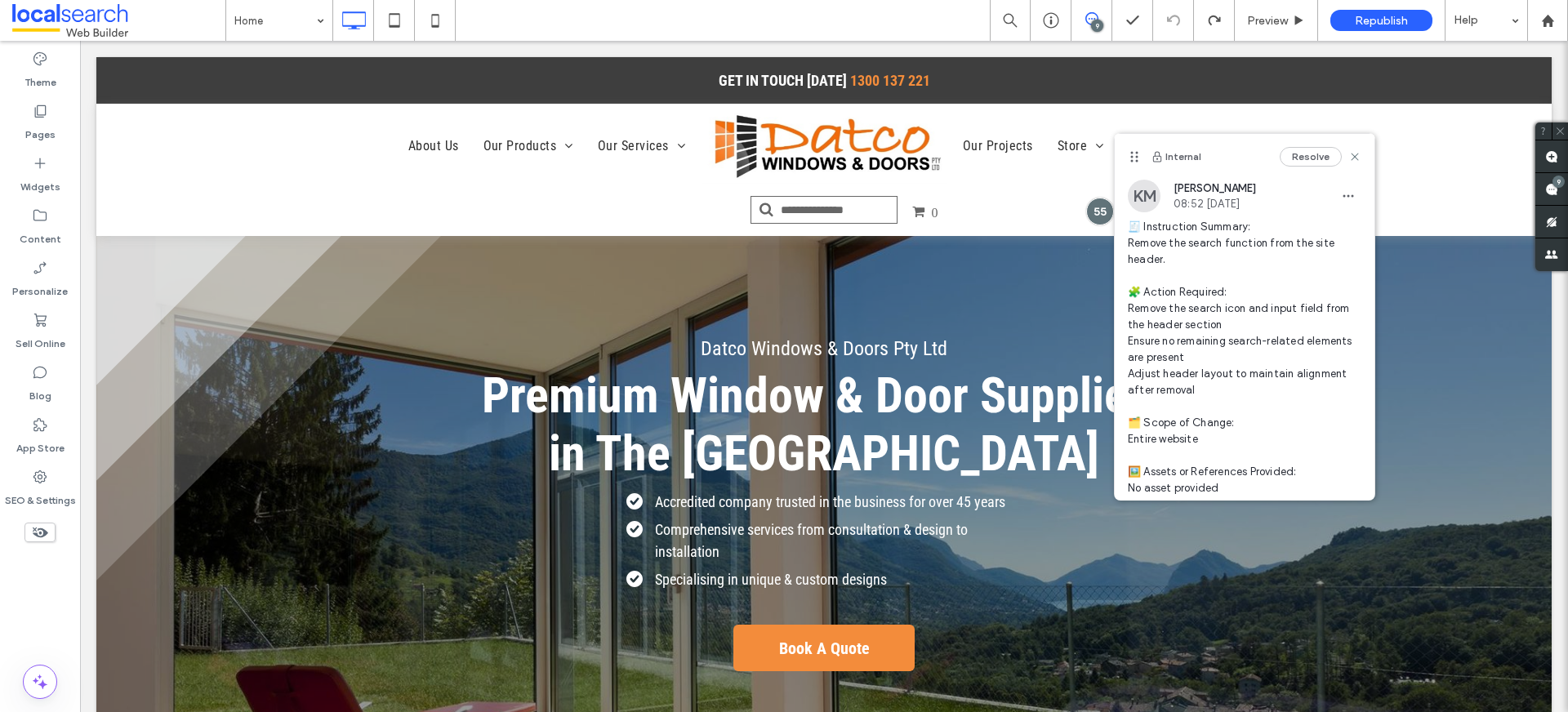
scroll to position [587, 0]
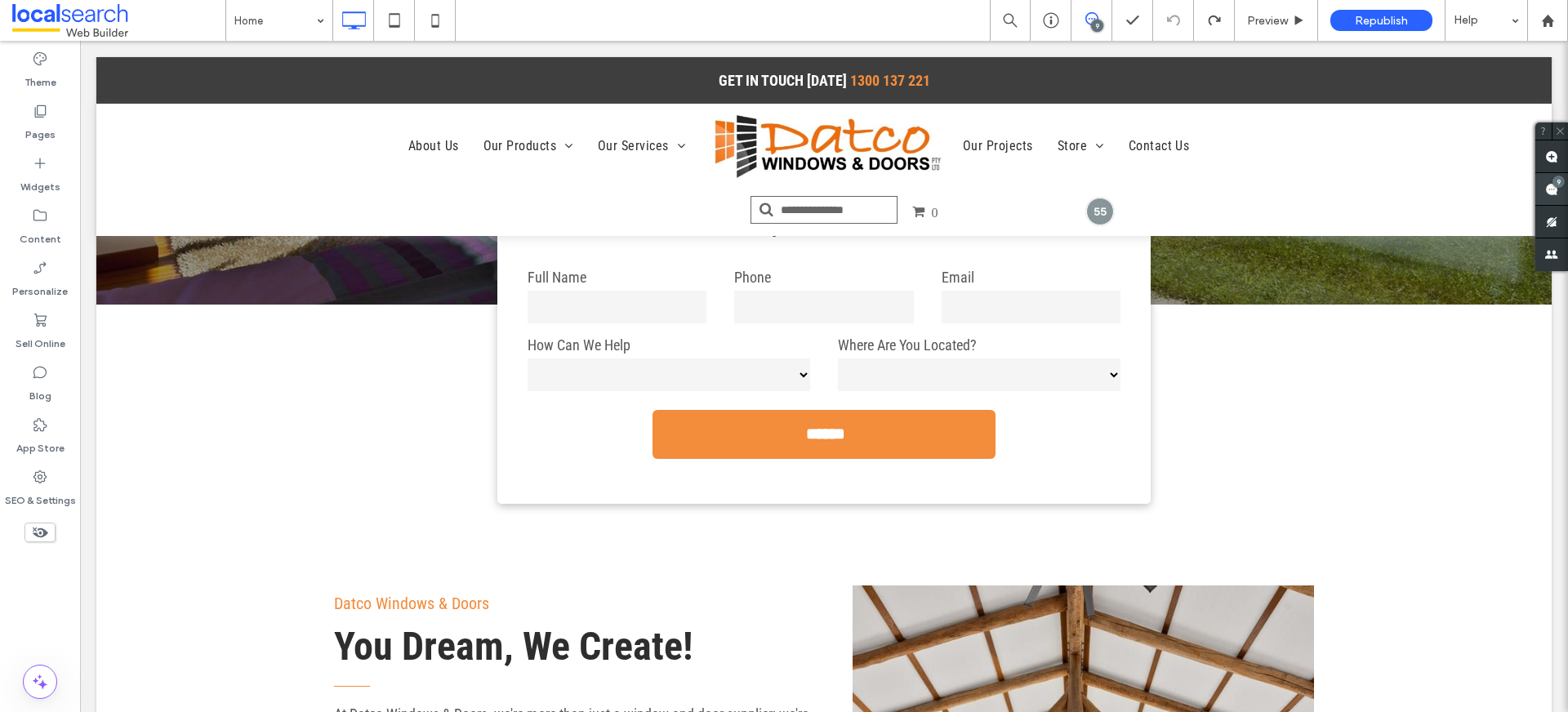
click at [1545, 184] on icon at bounding box center [1551, 189] width 13 height 13
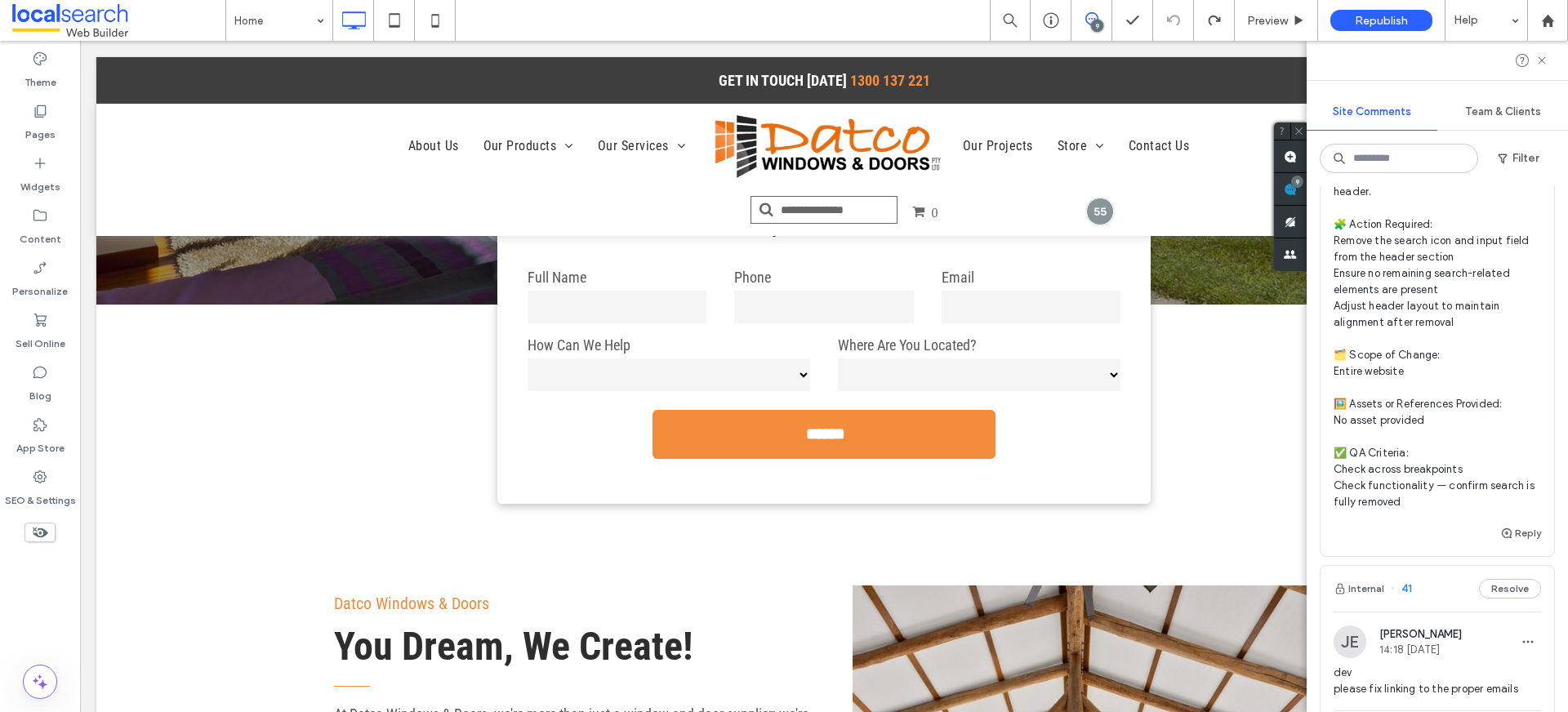
scroll to position [0, 0]
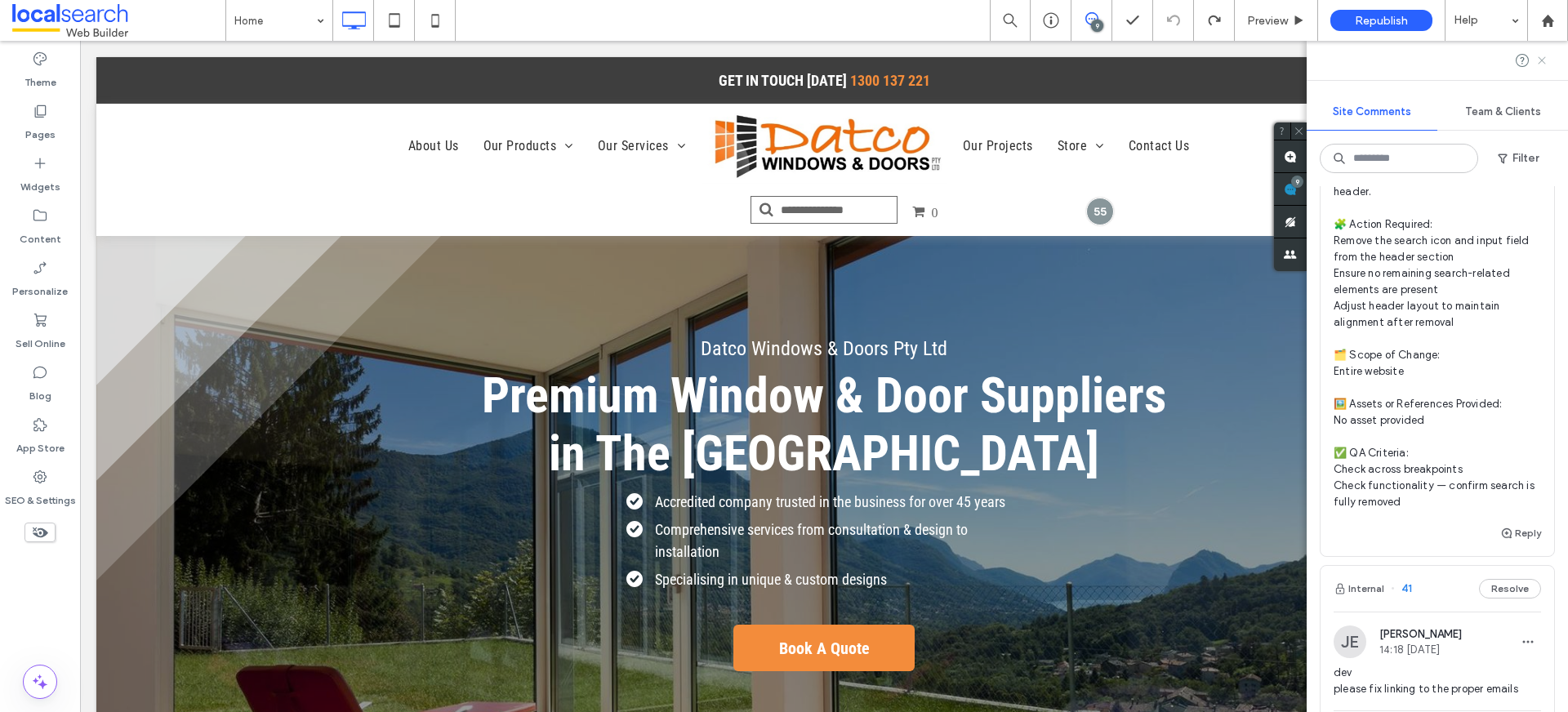
click at [1541, 60] on icon at bounding box center [1542, 60] width 13 height 13
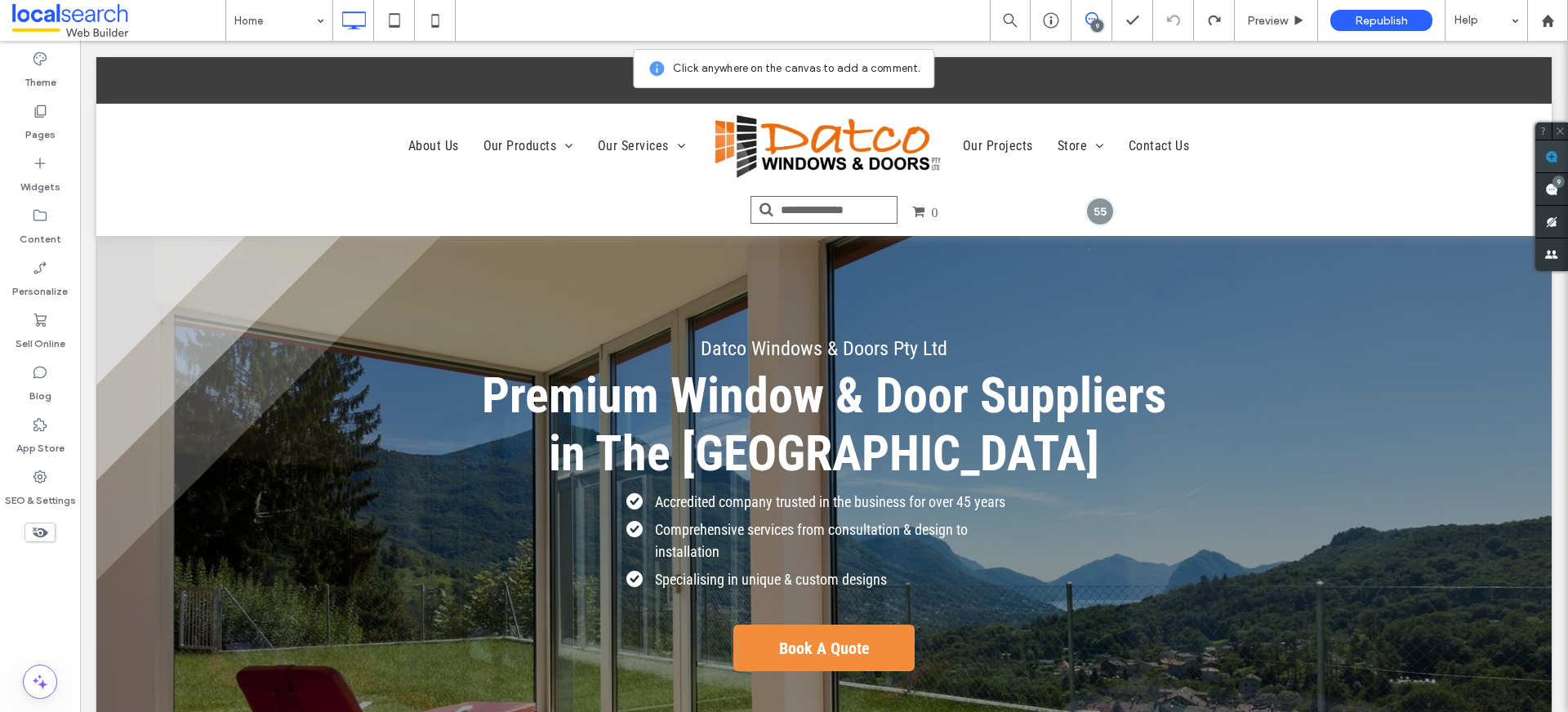
click at [1547, 159] on use at bounding box center [1551, 156] width 13 height 13
click at [1147, 215] on div "0 Click To Paste" at bounding box center [824, 212] width 980 height 23
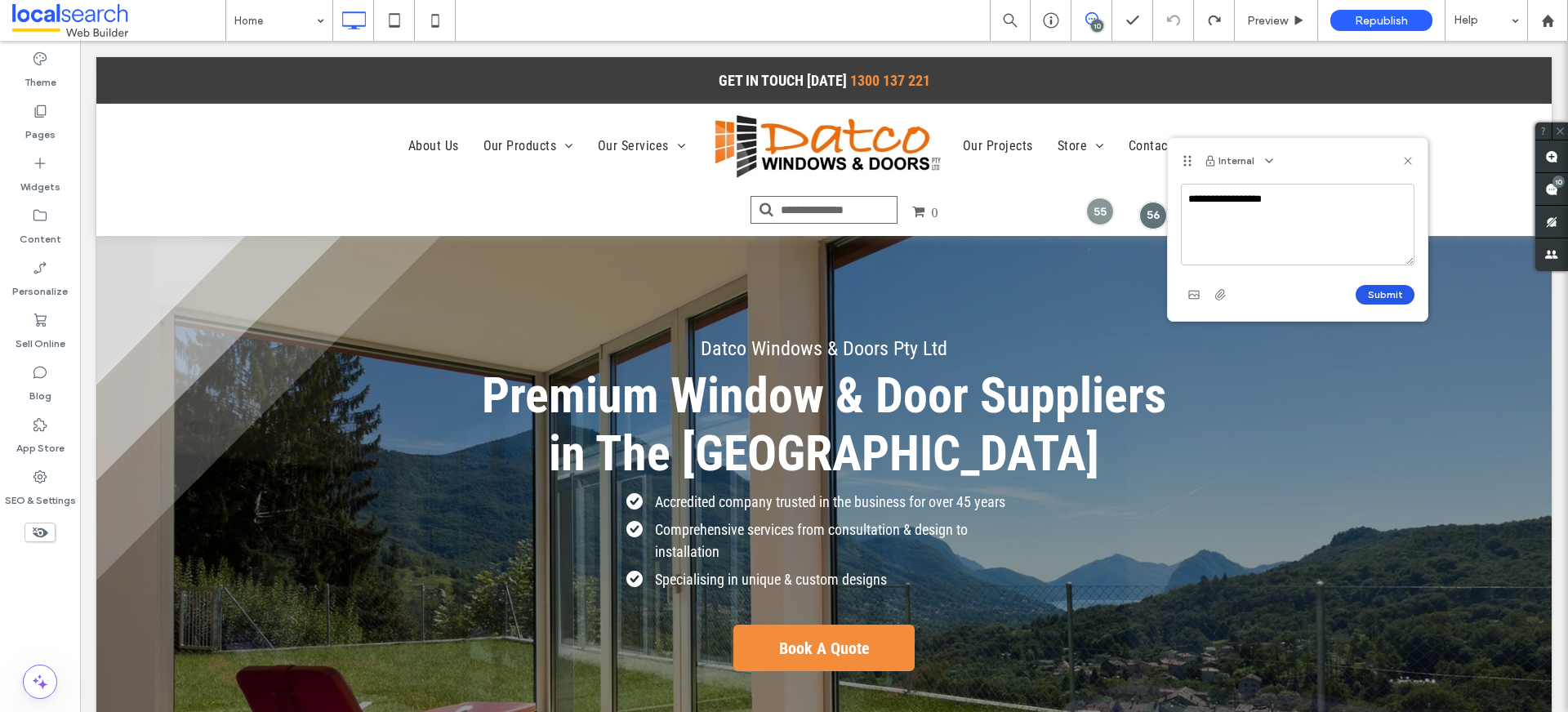
type textarea "**********"
click at [1387, 299] on button "Submit" at bounding box center [1385, 294] width 59 height 19
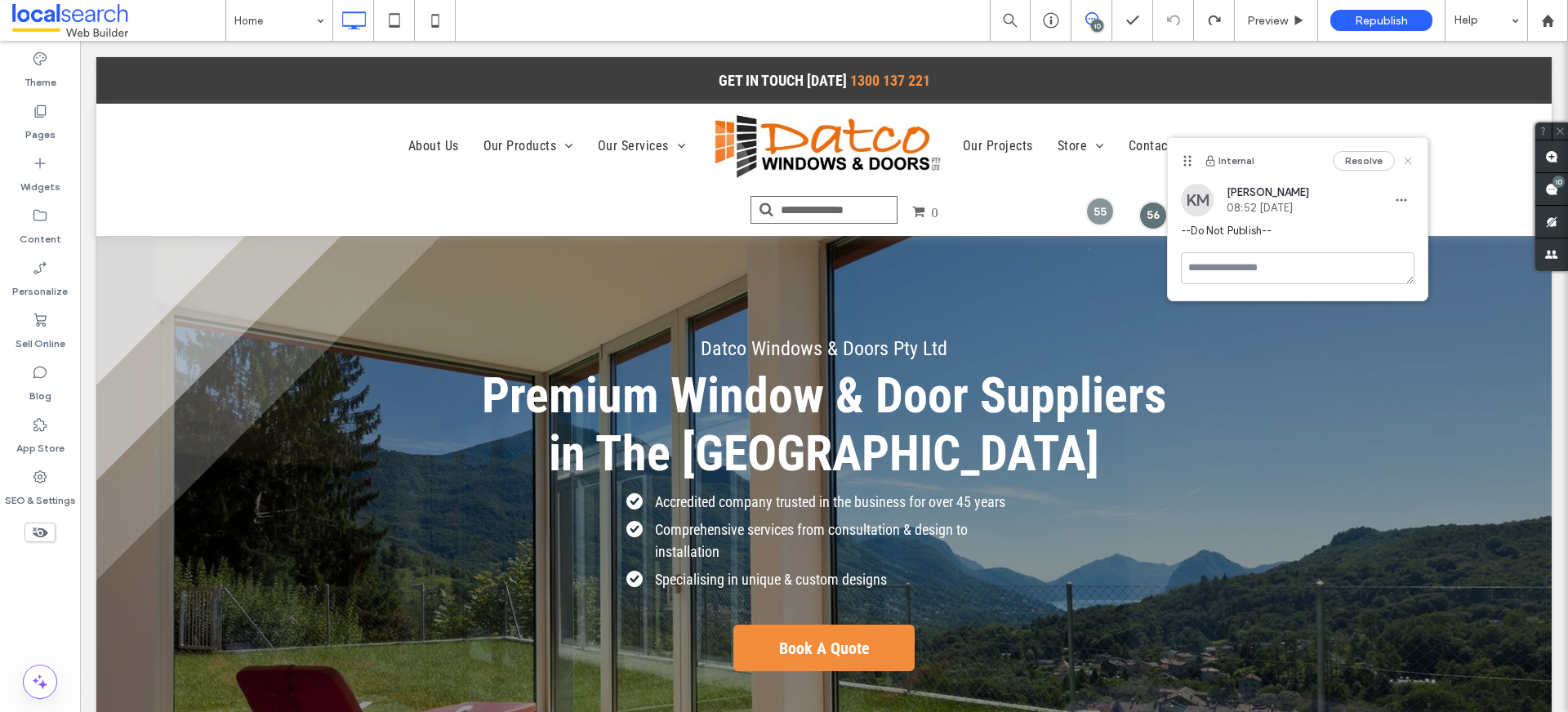
click at [1408, 164] on icon at bounding box center [1408, 160] width 13 height 13
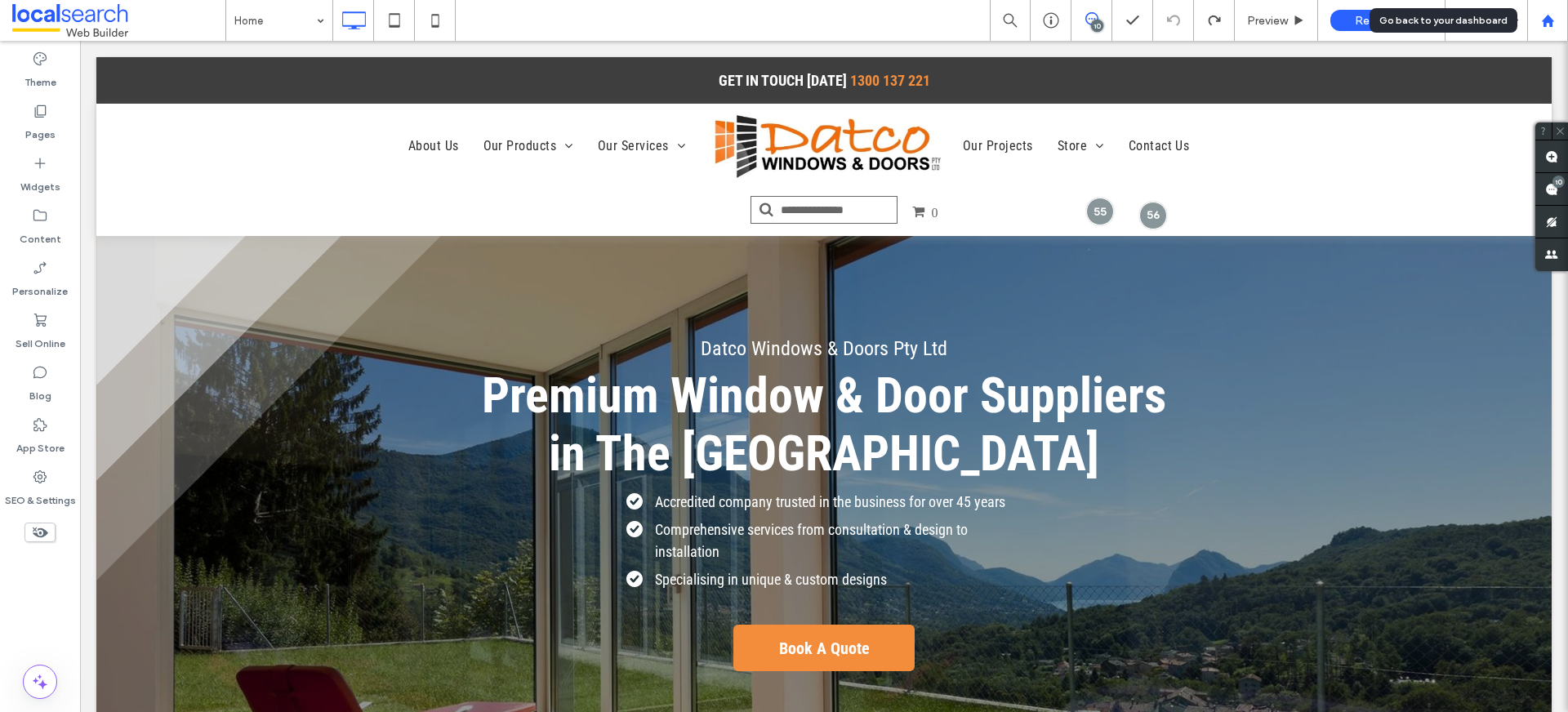
click at [1538, 33] on div at bounding box center [1548, 20] width 41 height 41
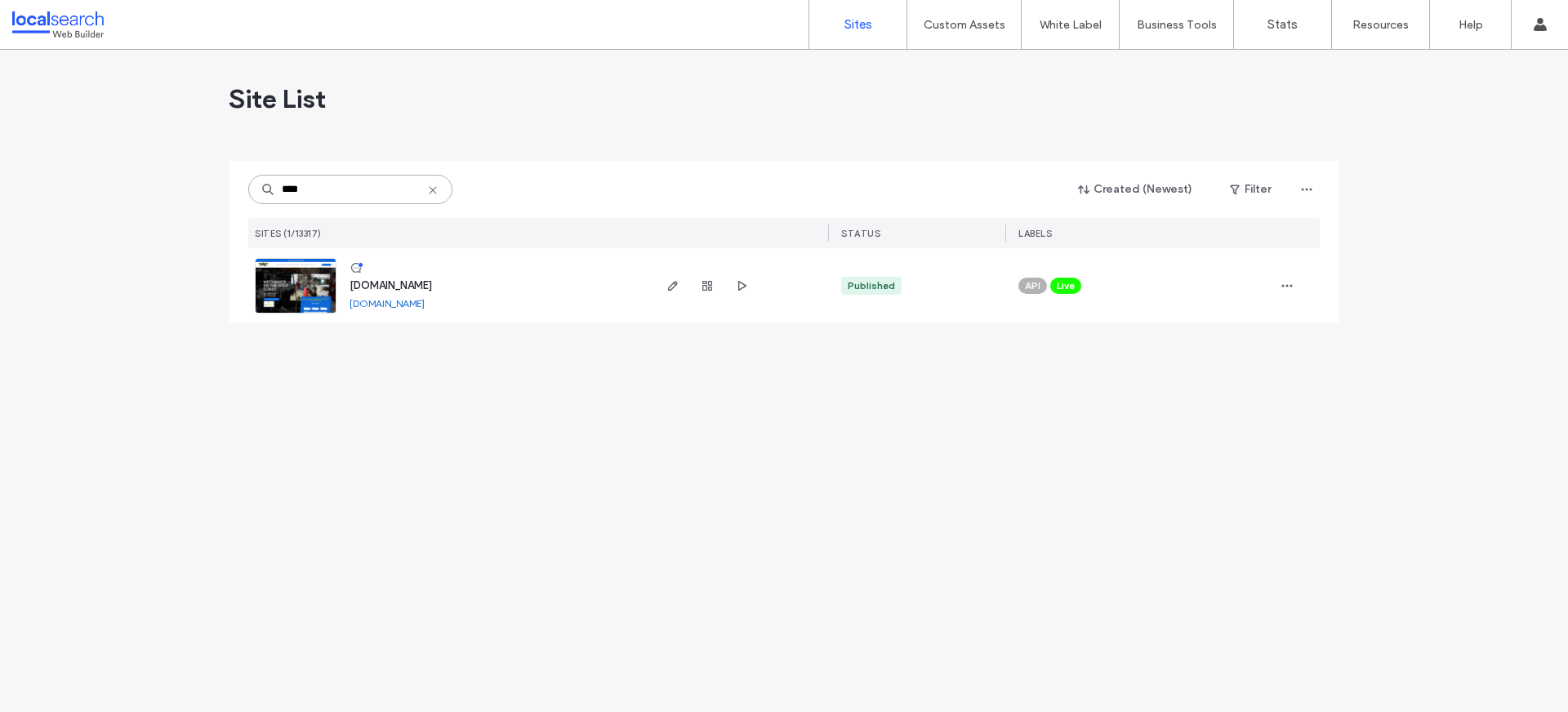
type input "****"
click at [307, 283] on link at bounding box center [296, 285] width 81 height 55
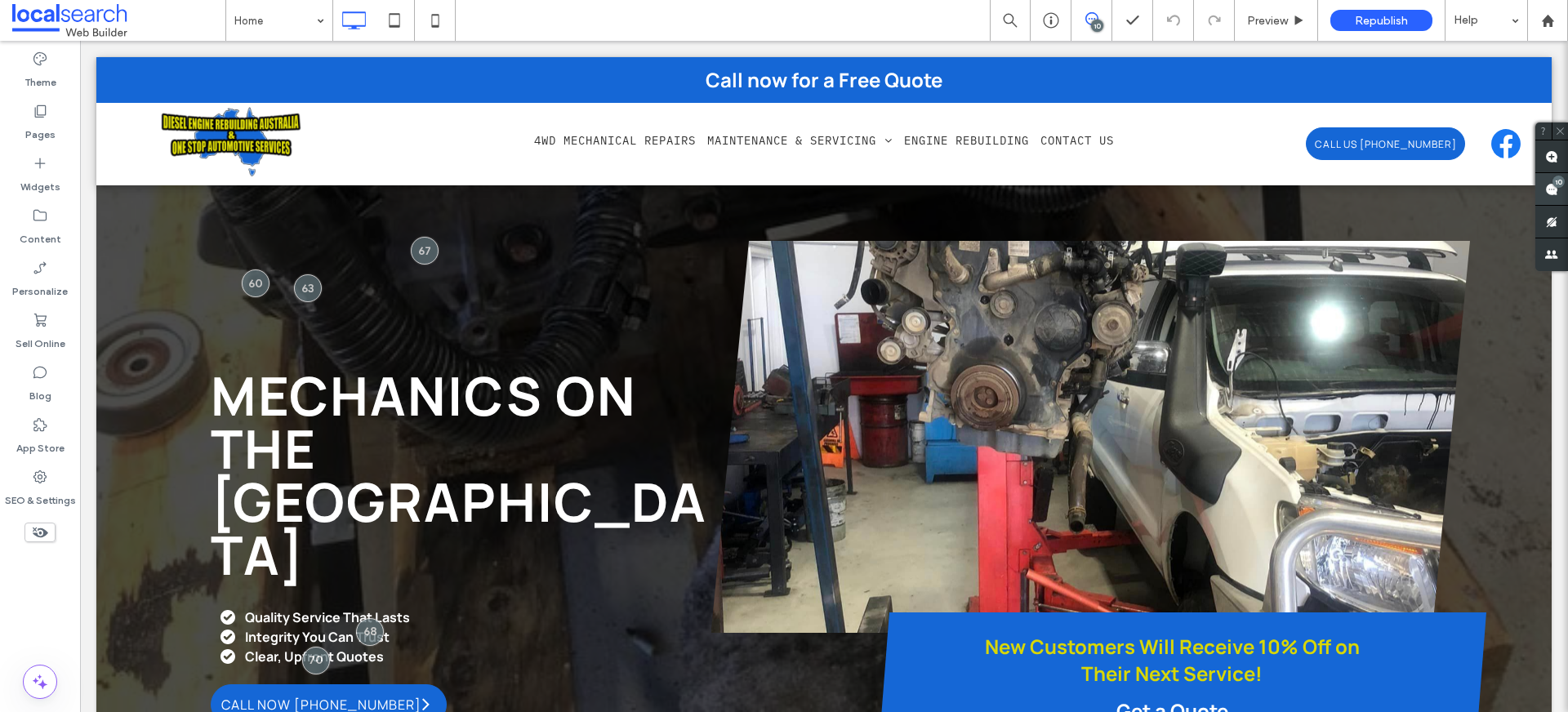
click at [1564, 189] on span at bounding box center [1552, 189] width 33 height 32
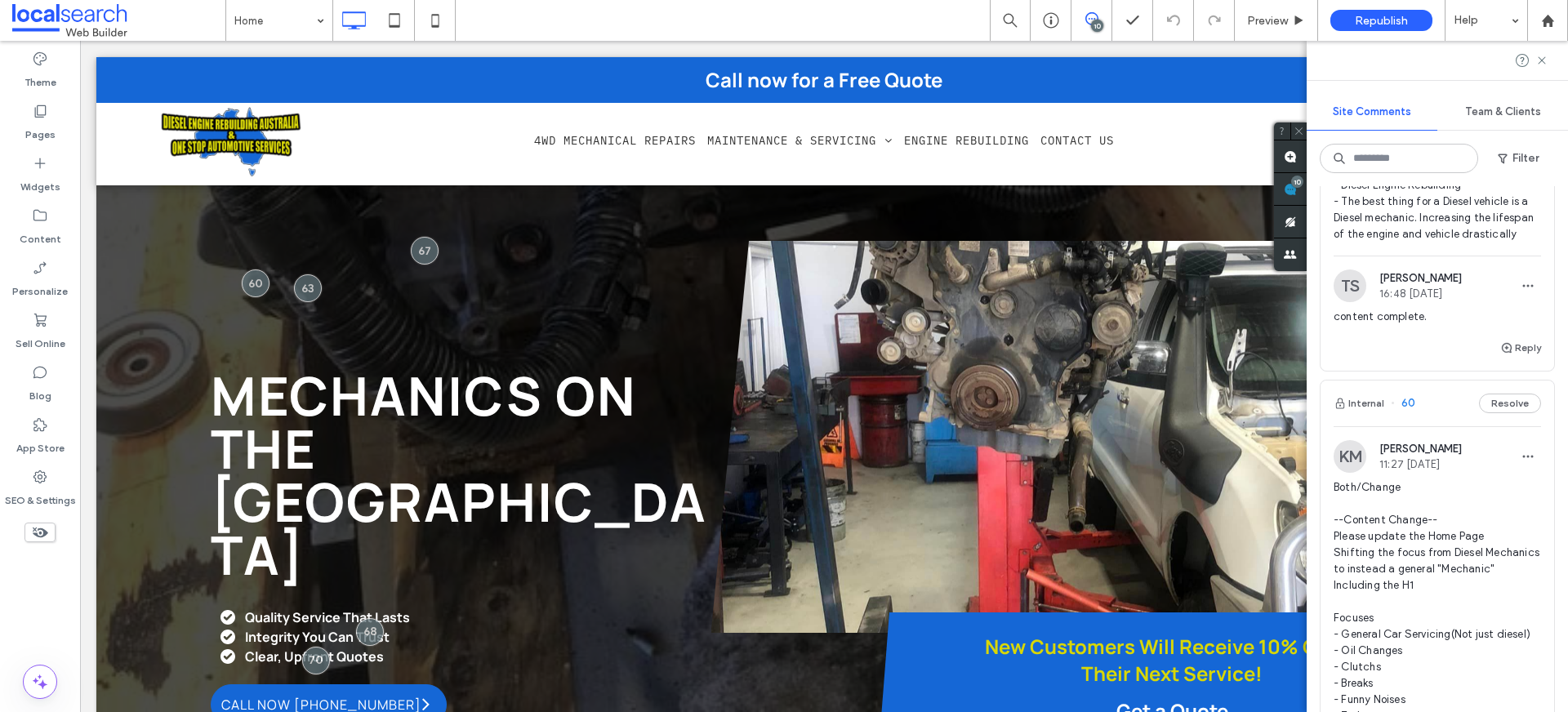
scroll to position [4714, 0]
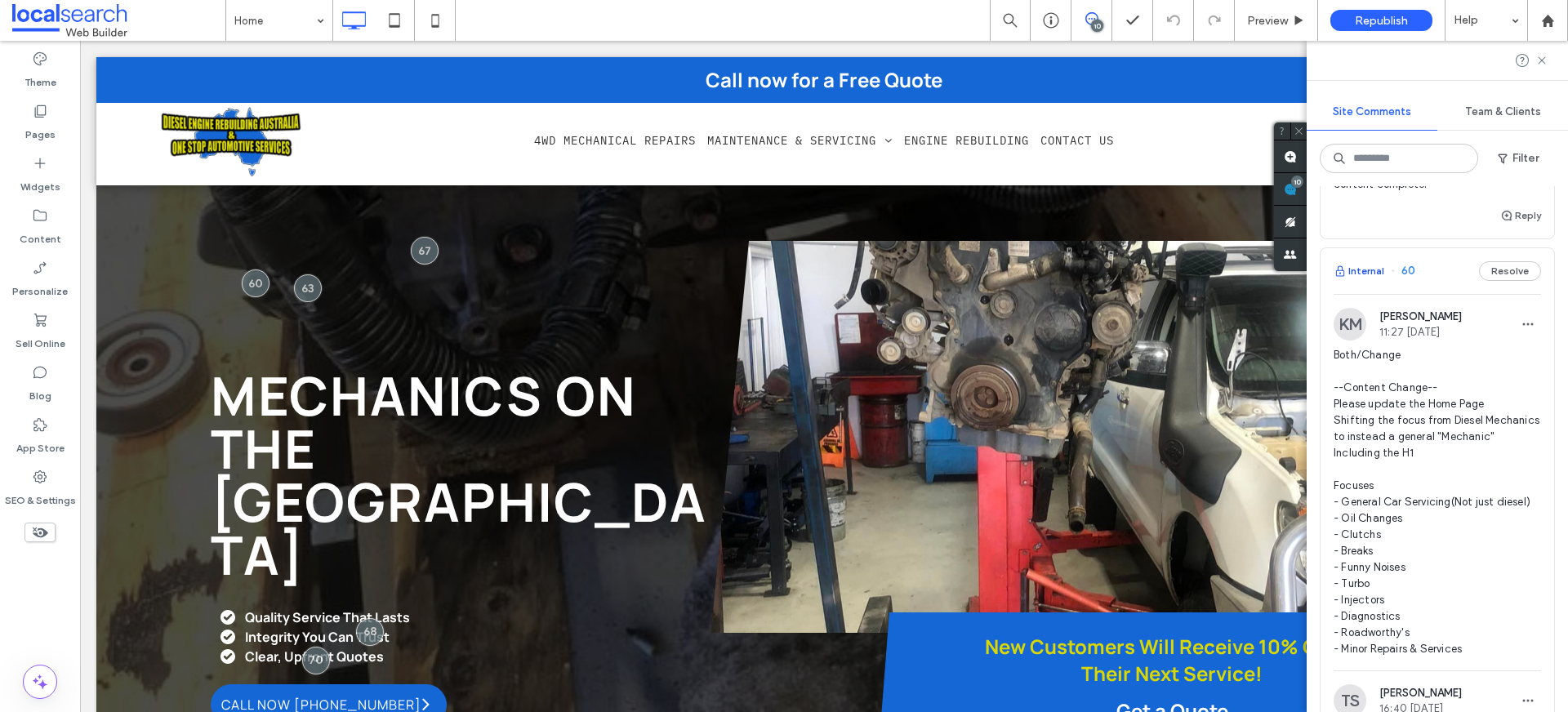
click at [1375, 281] on button "Internal" at bounding box center [1359, 270] width 51 height 19
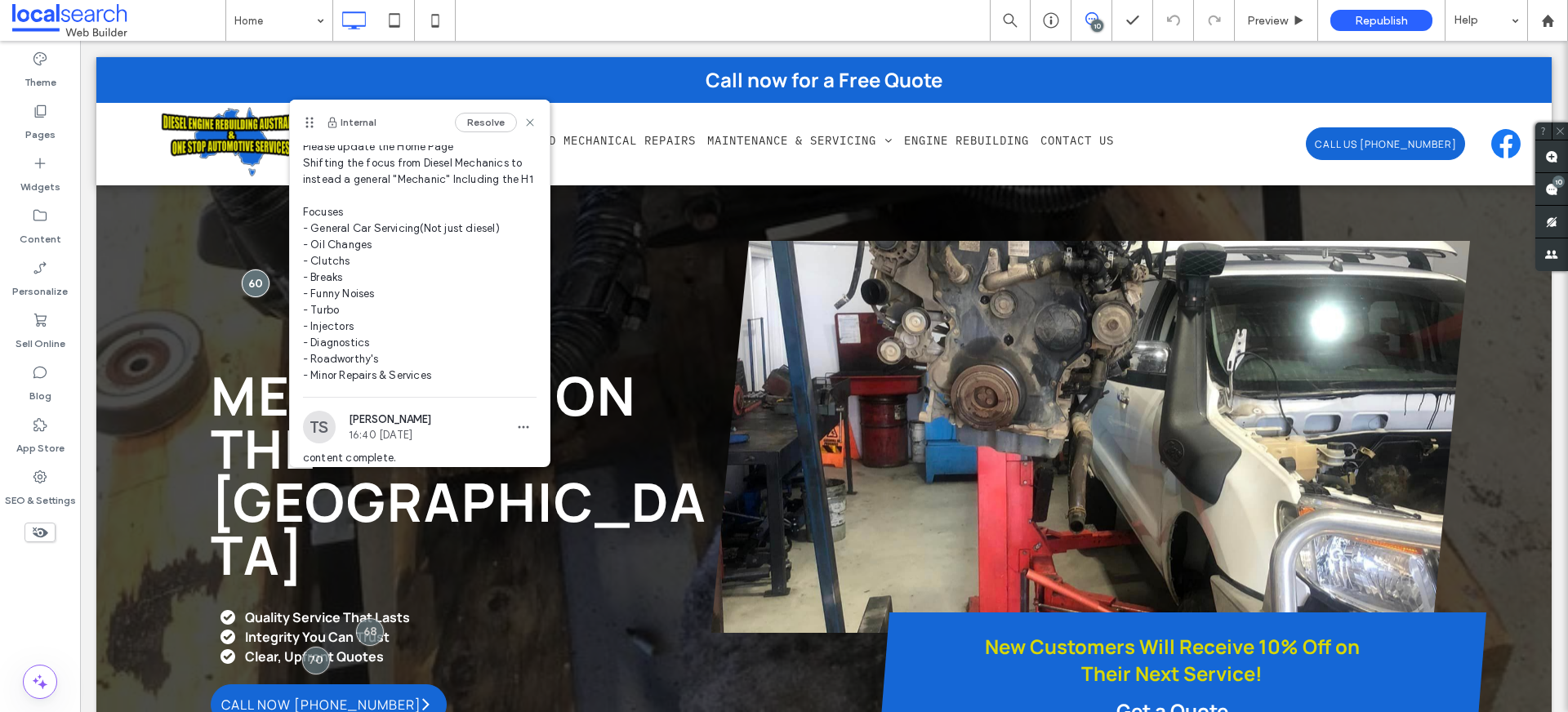
scroll to position [173, 0]
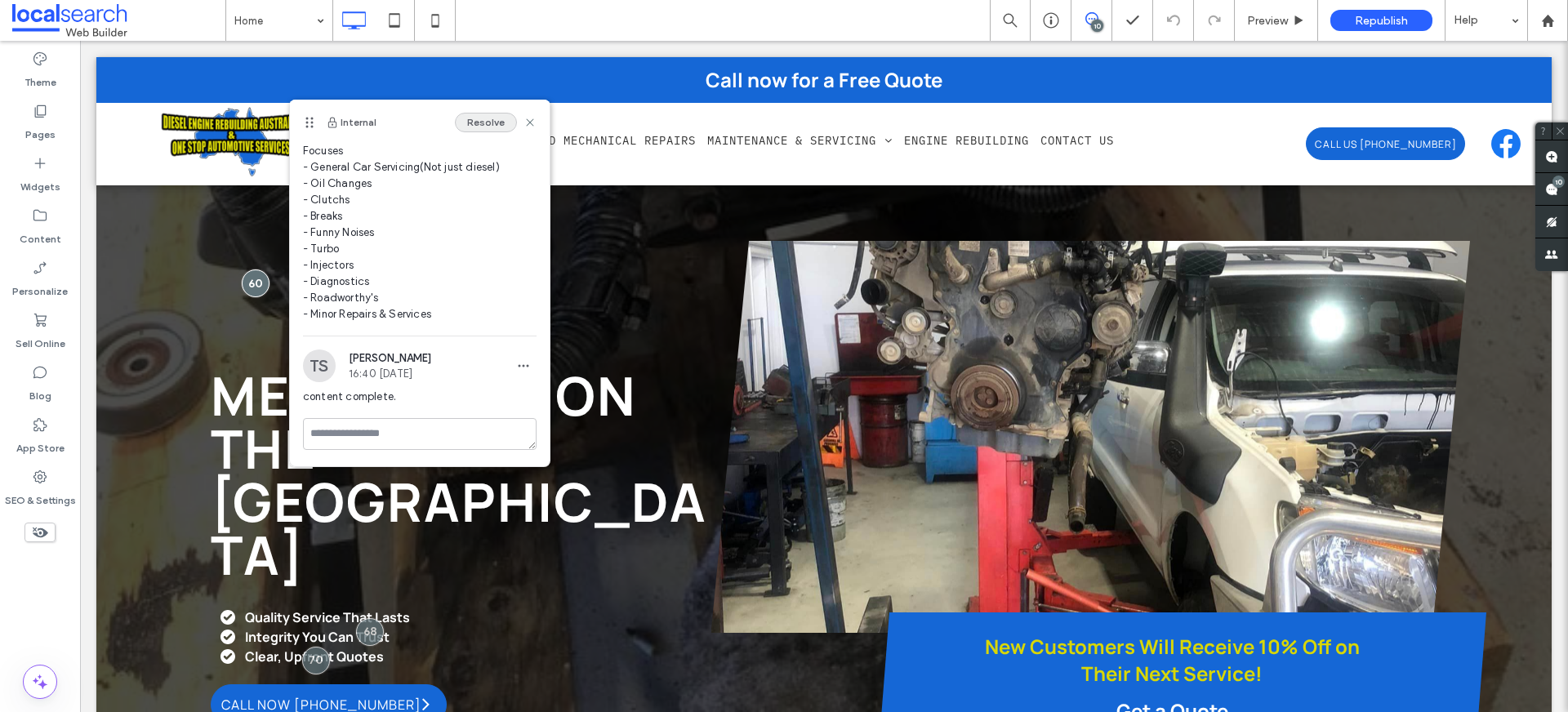
click at [481, 125] on button "Resolve" at bounding box center [485, 122] width 62 height 19
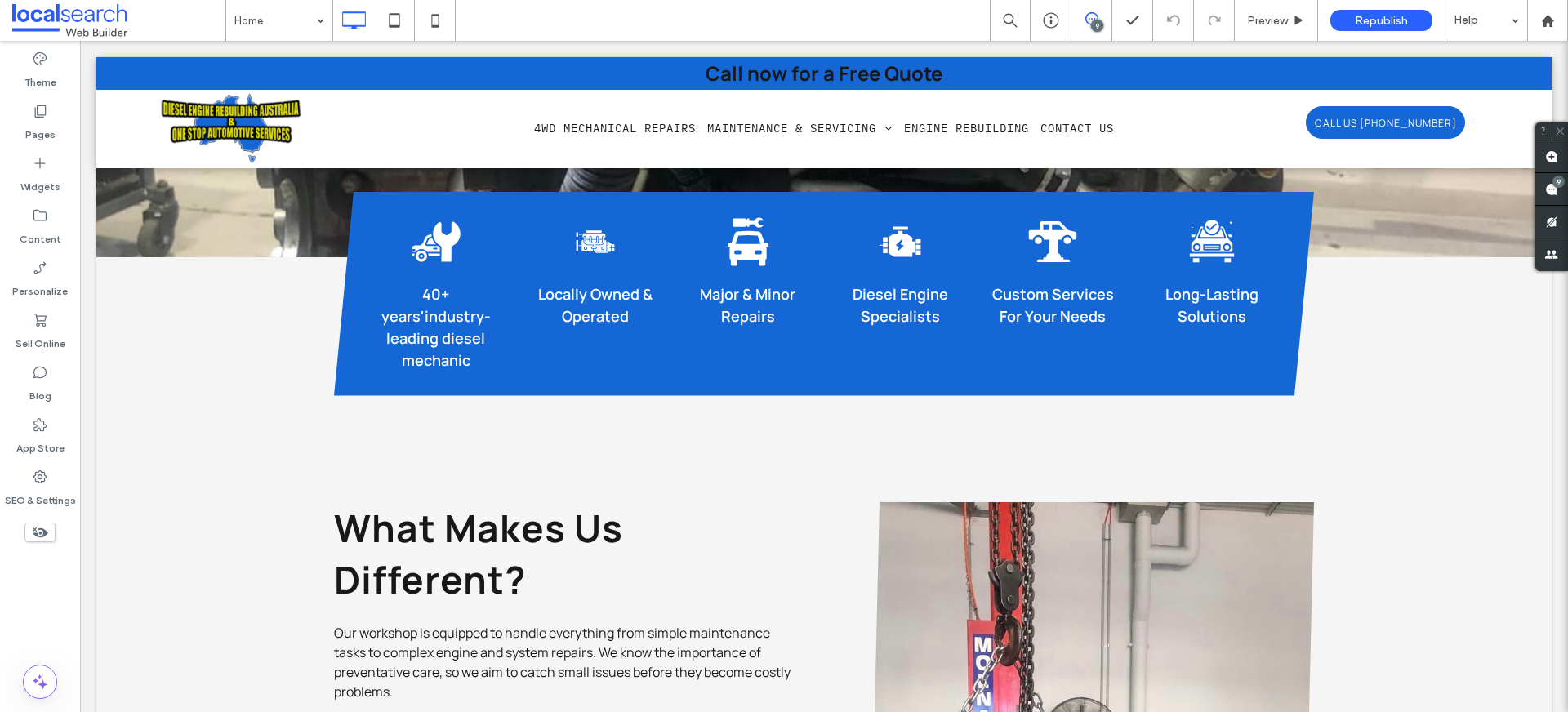
scroll to position [1725, 0]
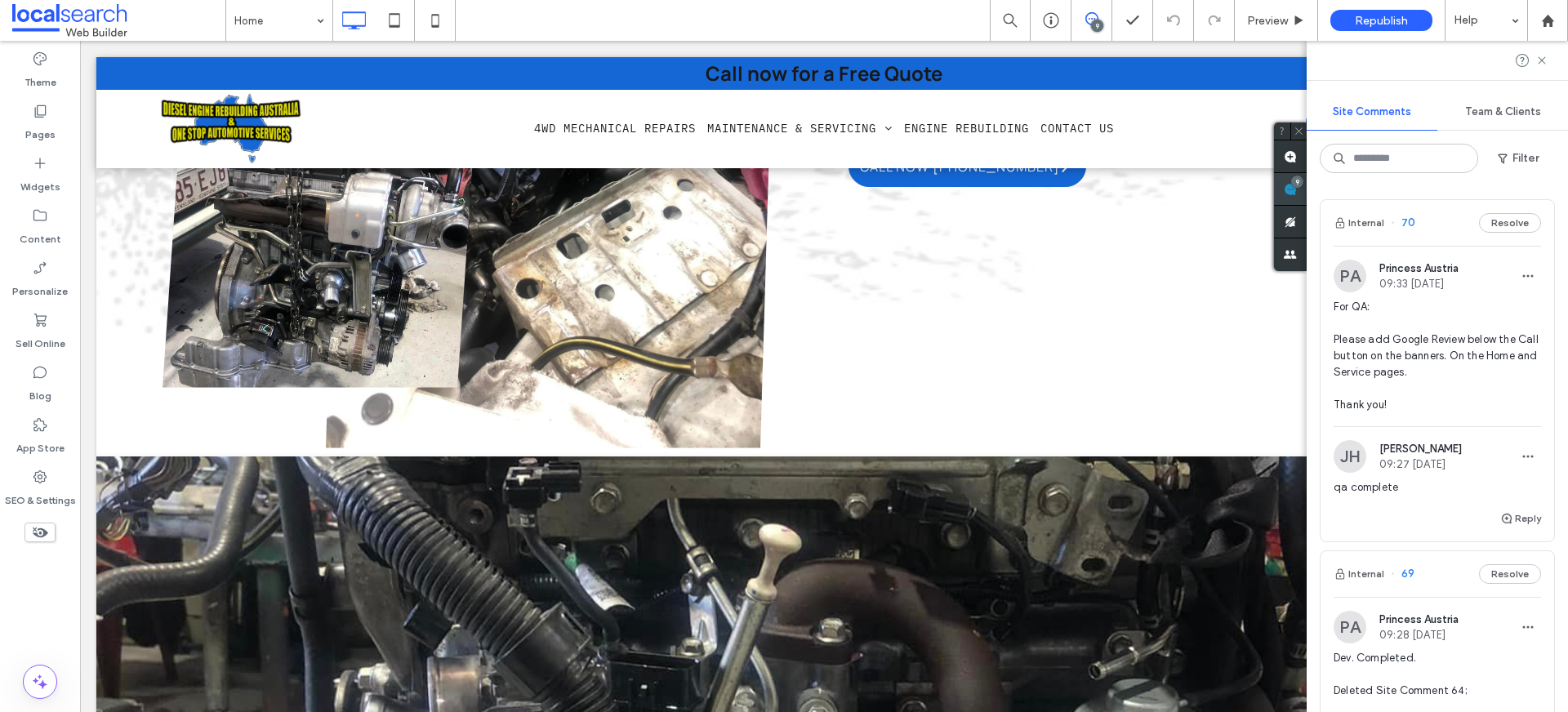
click at [1307, 192] on span at bounding box center [1291, 189] width 33 height 32
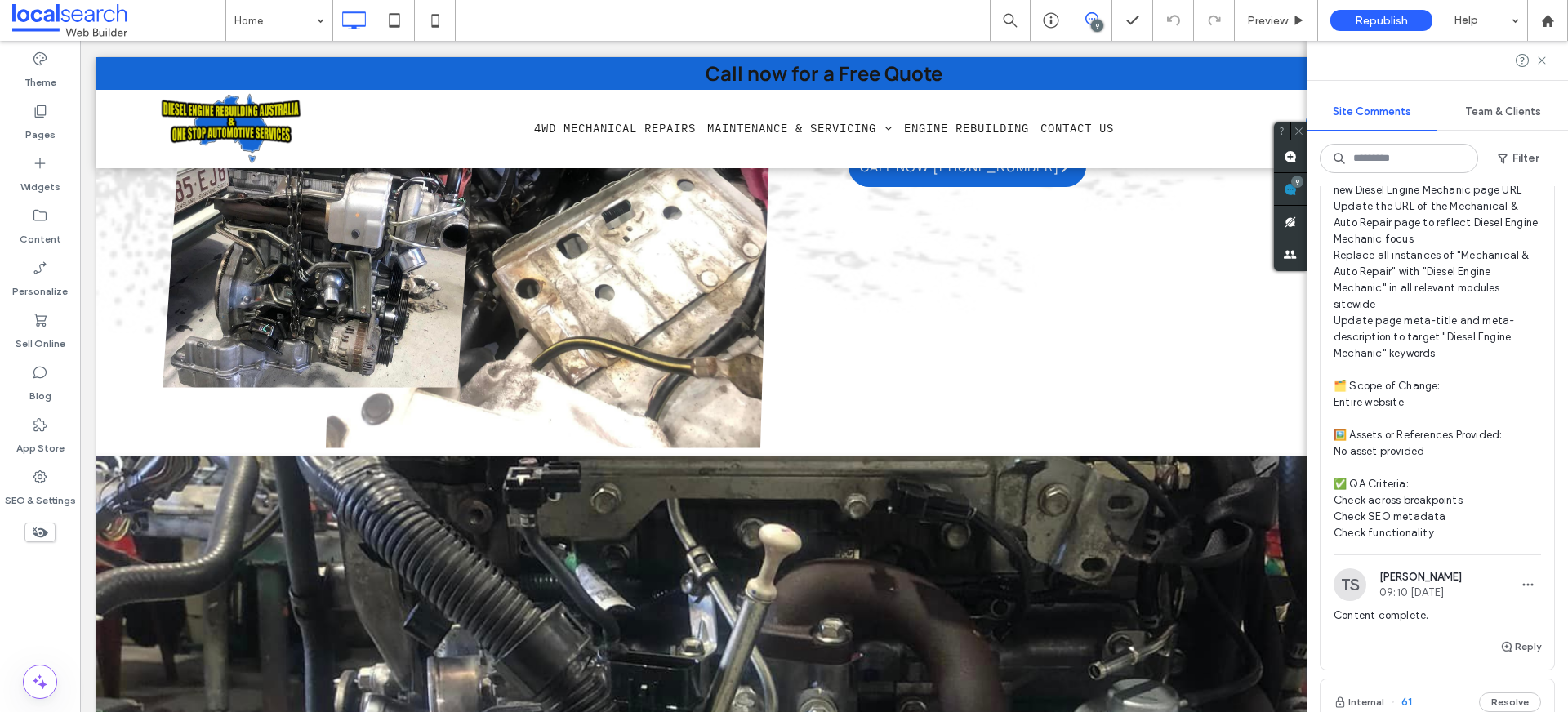
scroll to position [4147, 0]
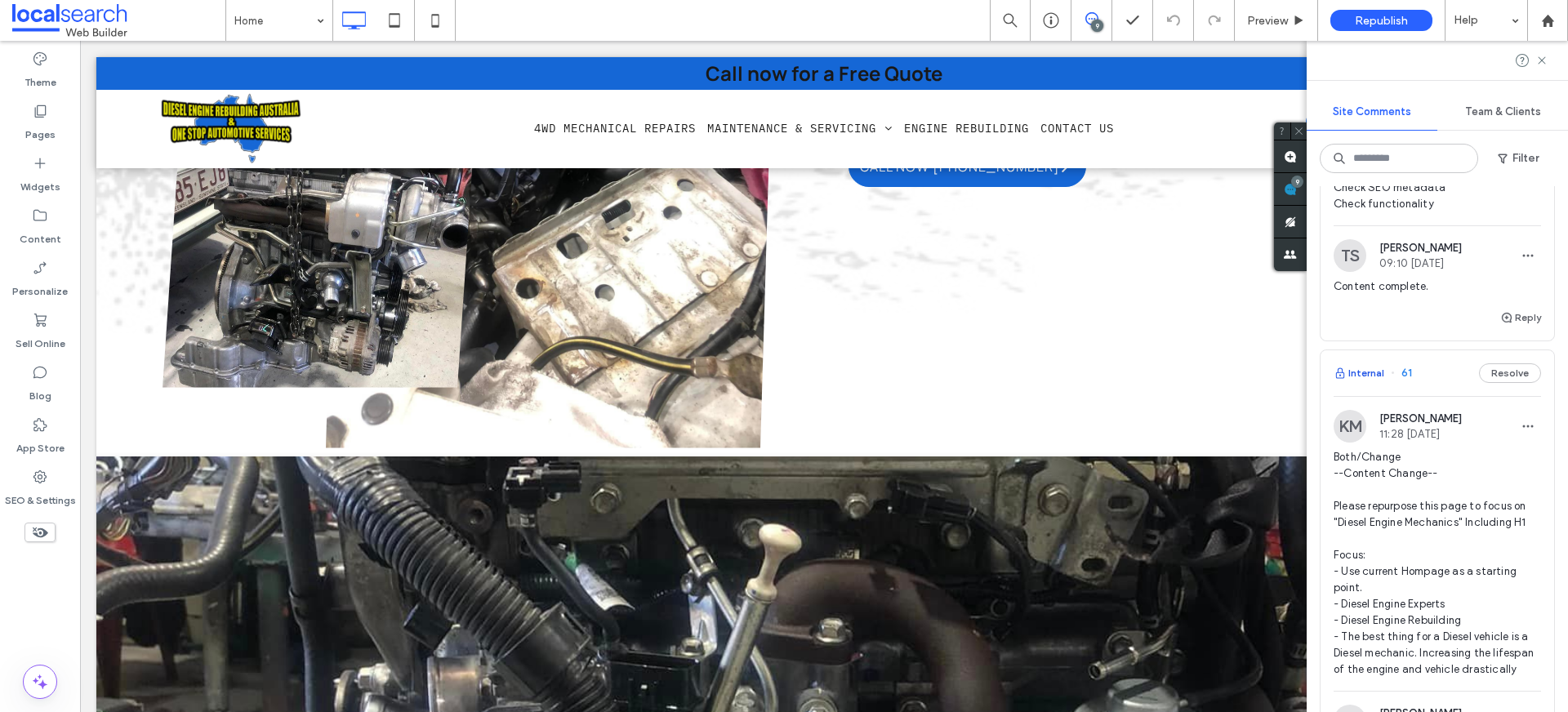
click at [1370, 383] on button "Internal" at bounding box center [1359, 373] width 51 height 19
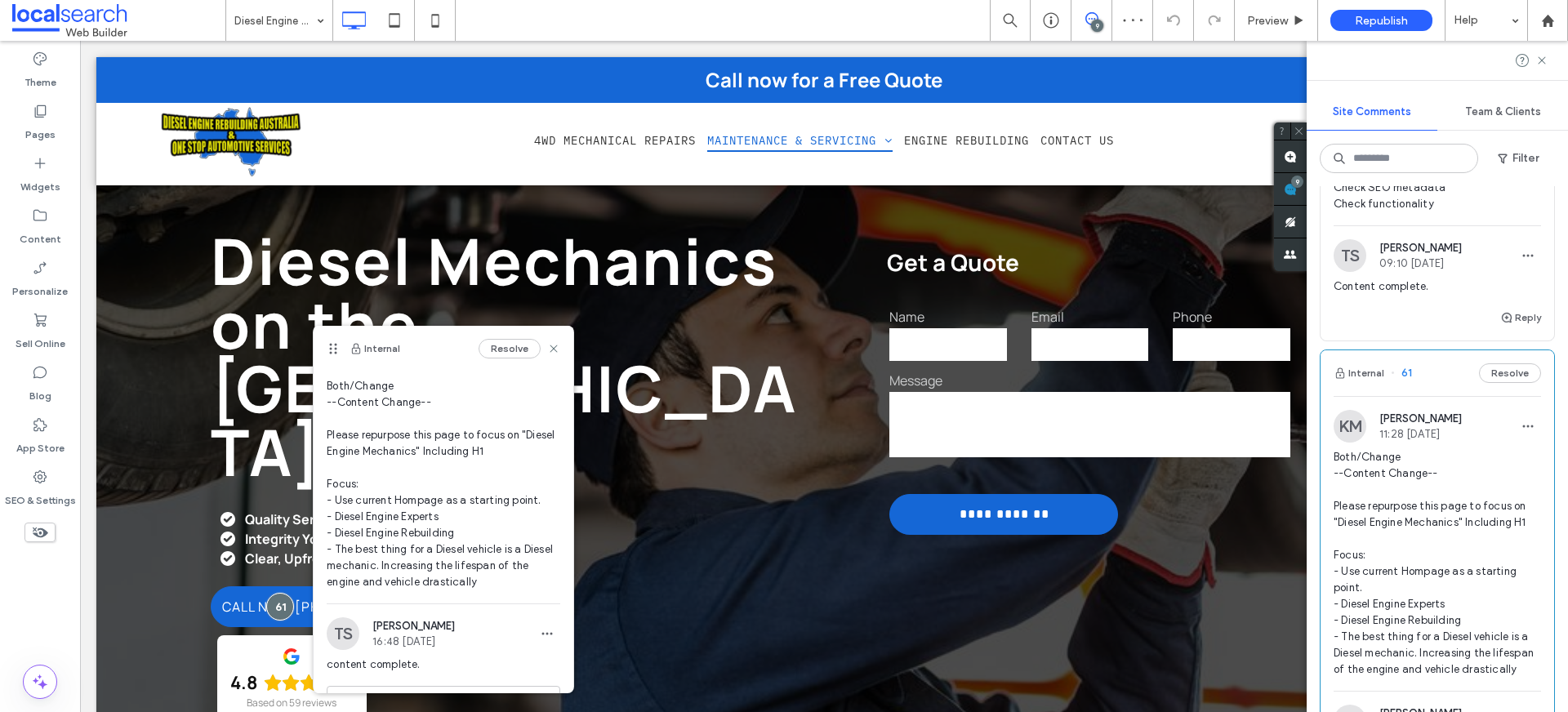
scroll to position [75, 0]
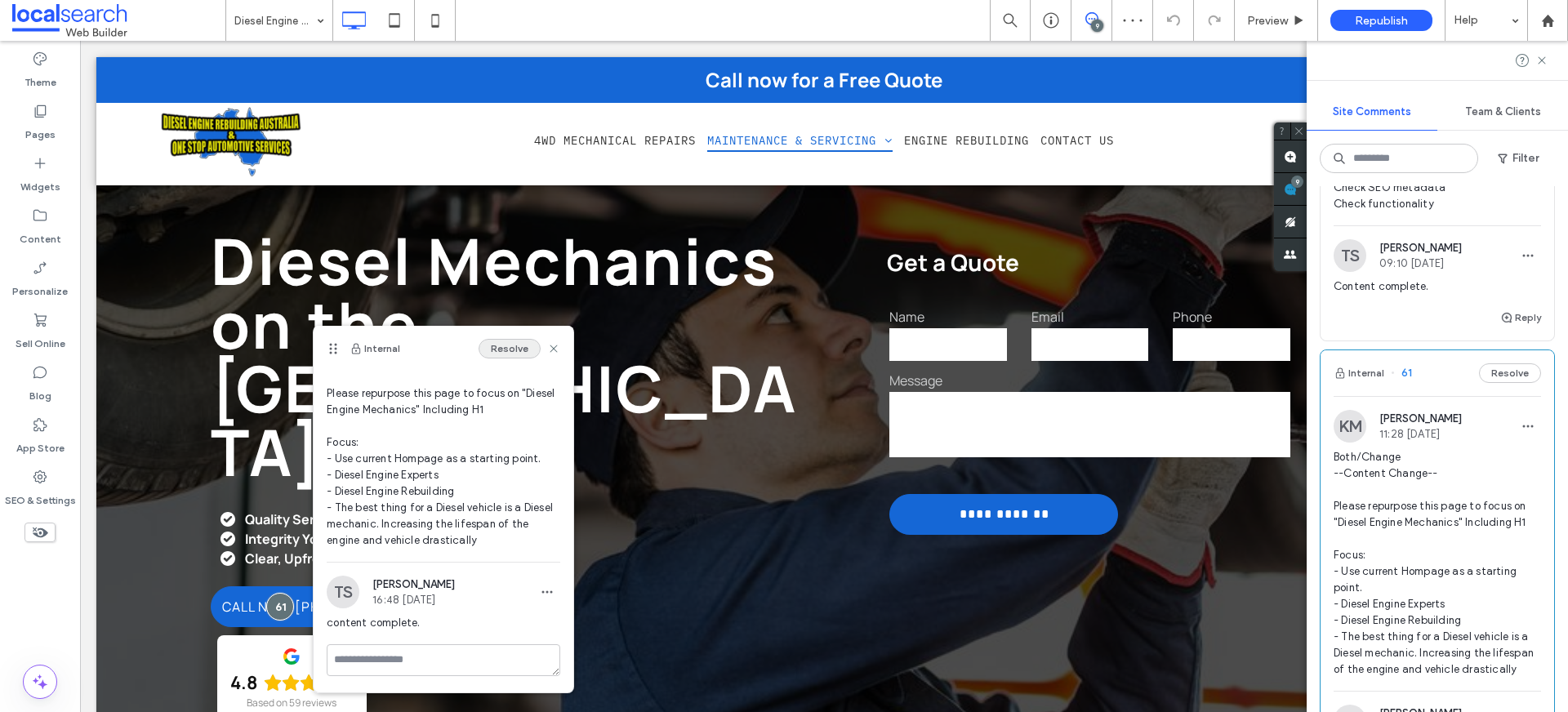
click at [492, 337] on div "Internal Resolve" at bounding box center [444, 348] width 259 height 46
click at [492, 345] on button "Resolve" at bounding box center [509, 348] width 62 height 19
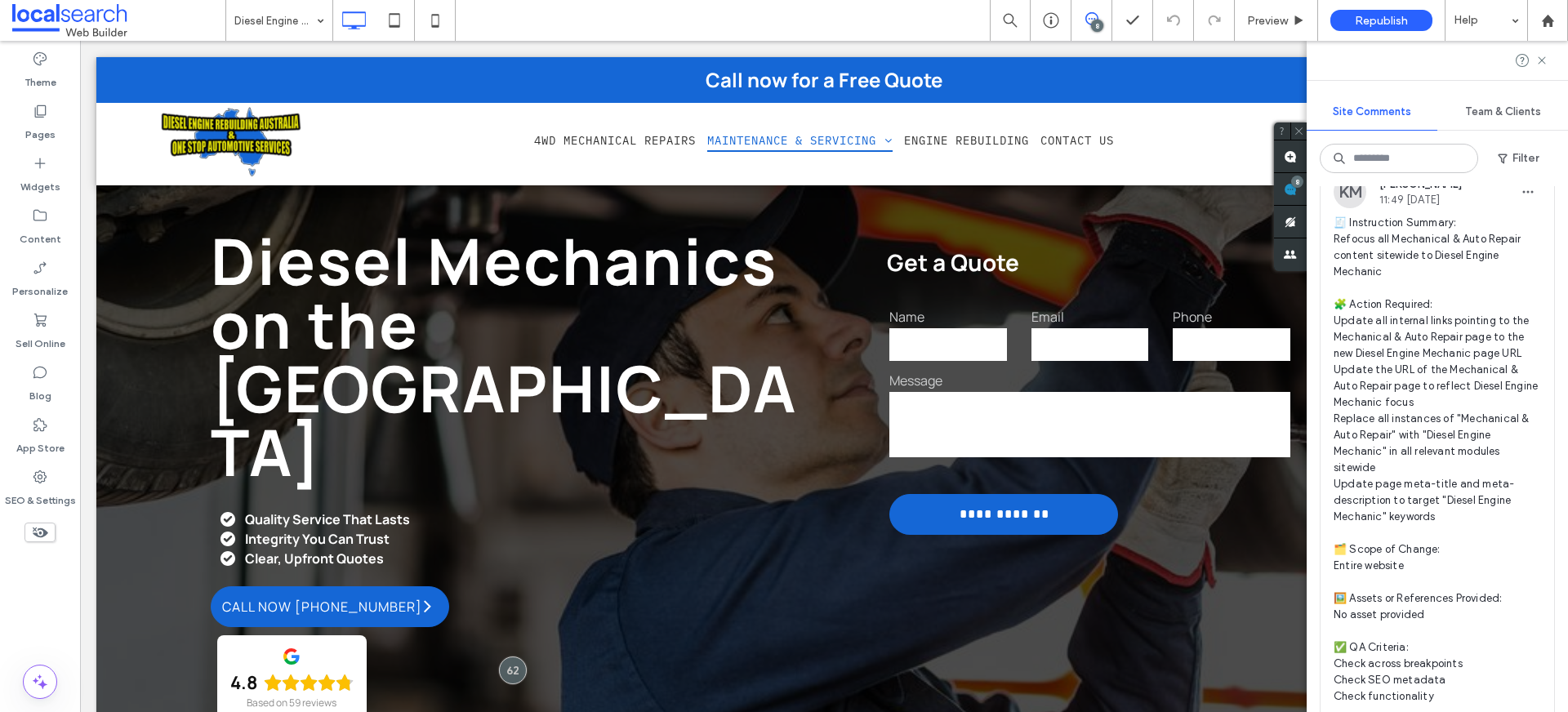
scroll to position [3585, 0]
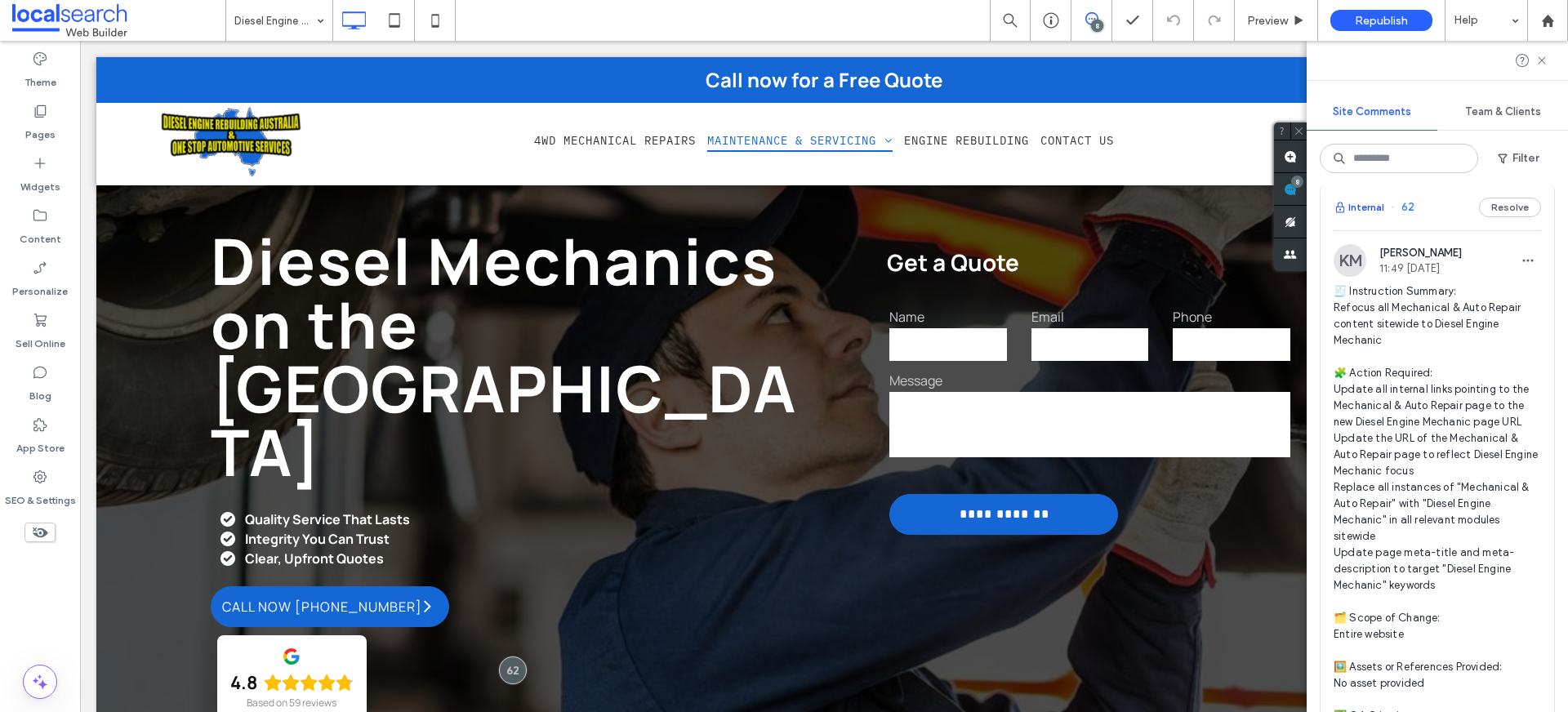
click at [1372, 217] on button "Internal" at bounding box center [1359, 207] width 51 height 19
click at [1371, 217] on button "Internal" at bounding box center [1359, 207] width 51 height 19
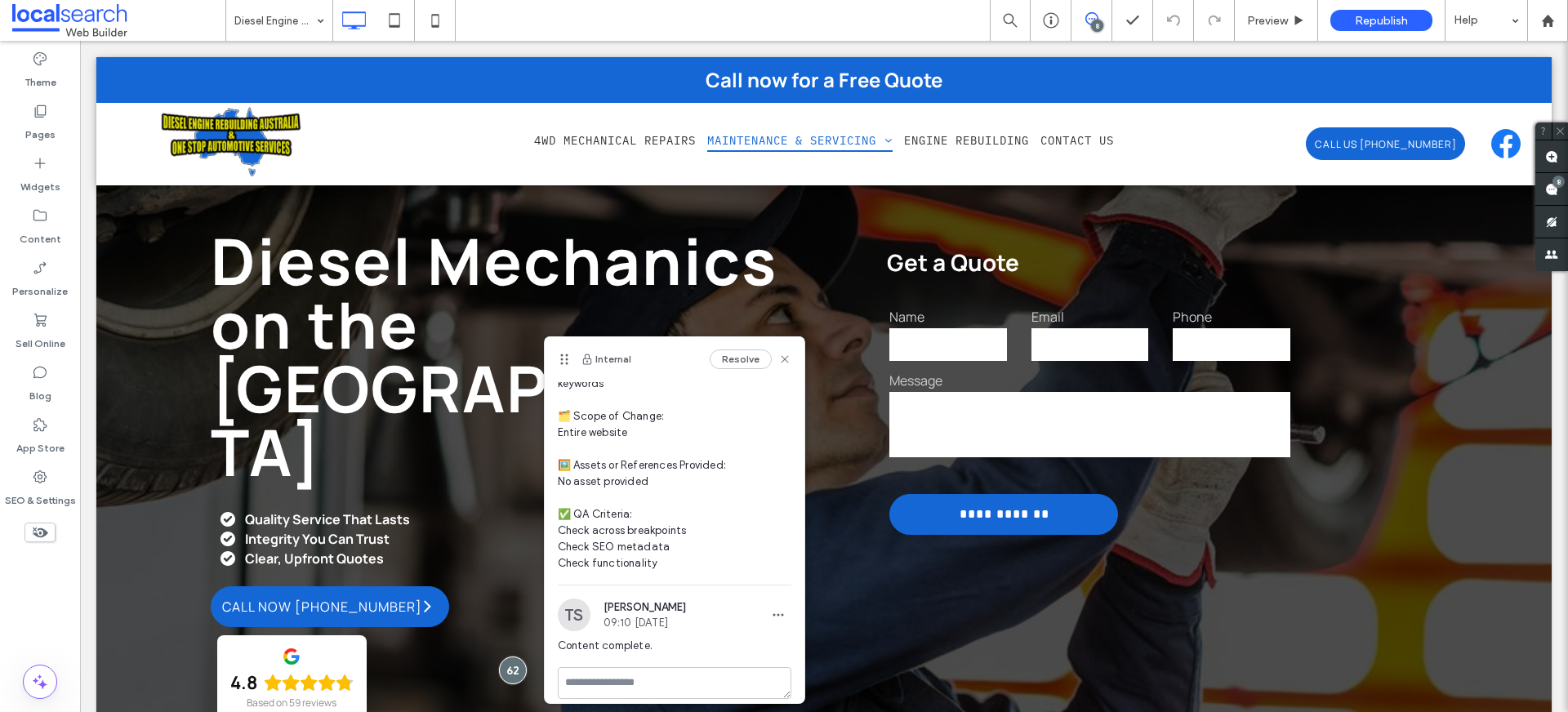
scroll to position [320, 0]
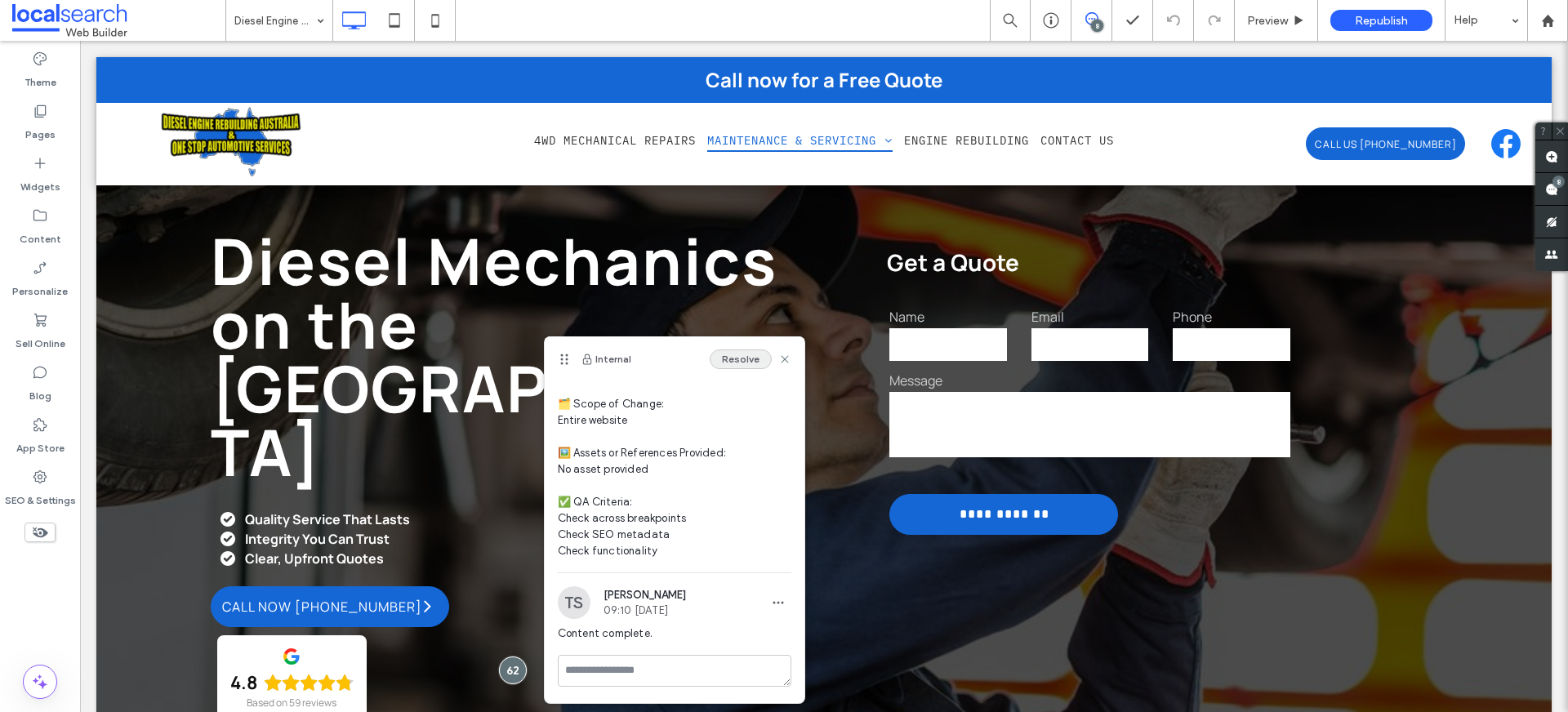
click at [739, 356] on button "Resolve" at bounding box center [740, 359] width 62 height 19
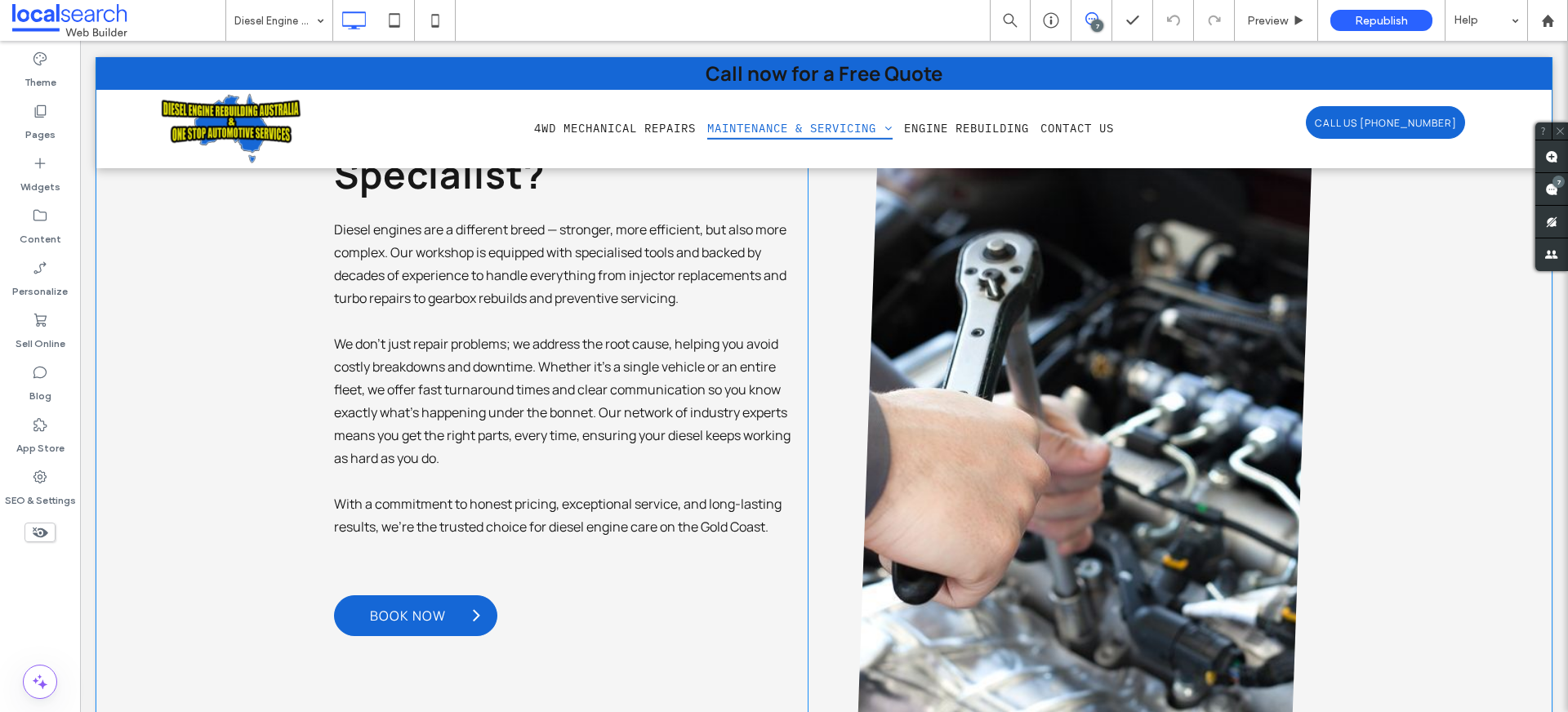
scroll to position [1972, 0]
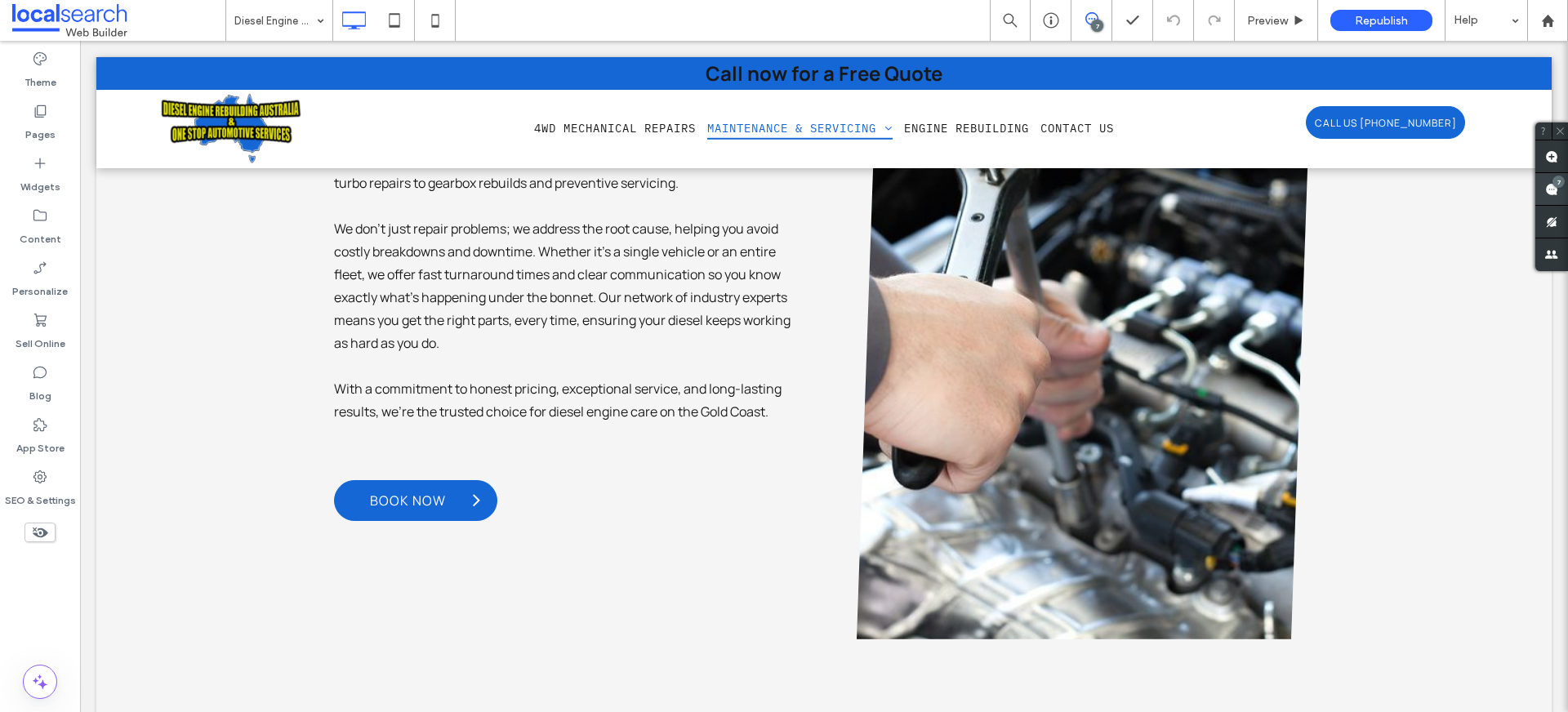
click at [1561, 192] on span at bounding box center [1552, 189] width 33 height 32
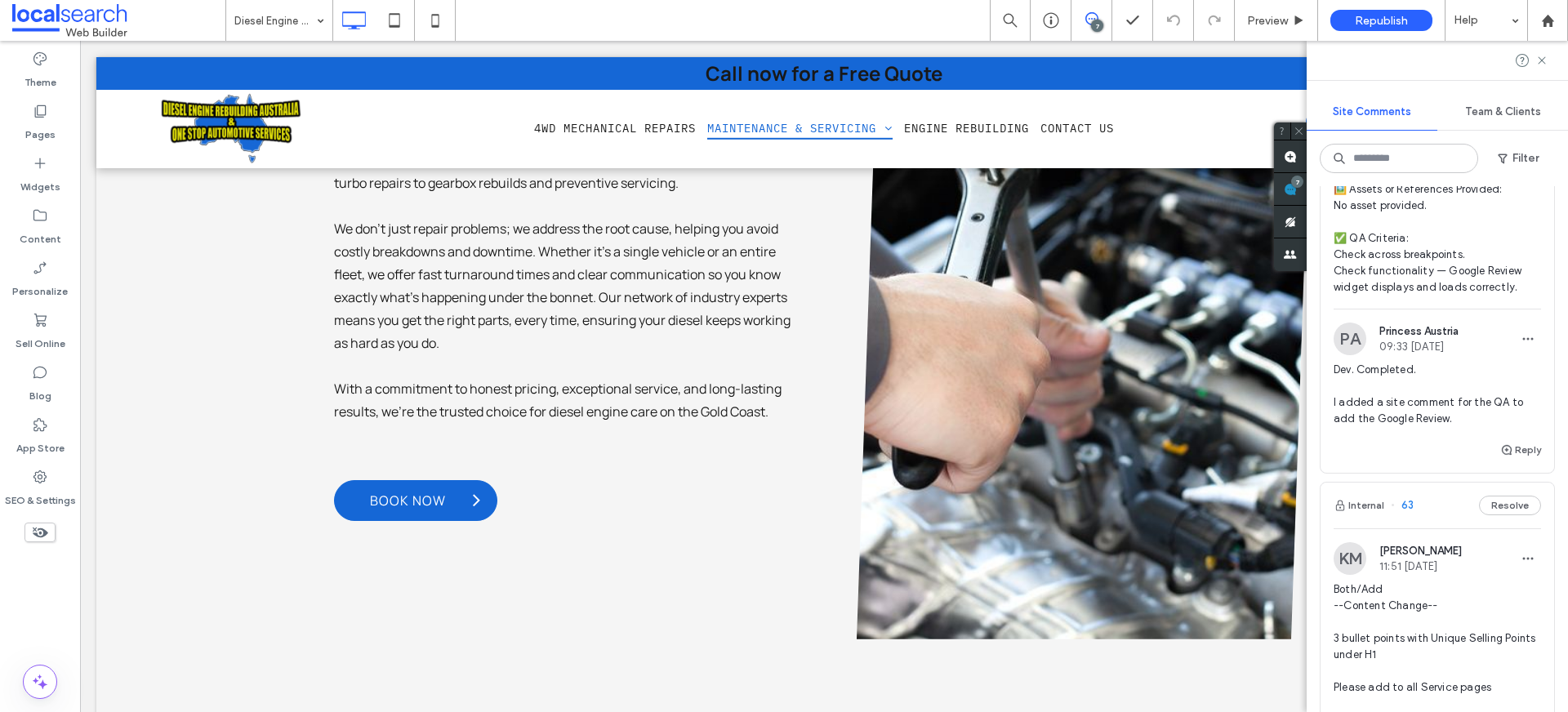
scroll to position [2848, 0]
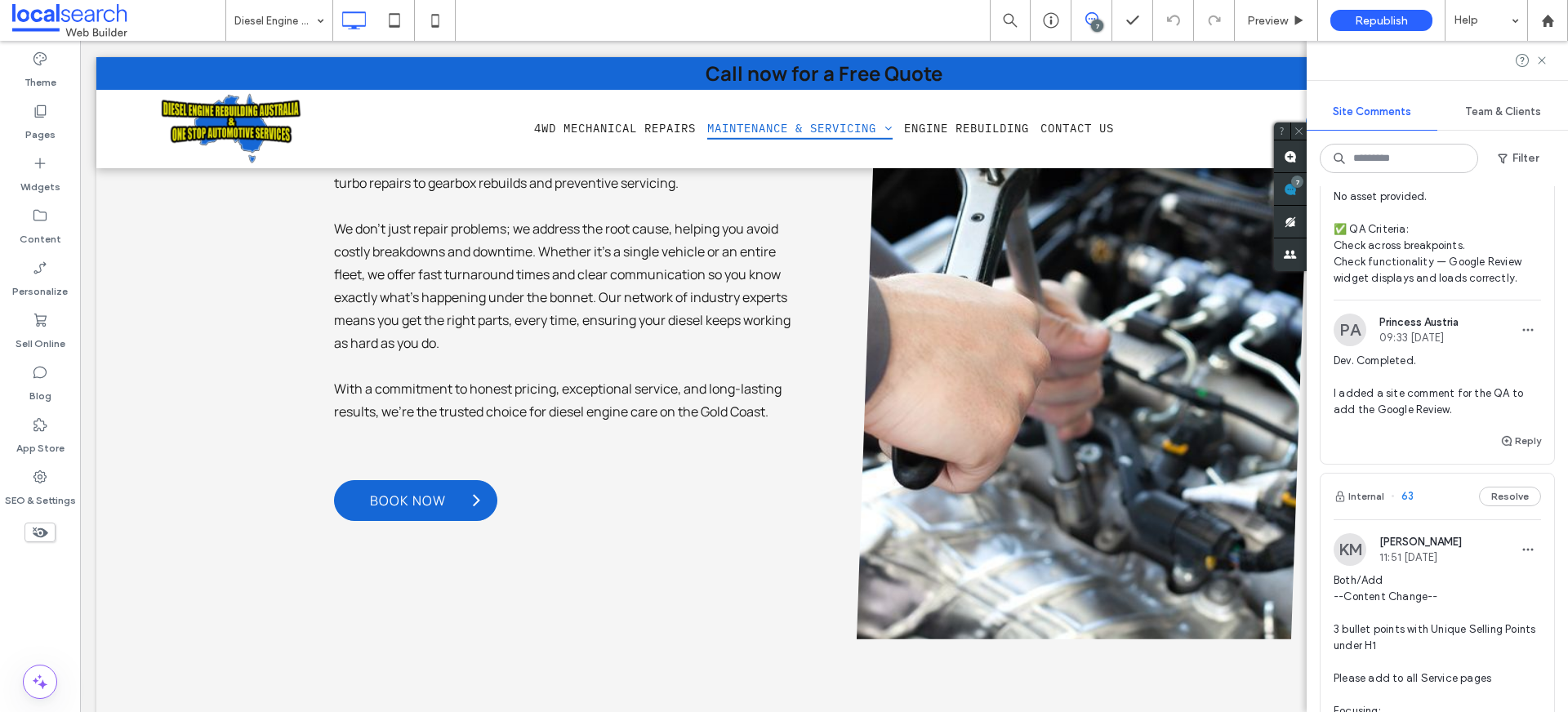
click at [1374, 520] on div "Internal 63 Resolve" at bounding box center [1437, 497] width 233 height 46
click at [1371, 561] on div at bounding box center [784, 356] width 1568 height 712
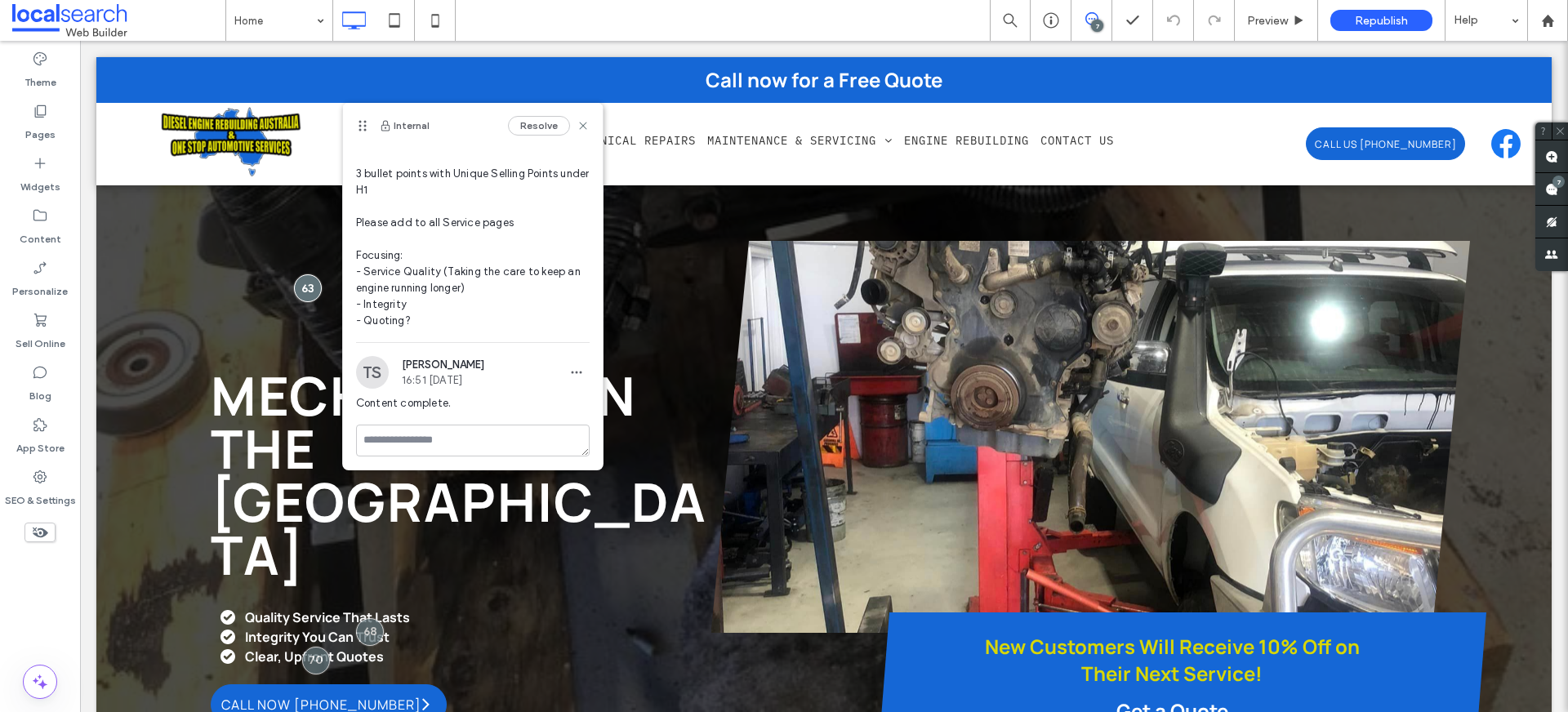
scroll to position [75, 0]
click at [520, 131] on button "Resolve" at bounding box center [538, 125] width 62 height 19
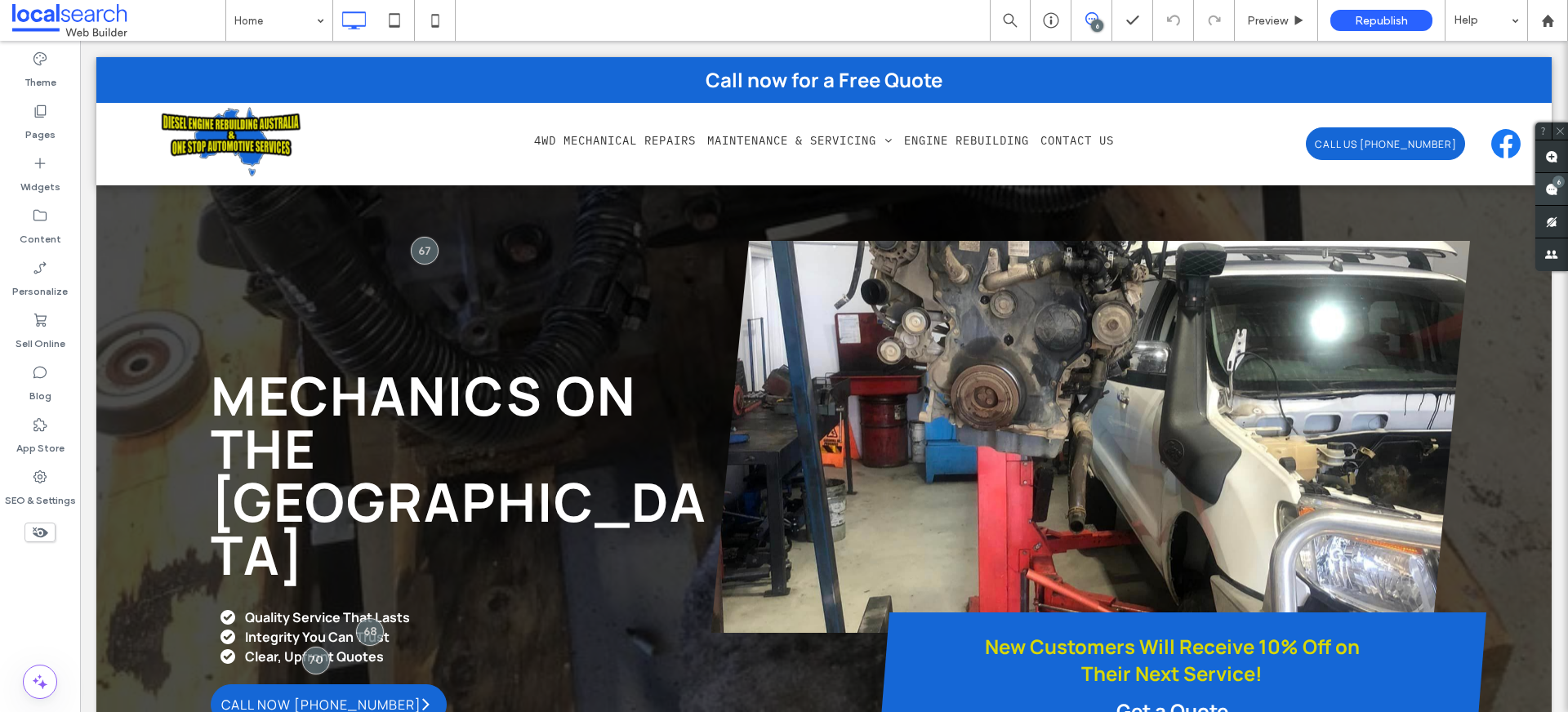
click at [1546, 196] on span at bounding box center [1552, 189] width 33 height 32
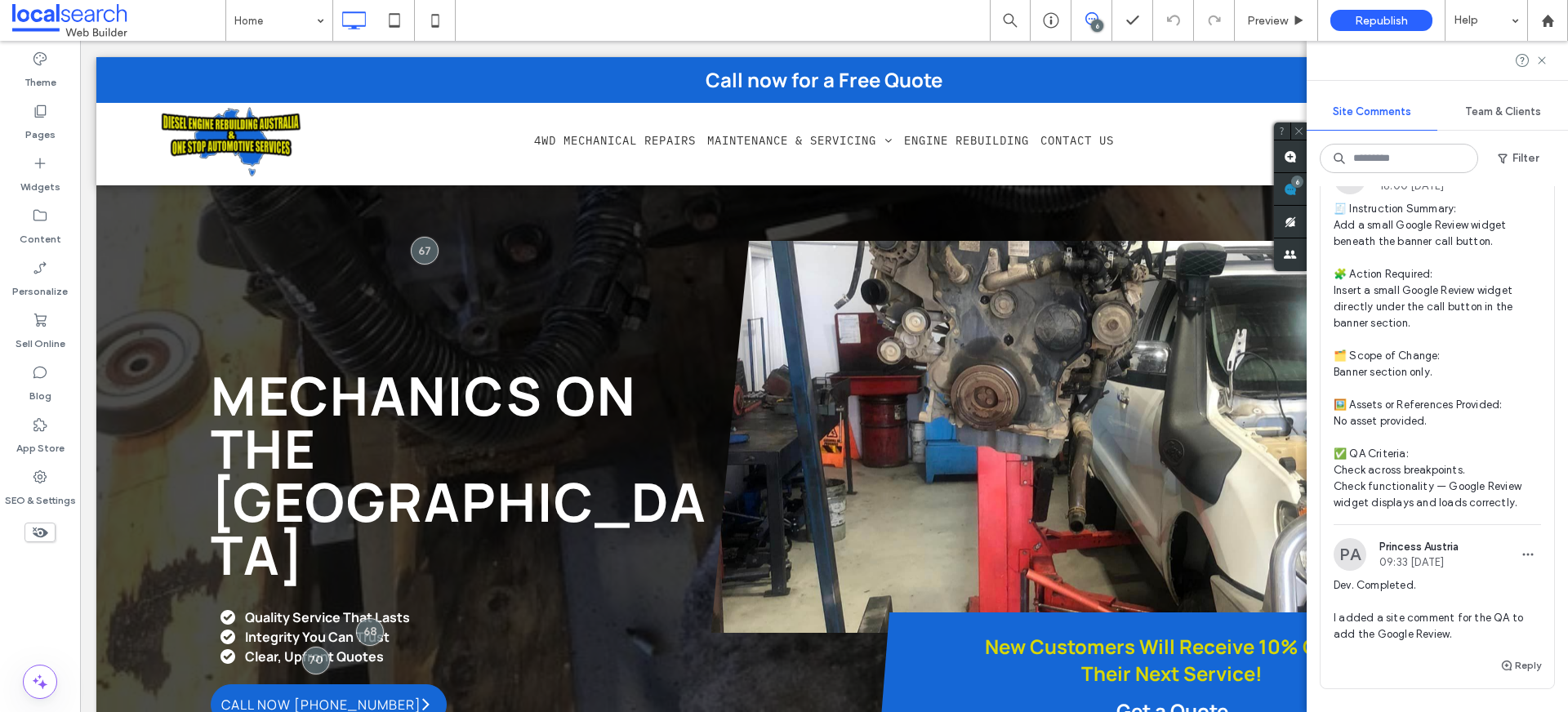
scroll to position [2407, 0]
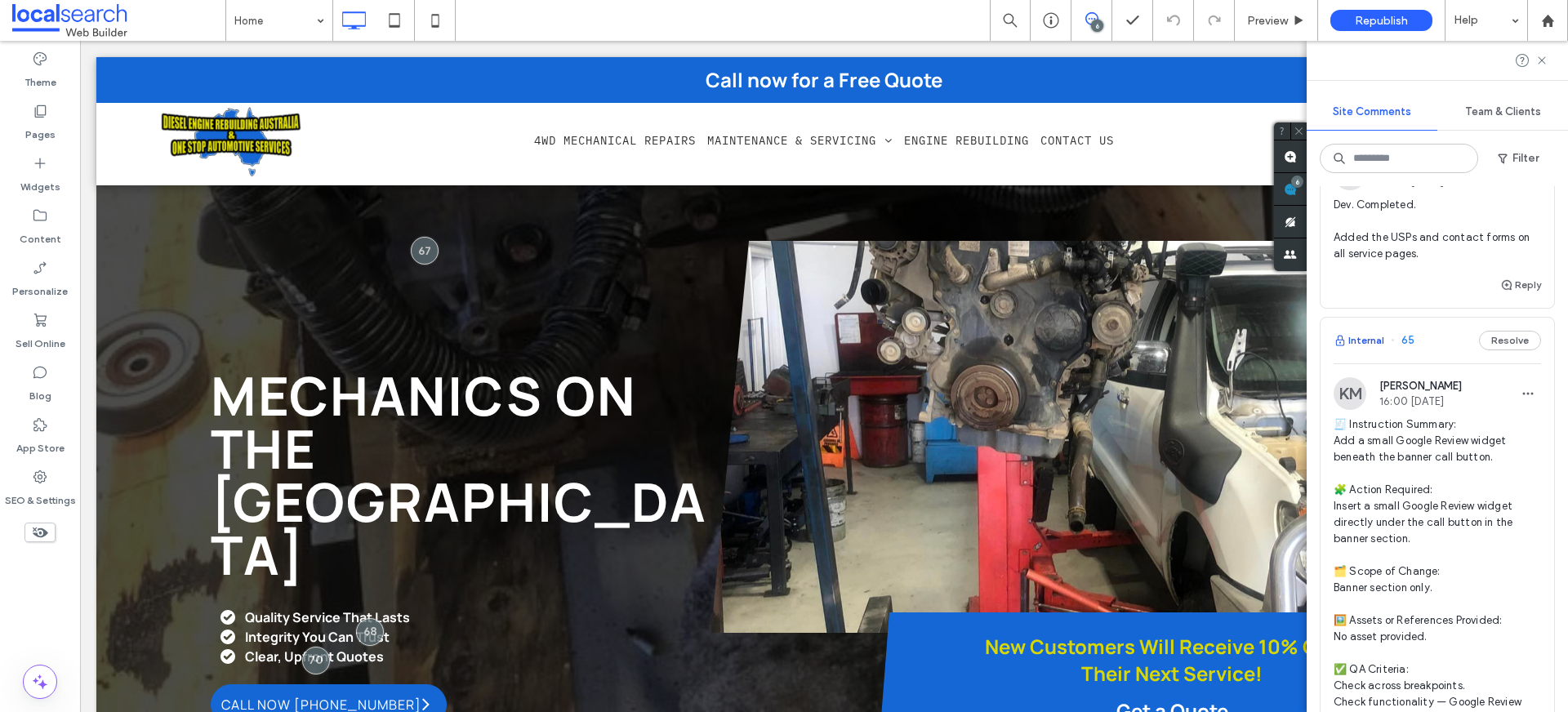
click at [1367, 350] on button "Internal" at bounding box center [1359, 340] width 51 height 19
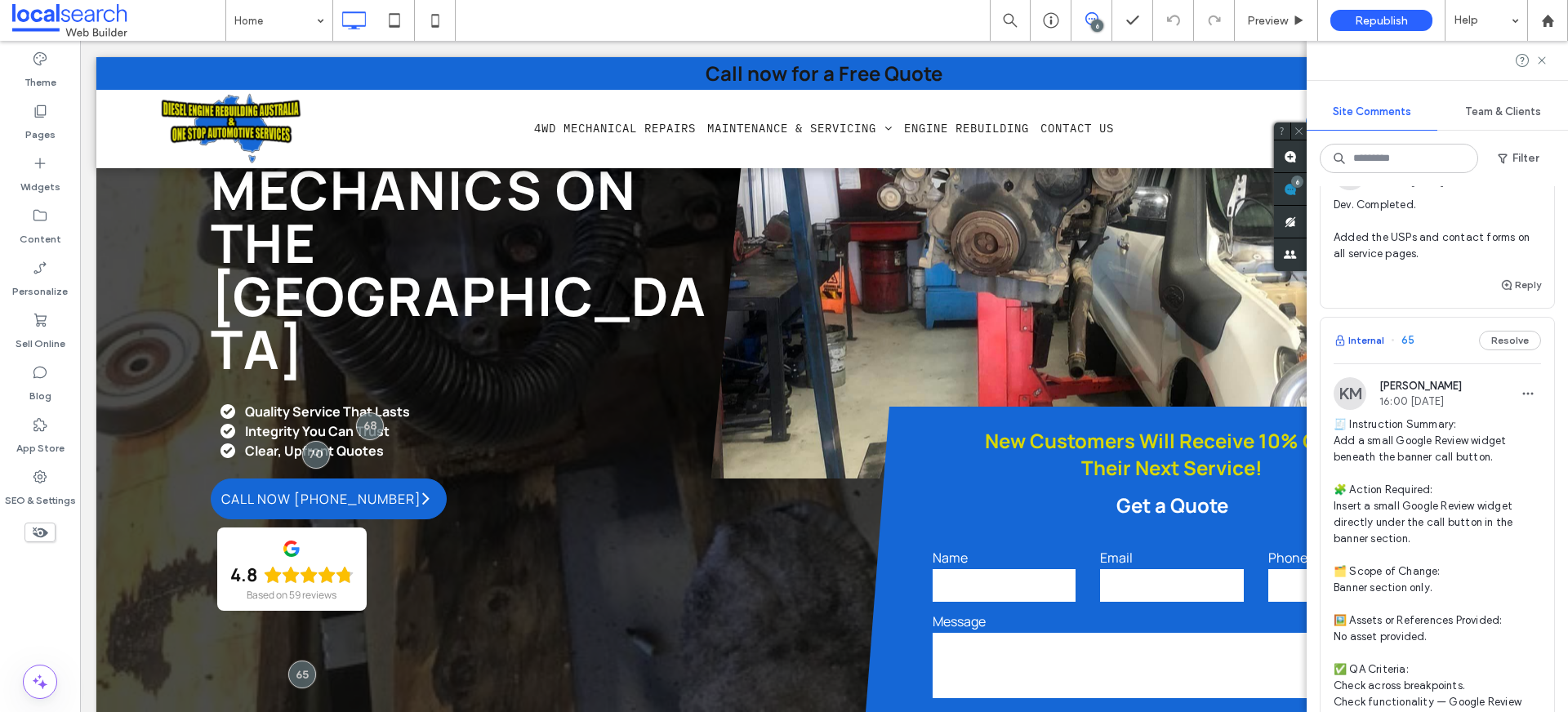
scroll to position [220, 0]
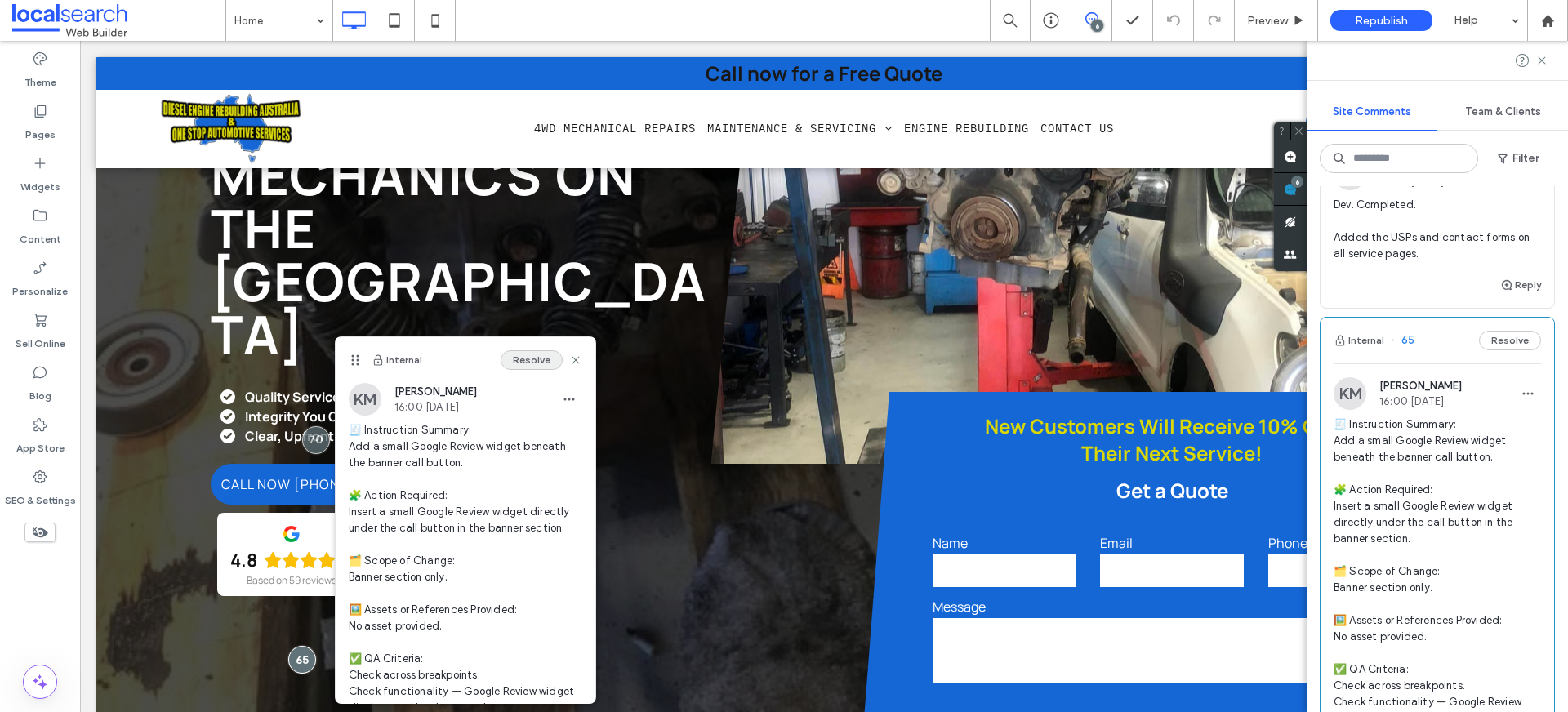
click at [516, 355] on button "Resolve" at bounding box center [531, 359] width 62 height 19
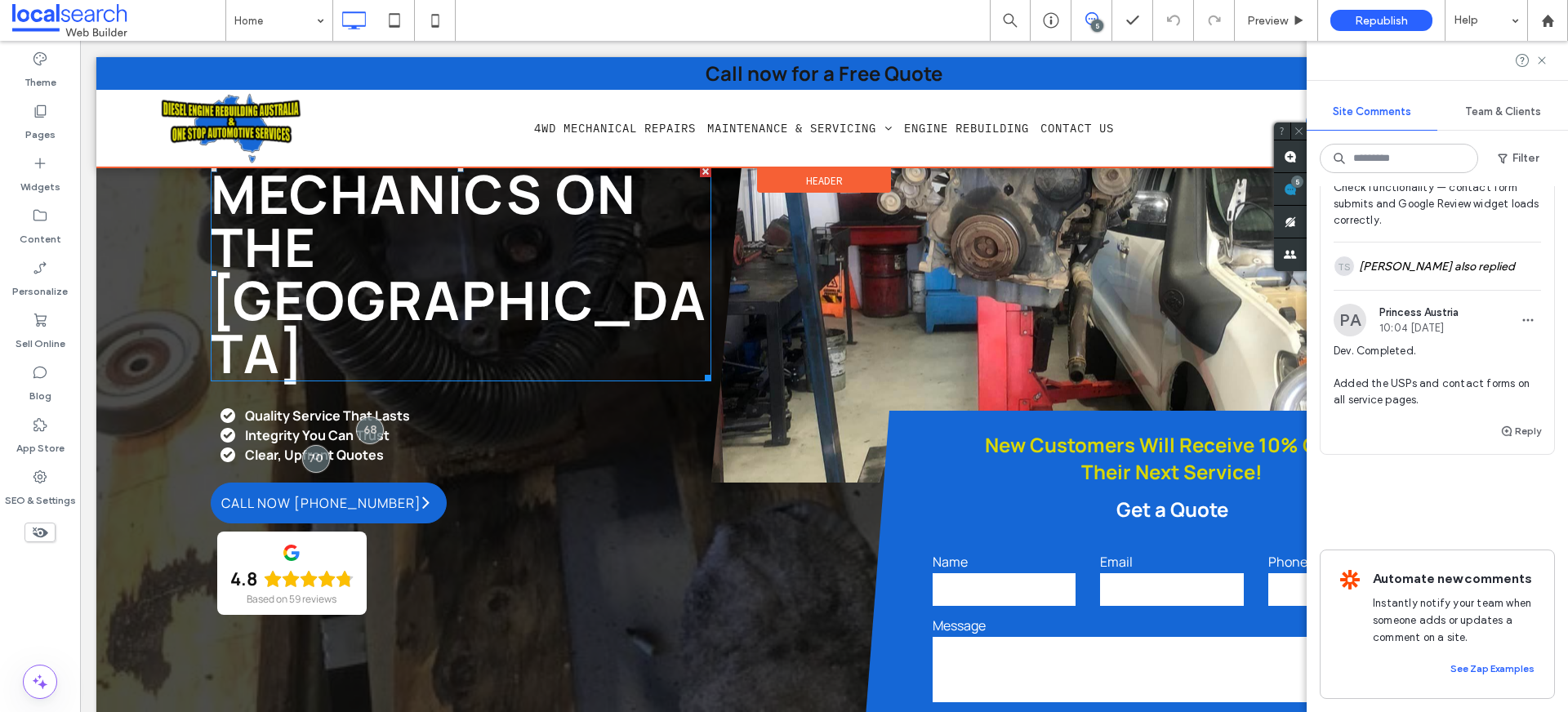
scroll to position [192, 0]
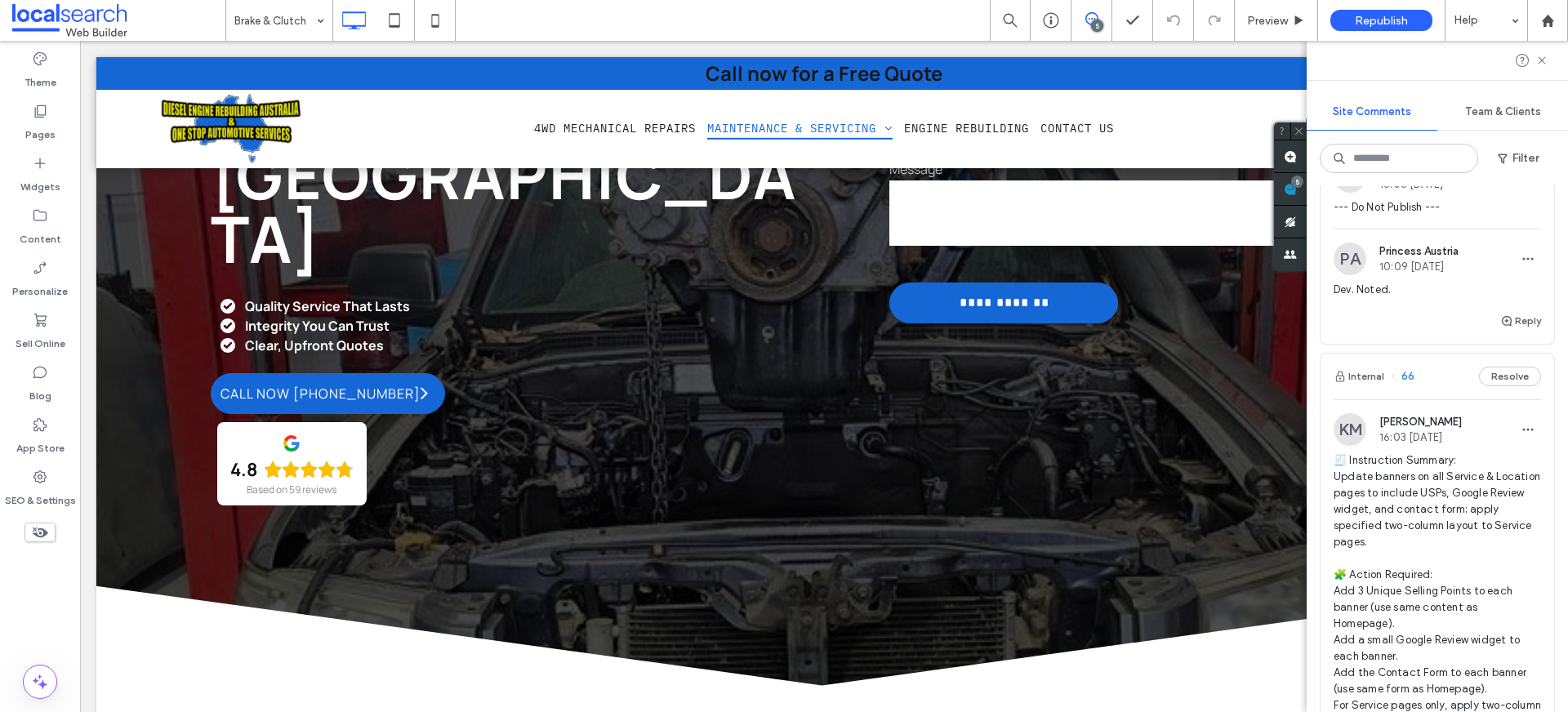
scroll to position [1497, 0]
click at [1367, 388] on button "Internal" at bounding box center [1359, 377] width 51 height 19
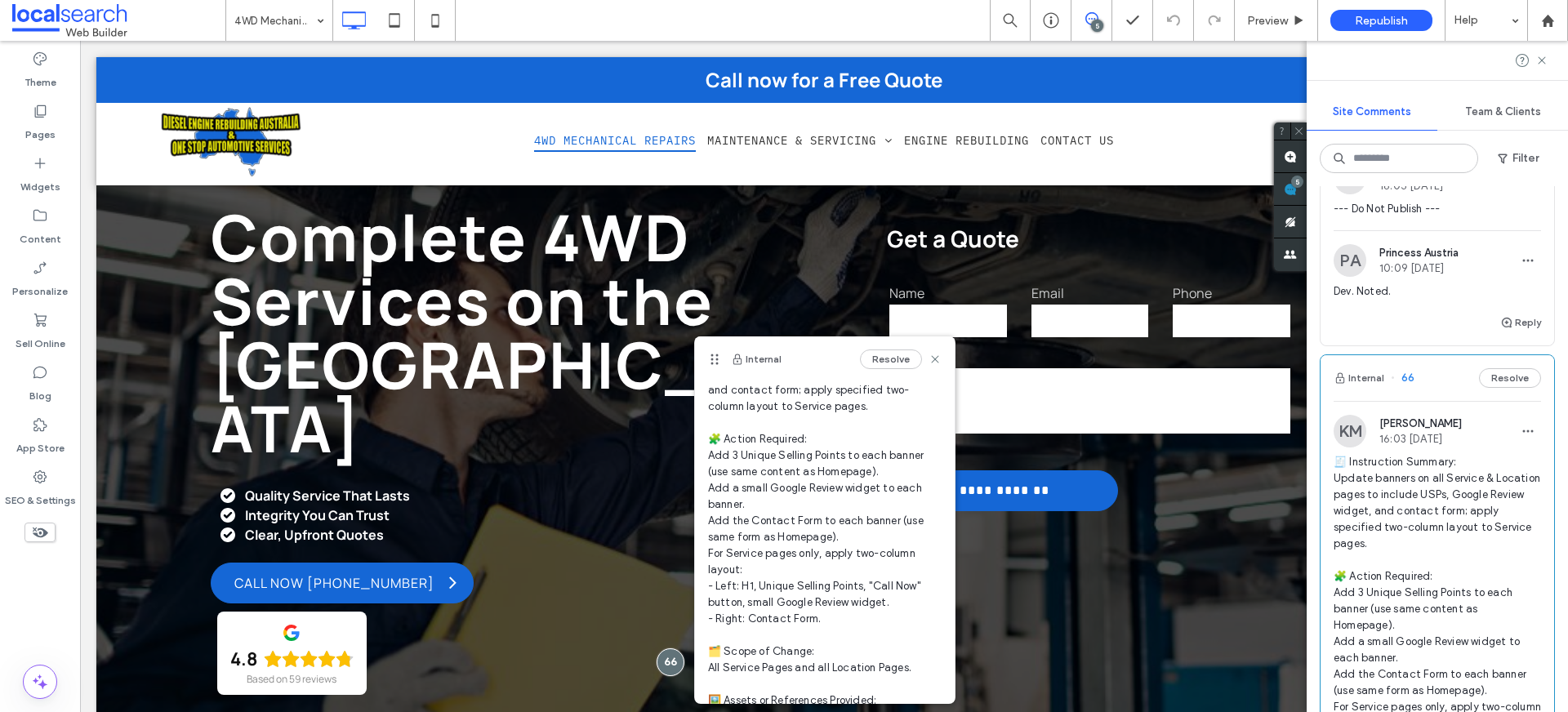
scroll to position [108, 0]
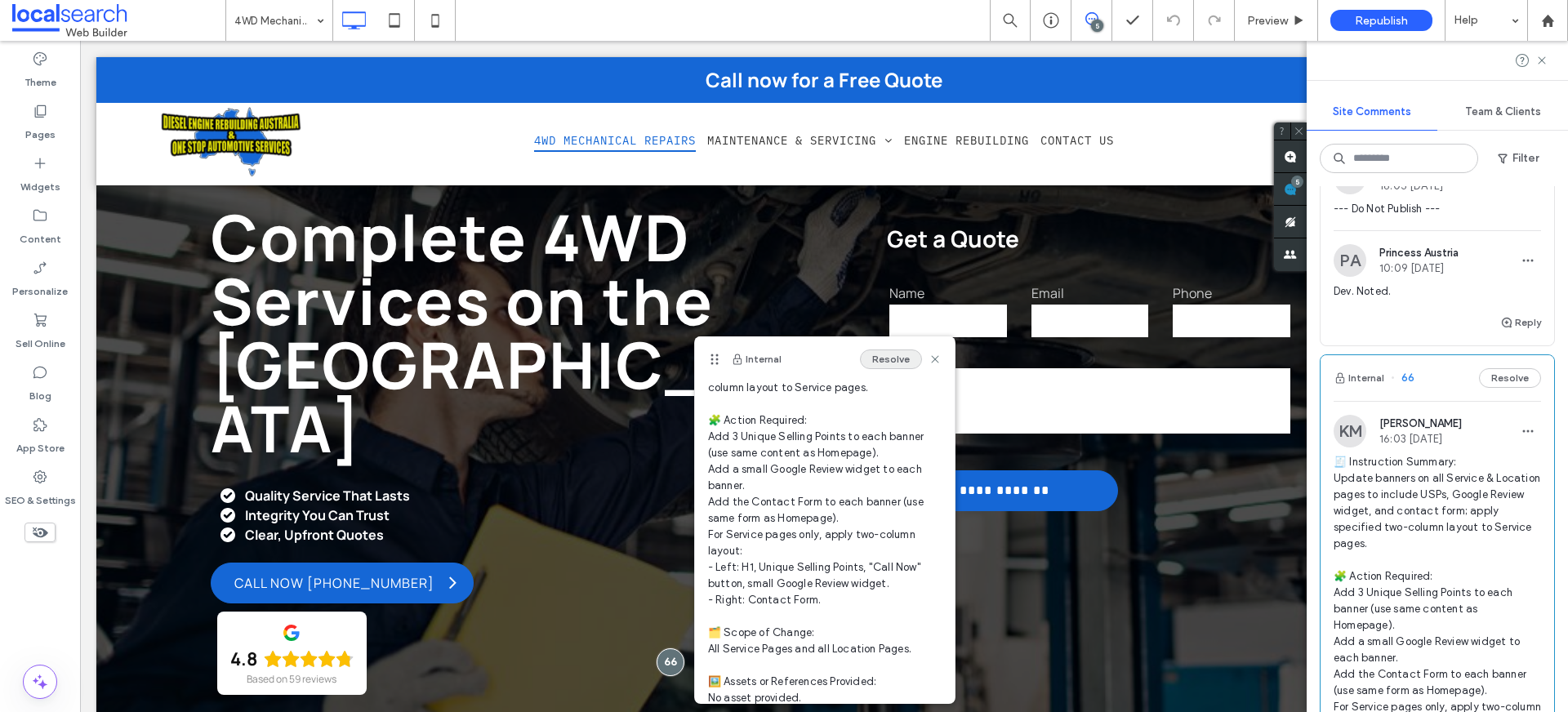
click at [890, 363] on button "Resolve" at bounding box center [890, 359] width 62 height 19
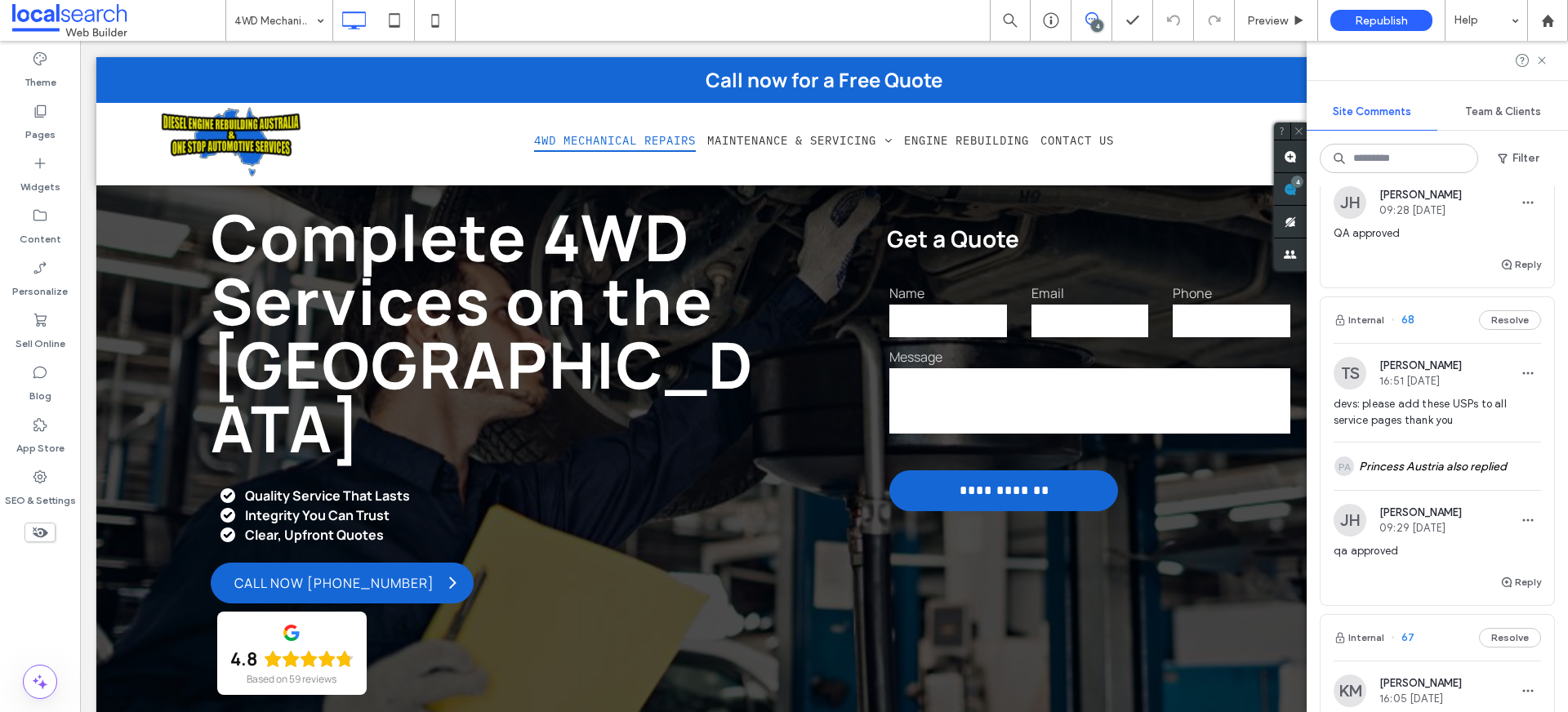
scroll to position [989, 0]
click at [1375, 325] on button "Internal" at bounding box center [1359, 314] width 51 height 19
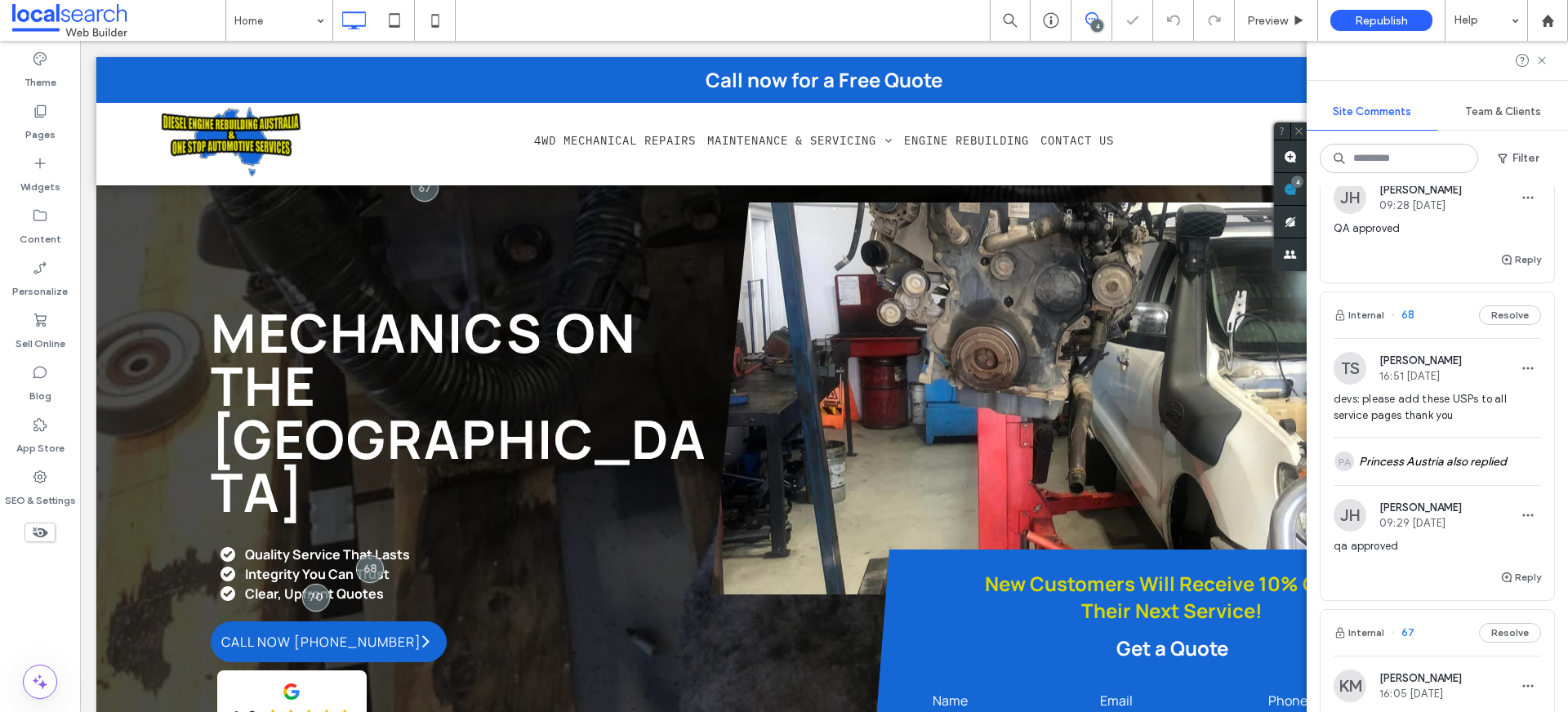
scroll to position [114, 0]
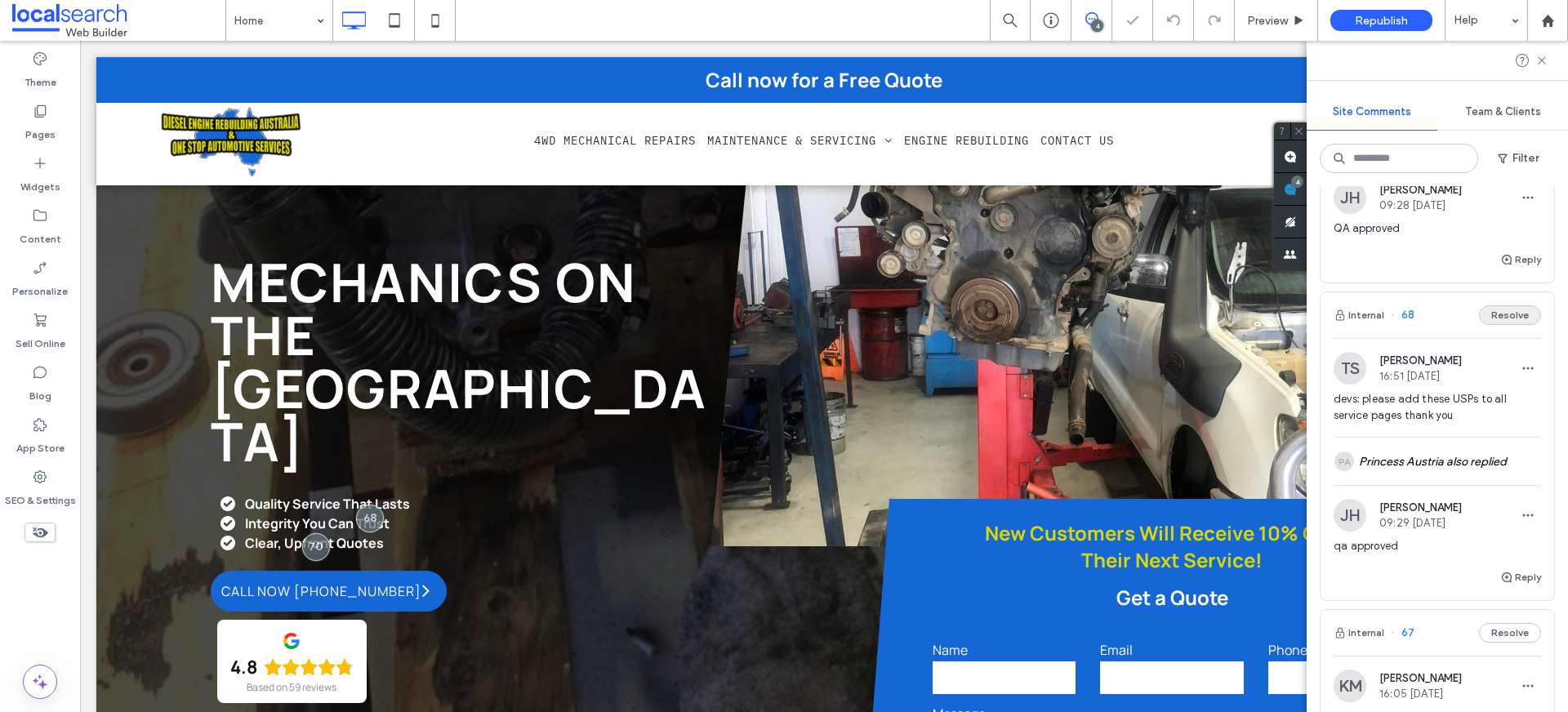
click at [1498, 325] on button "Resolve" at bounding box center [1509, 314] width 62 height 19
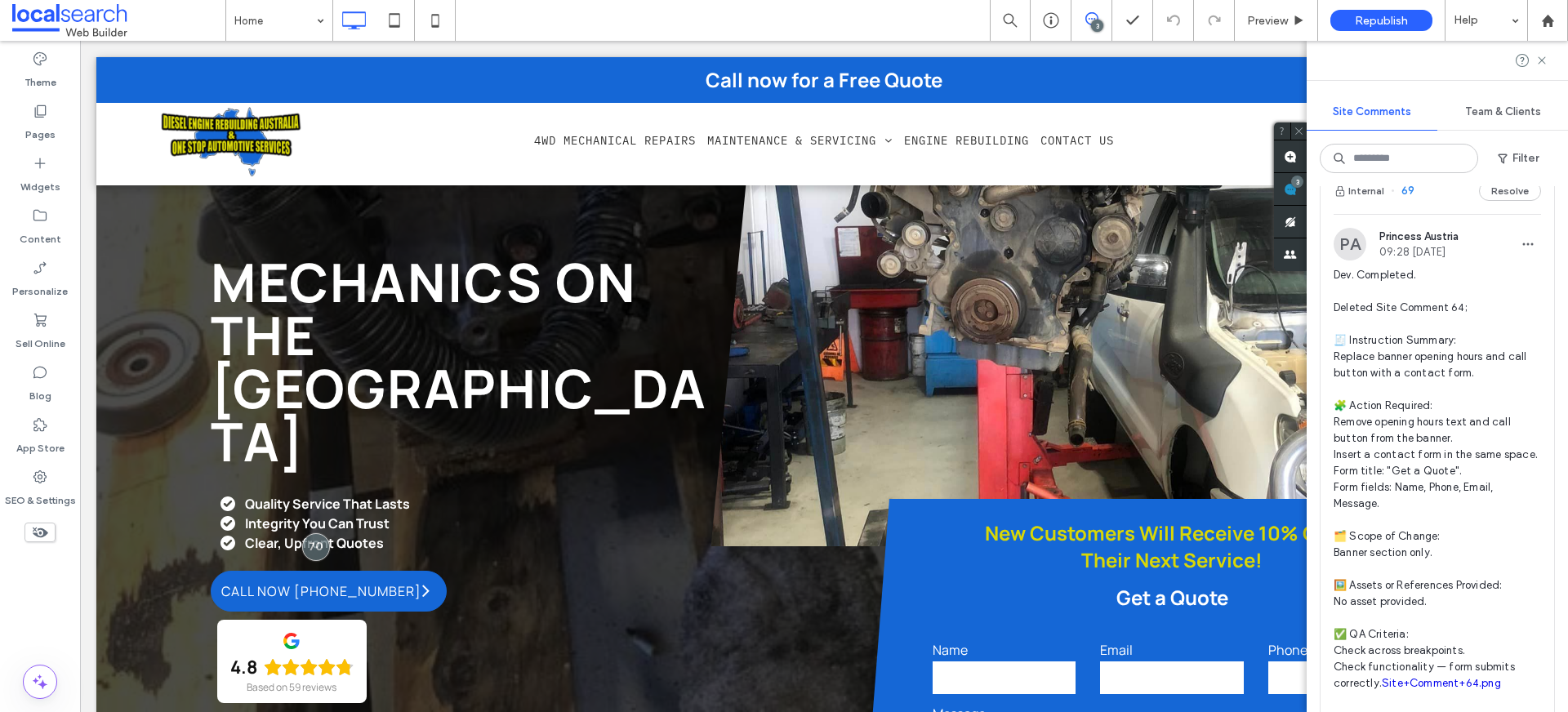
scroll to position [359, 0]
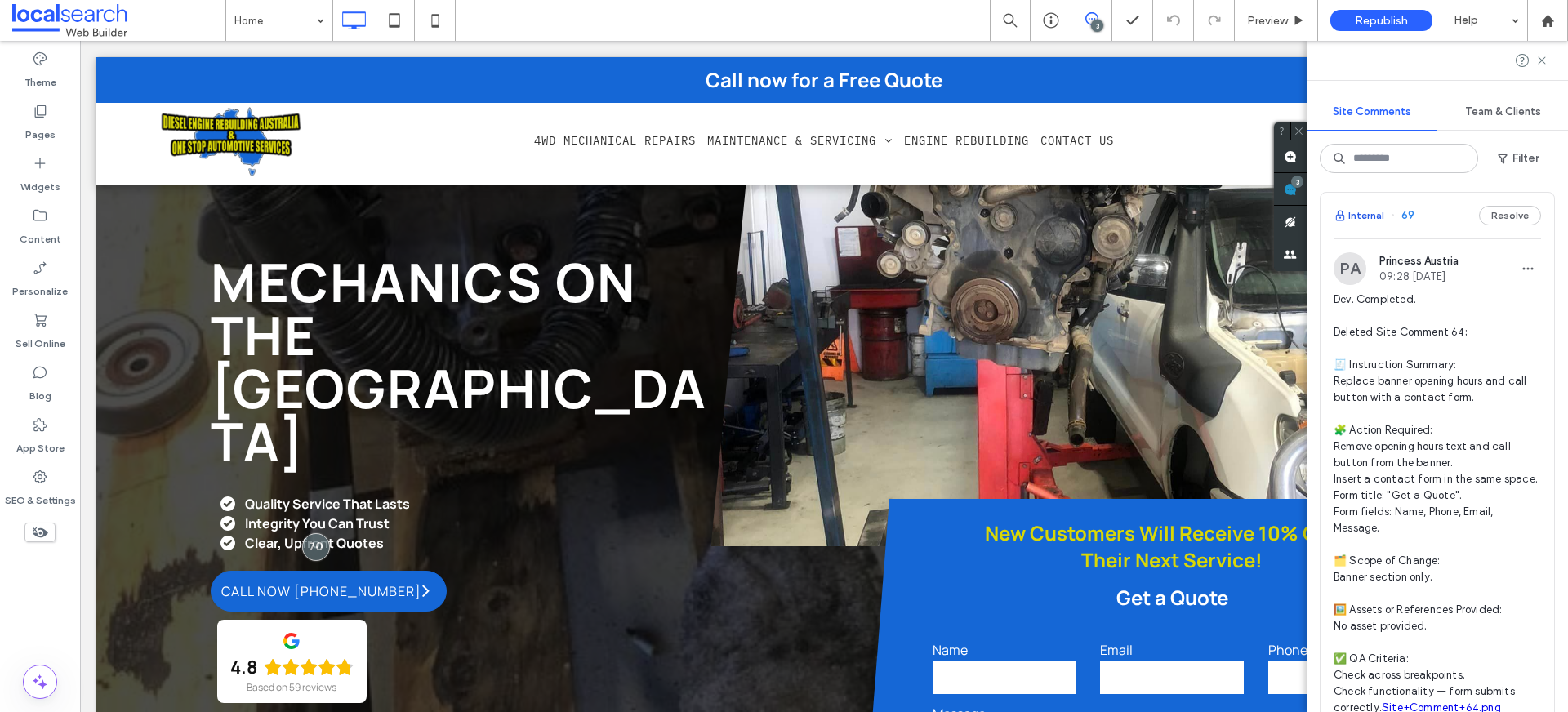
click at [1367, 222] on button "Internal" at bounding box center [1359, 215] width 51 height 19
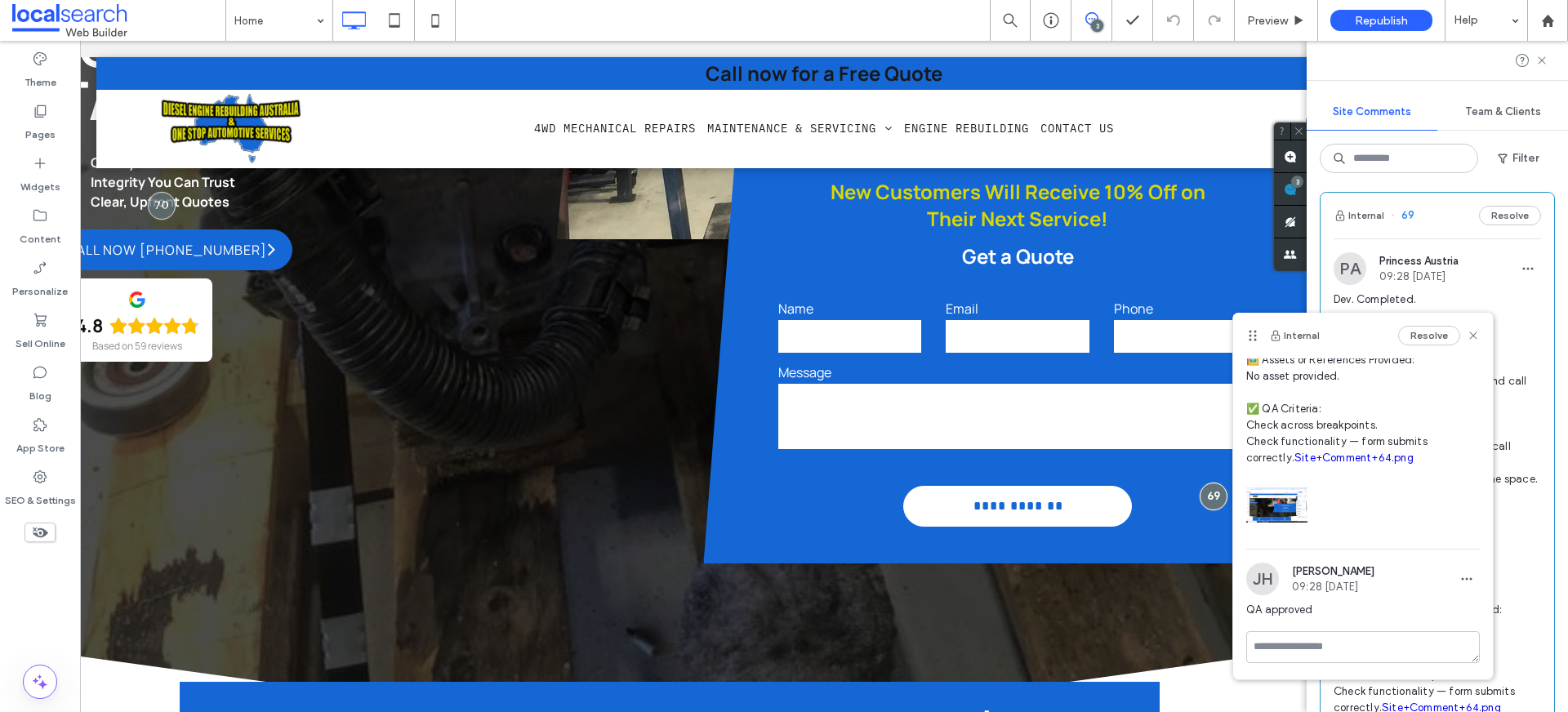
scroll to position [373, 0]
click at [1314, 452] on link "Site+Comment+64.png" at bounding box center [1354, 458] width 120 height 12
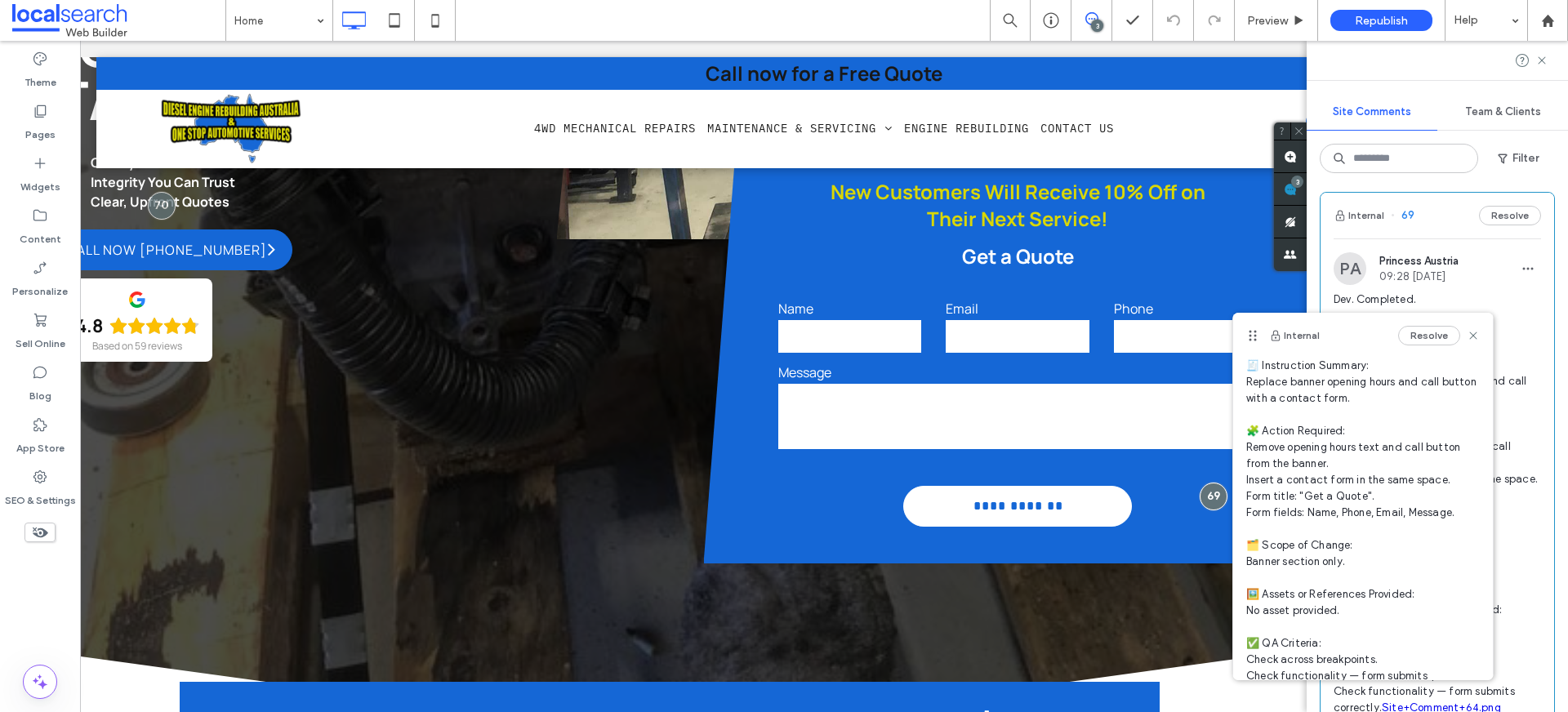
scroll to position [109, 0]
click at [1414, 342] on button "Resolve" at bounding box center [1429, 335] width 62 height 19
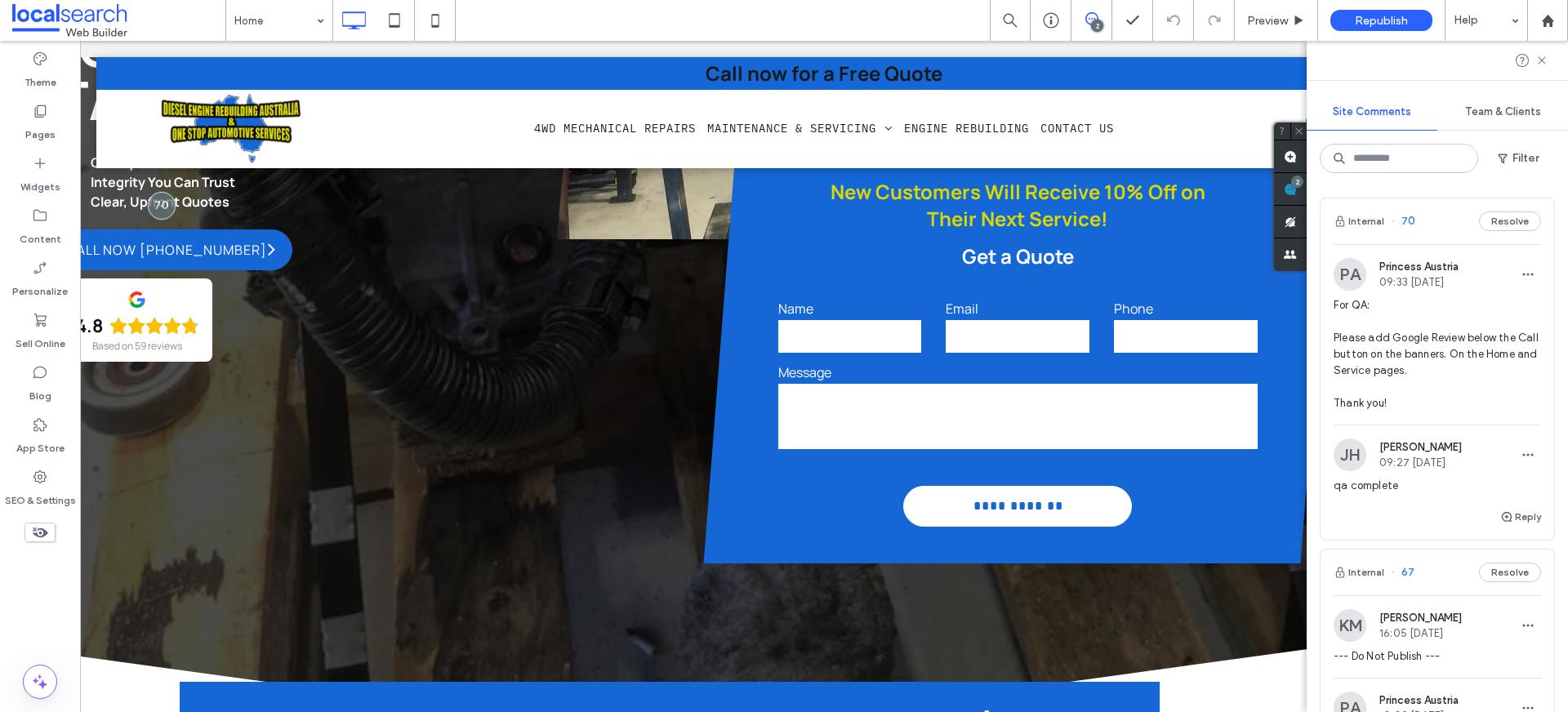
scroll to position [0, 0]
click at [1364, 220] on button "Internal" at bounding box center [1359, 222] width 51 height 19
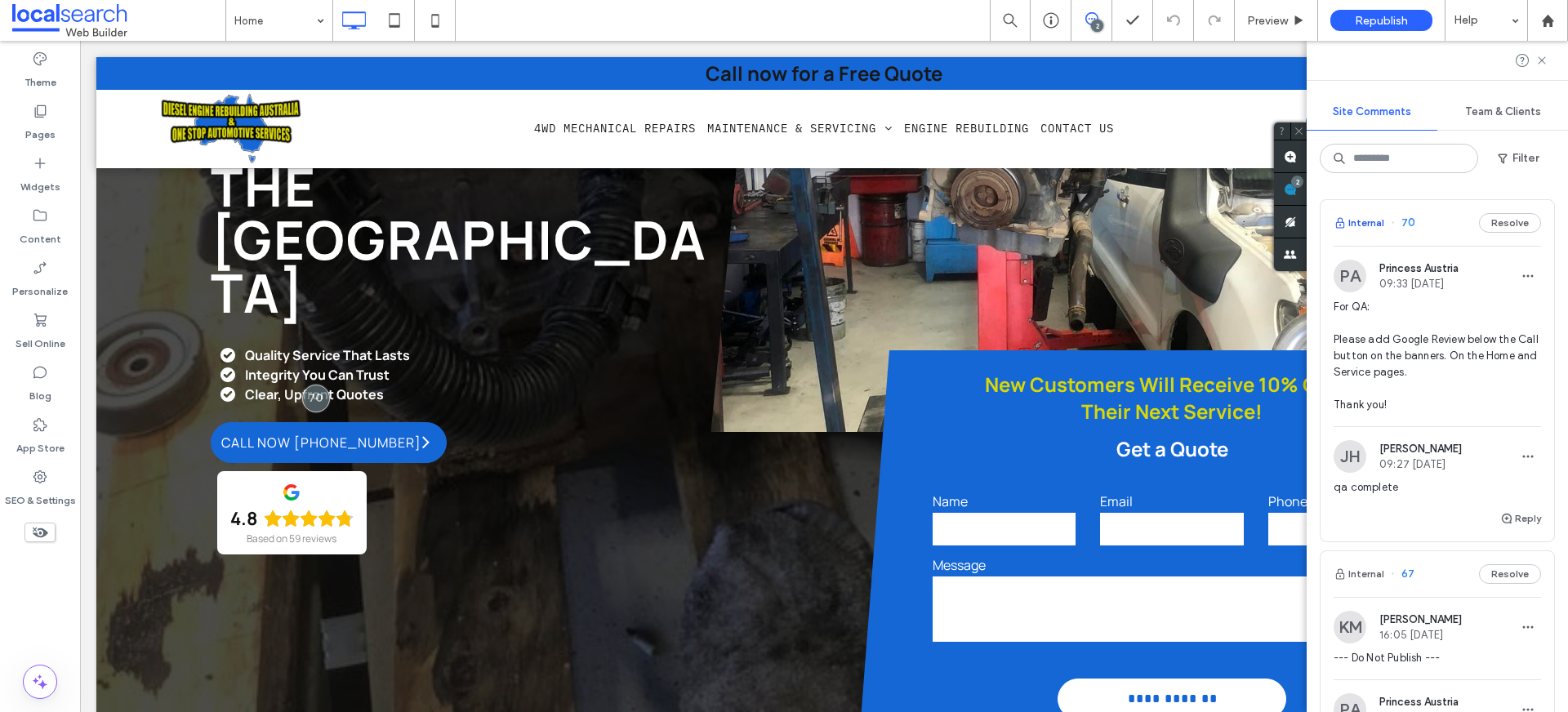
scroll to position [220, 0]
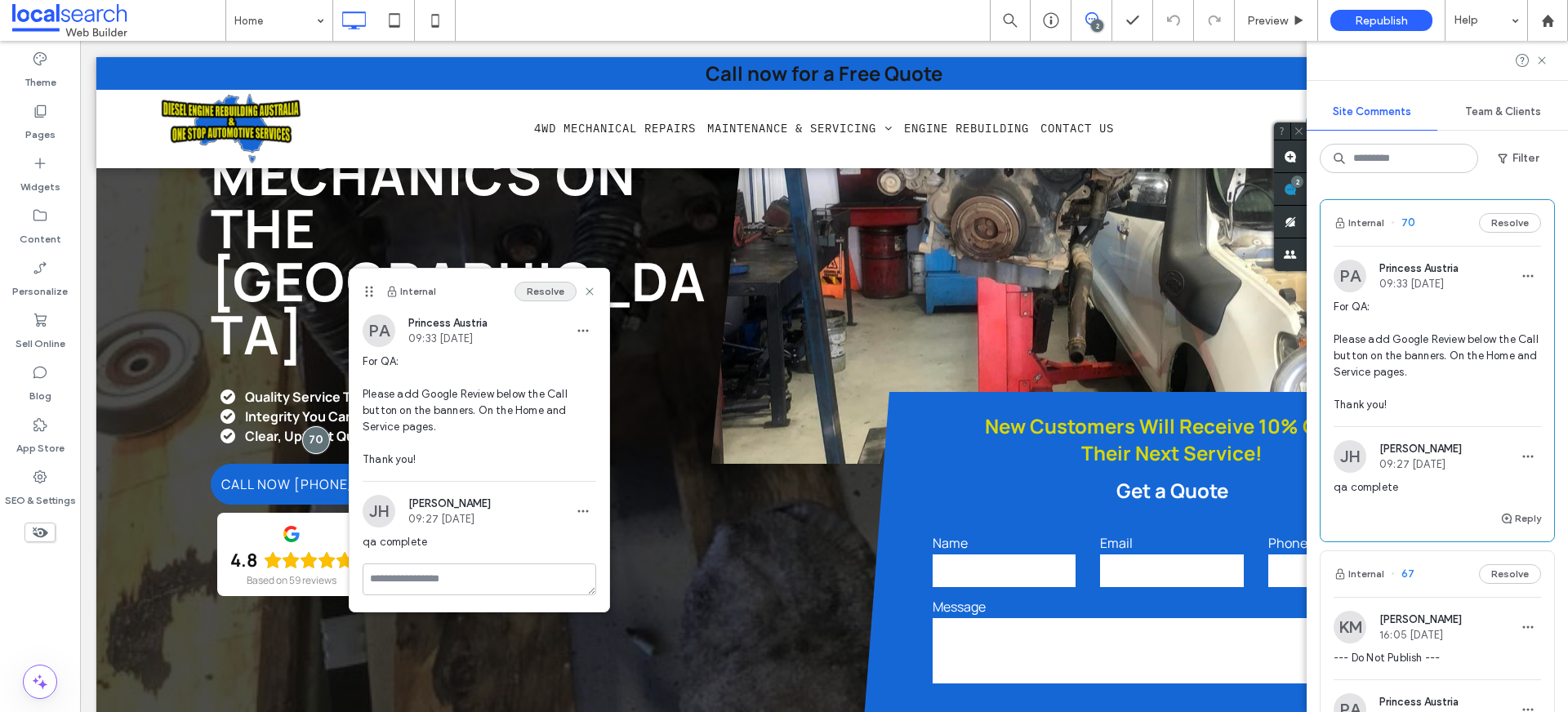
click at [539, 287] on button "Resolve" at bounding box center [545, 291] width 62 height 19
